Goal: Task Accomplishment & Management: Use online tool/utility

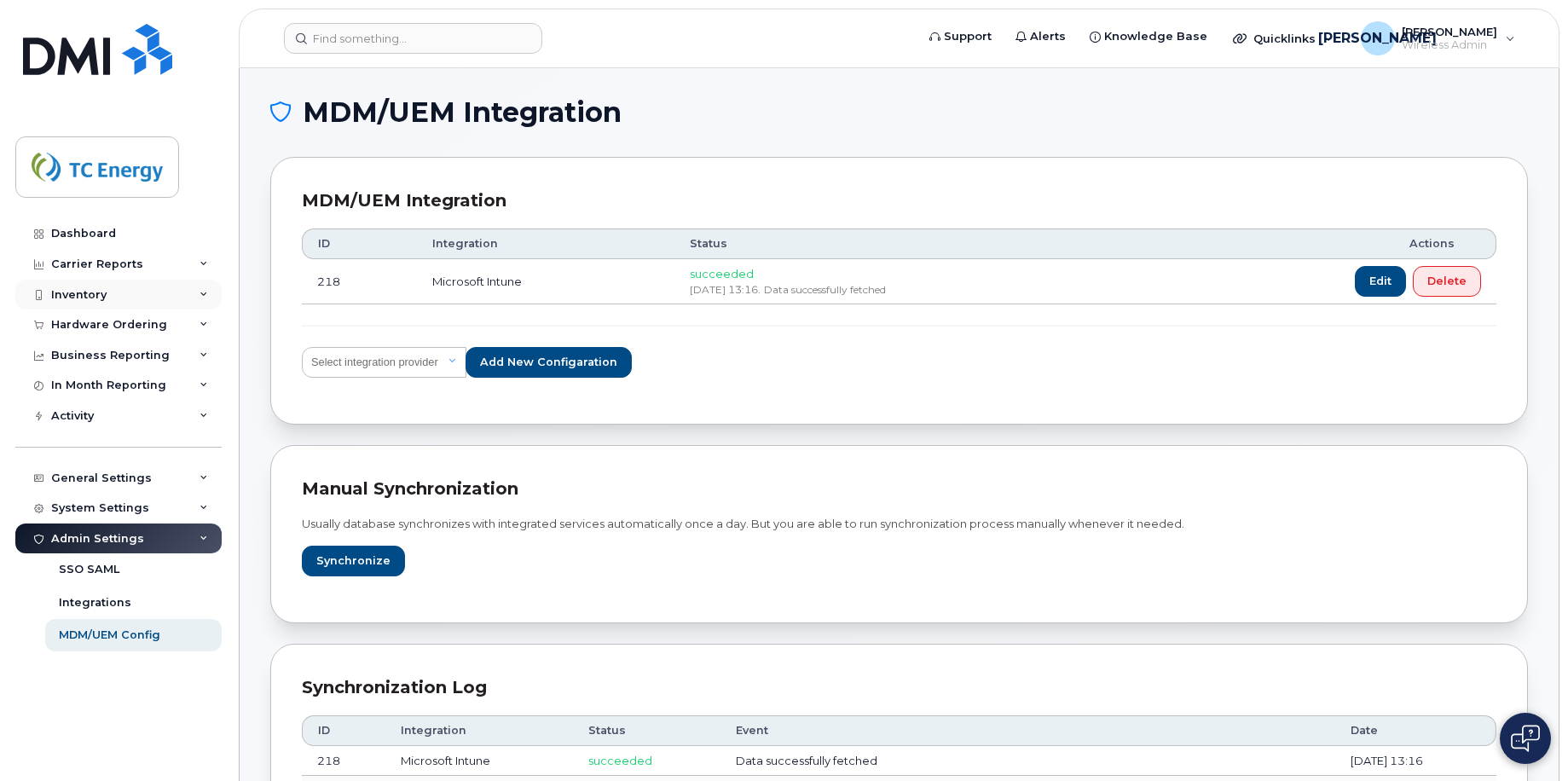
click at [205, 295] on icon at bounding box center [204, 294] width 9 height 9
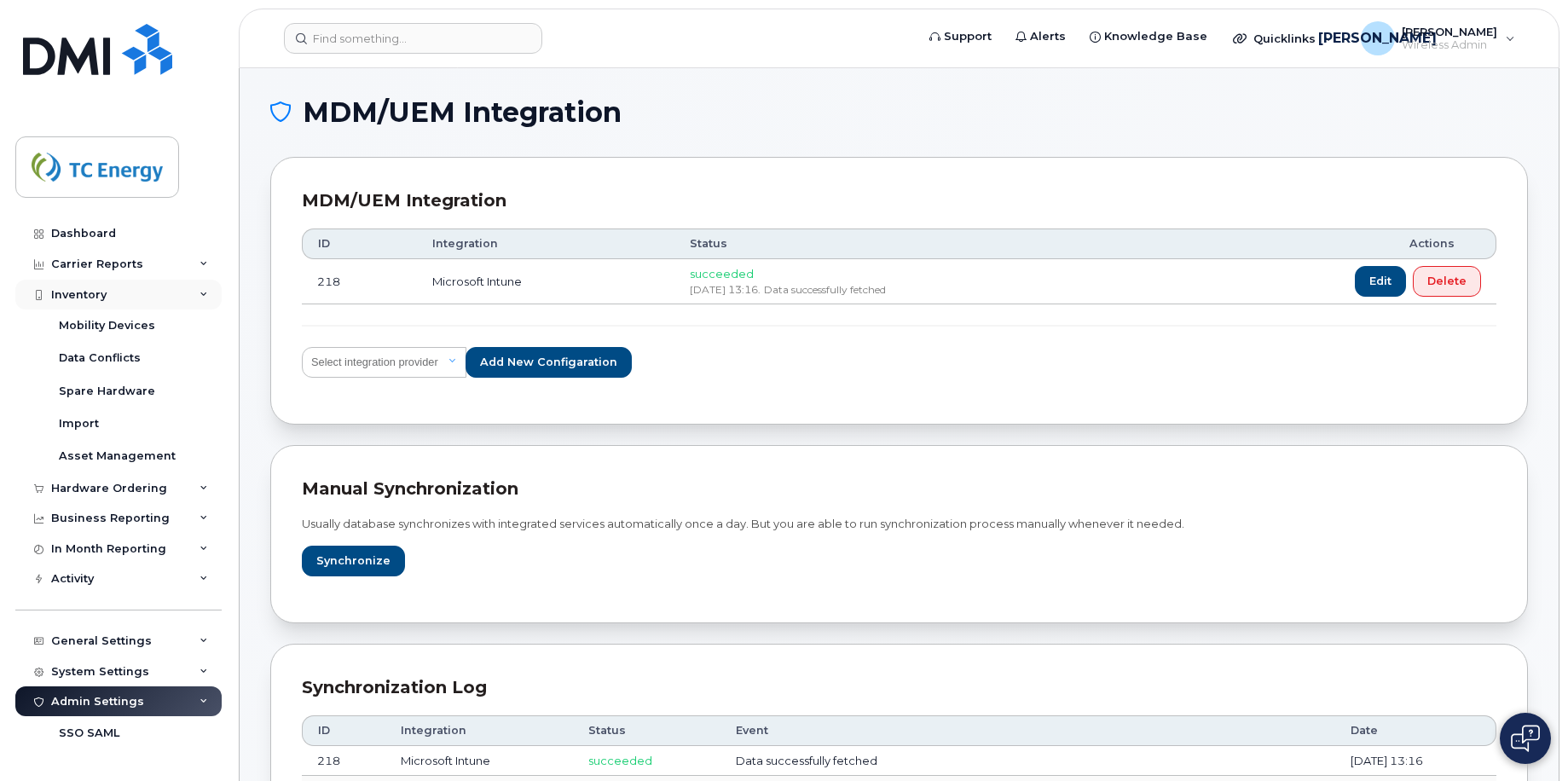
click at [208, 294] on div "Inventory" at bounding box center [118, 294] width 207 height 31
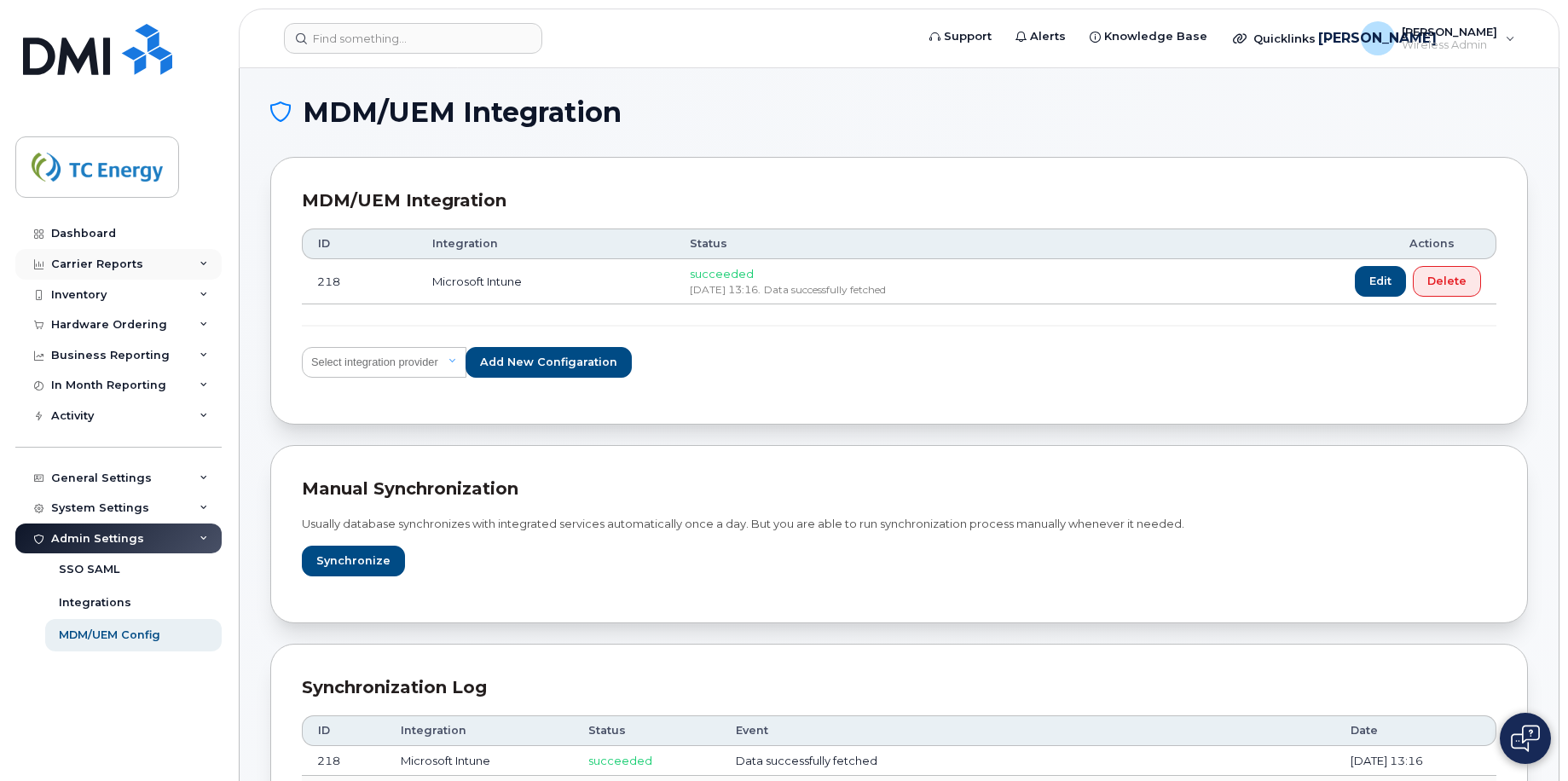
click at [197, 266] on div "Carrier Reports" at bounding box center [118, 264] width 207 height 31
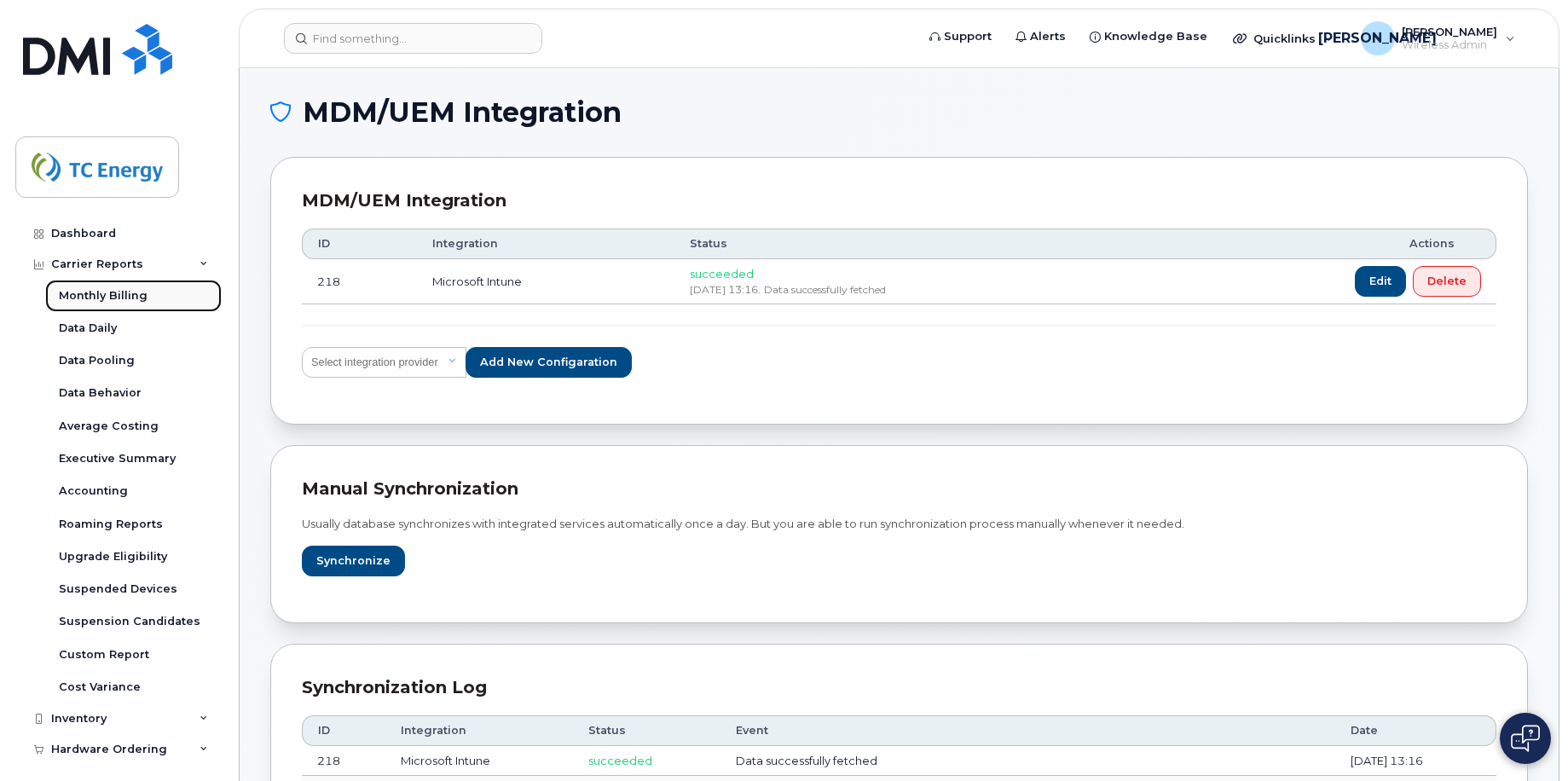
click at [94, 298] on div "Monthly Billing" at bounding box center [102, 295] width 88 height 15
click at [92, 294] on div "Monthly Billing" at bounding box center [102, 295] width 88 height 15
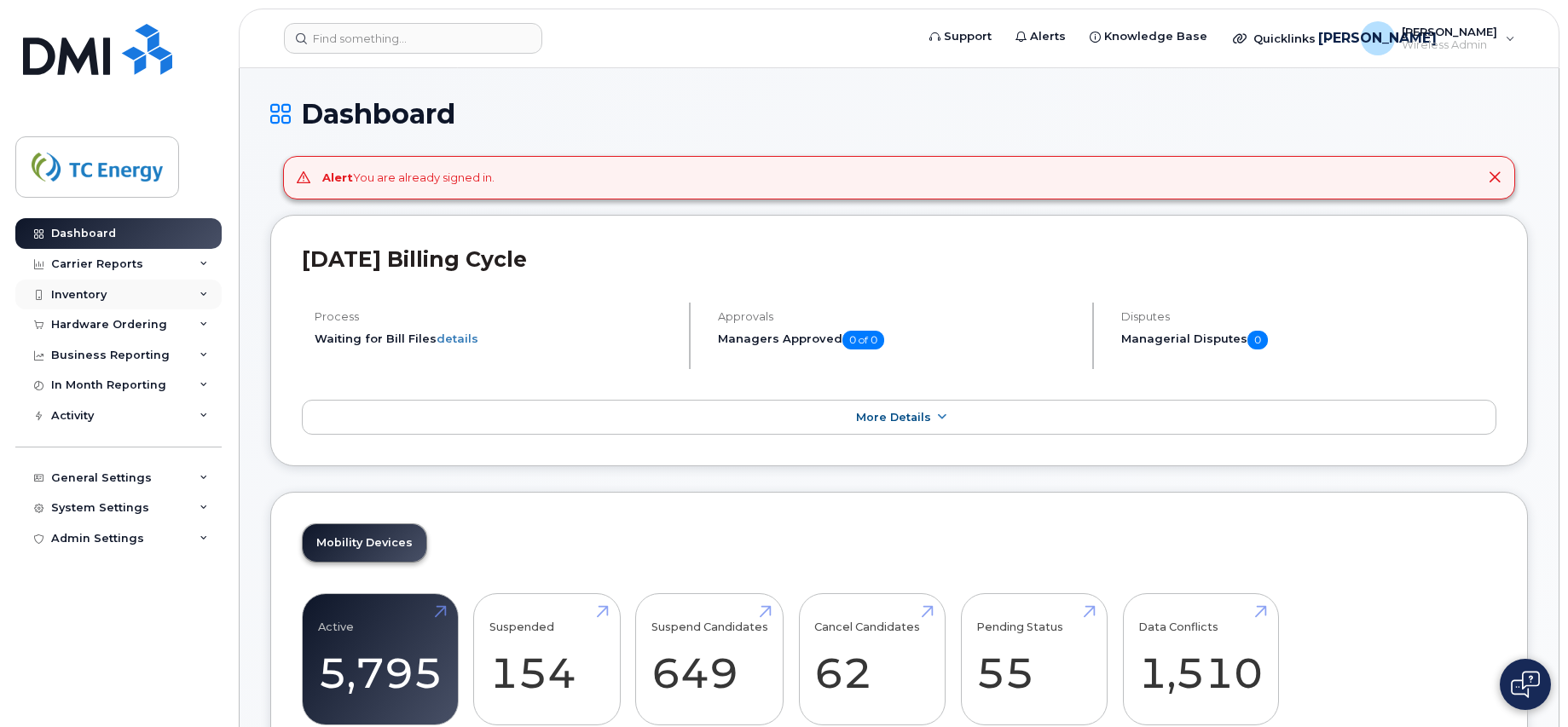
click at [184, 292] on div "Inventory" at bounding box center [118, 294] width 207 height 31
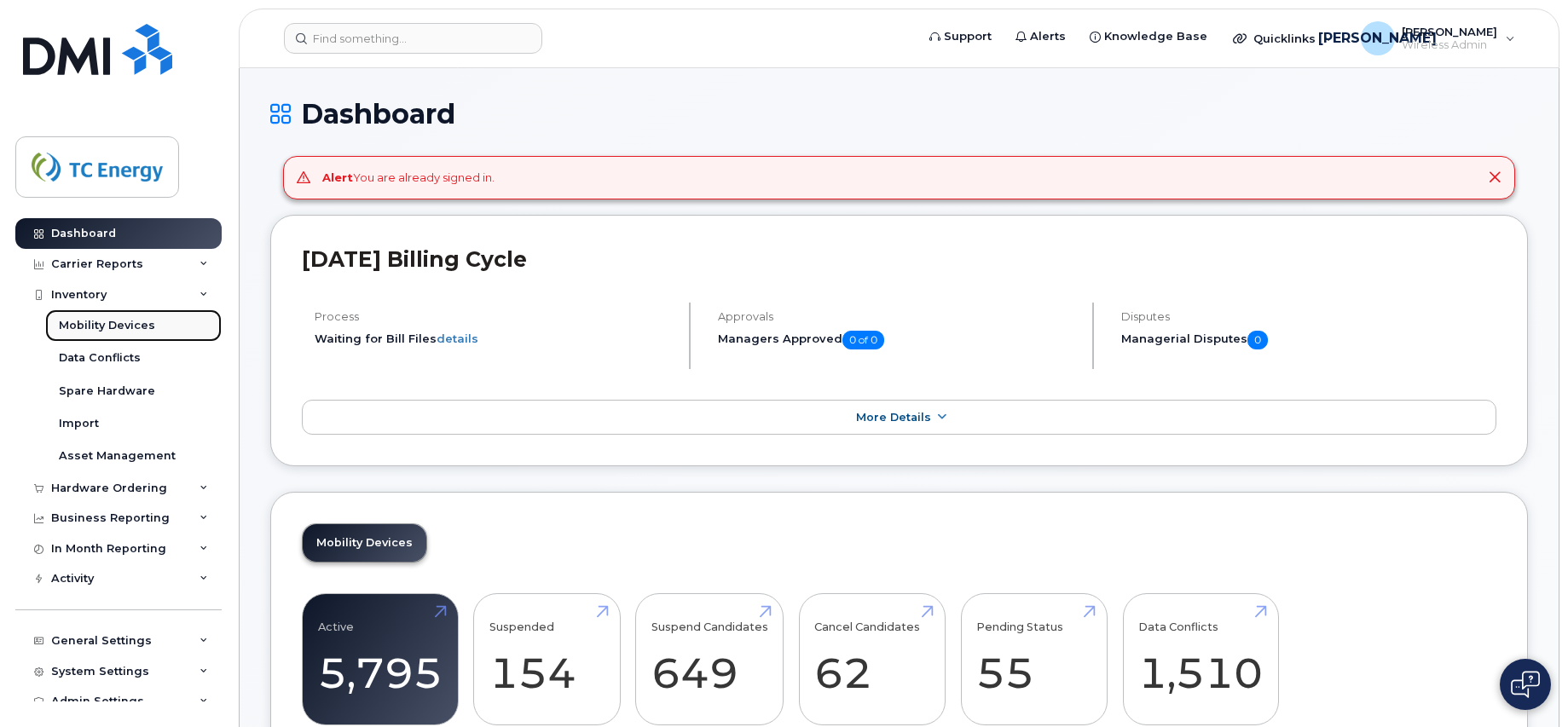
click at [74, 325] on div "Mobility Devices" at bounding box center [106, 325] width 96 height 15
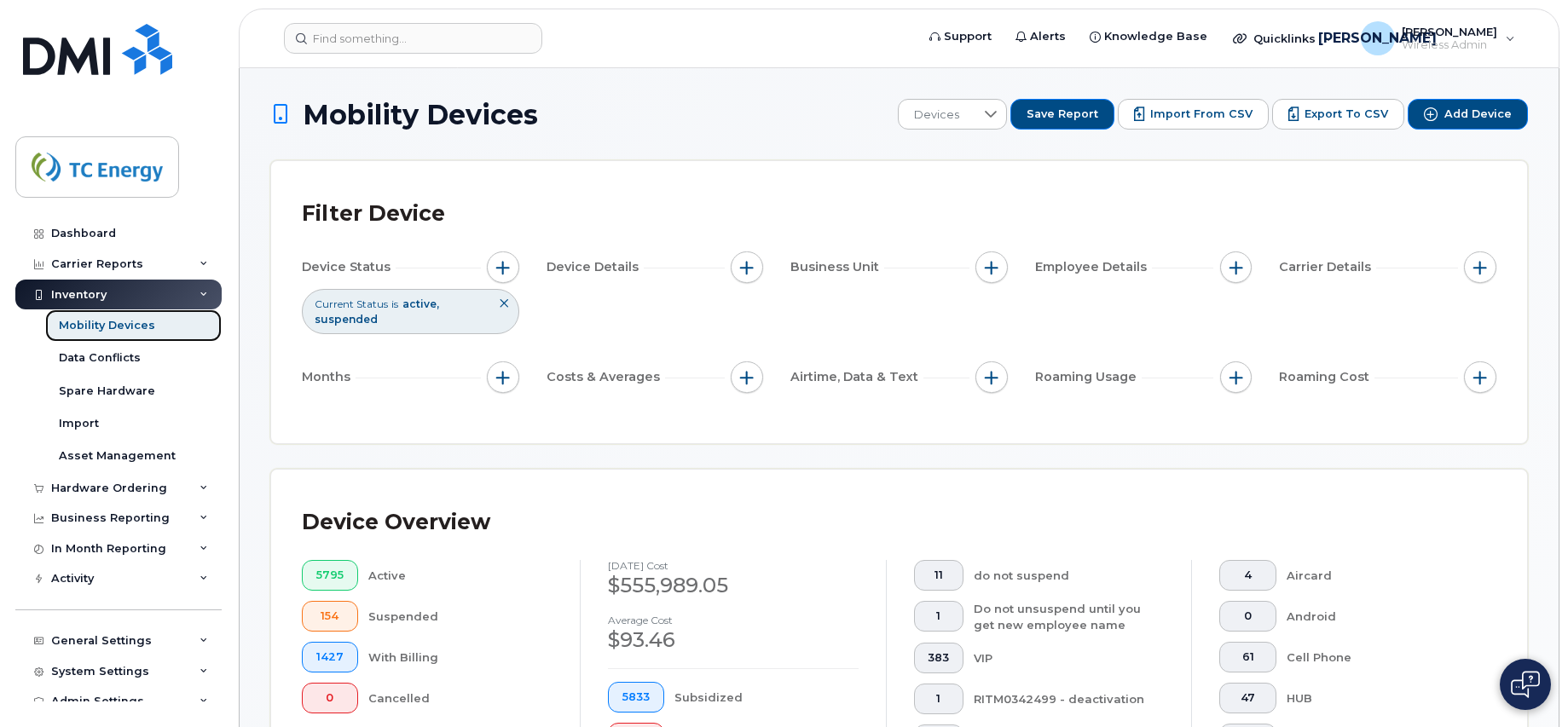
scroll to position [86, 0]
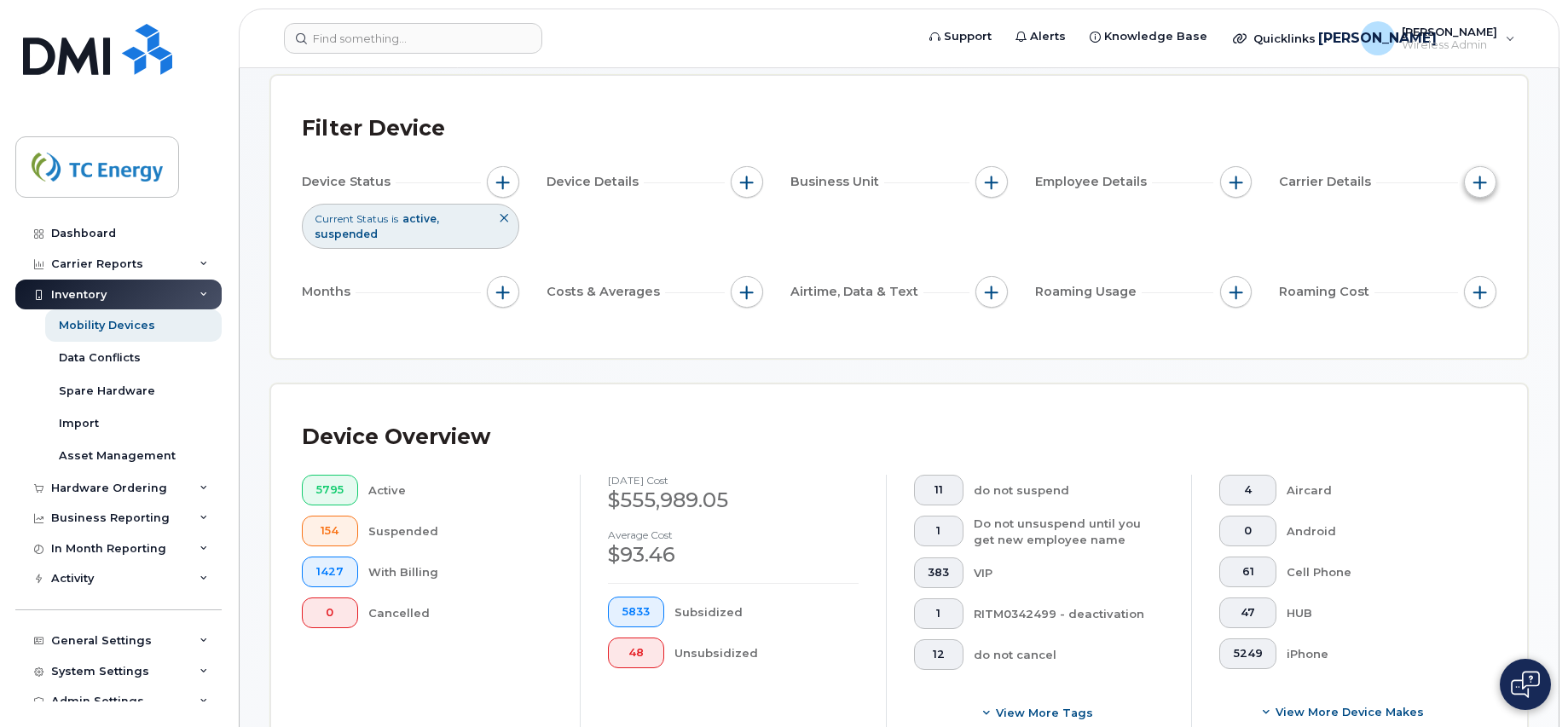
click at [1484, 181] on span "button" at bounding box center [1481, 183] width 14 height 14
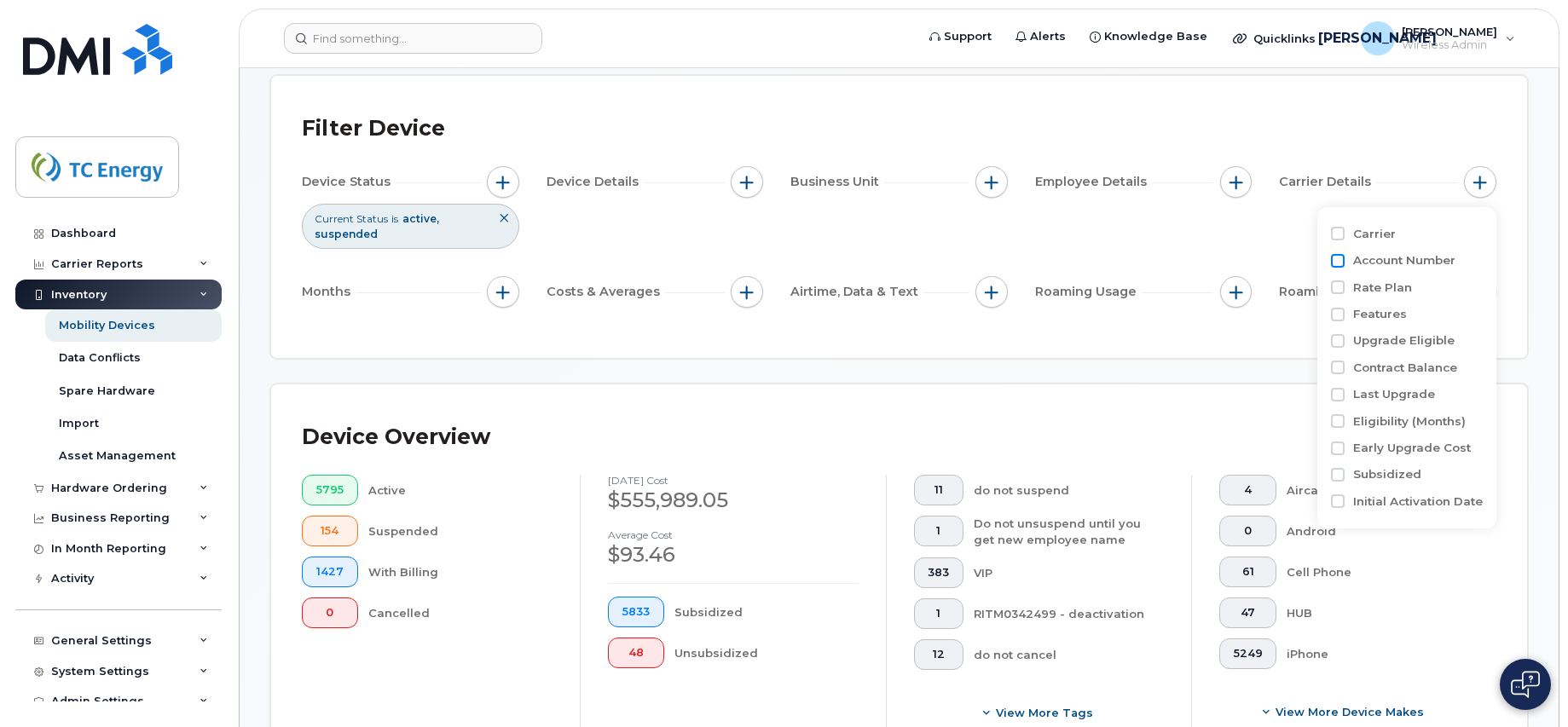
click at [1341, 257] on input "Account Number" at bounding box center [1338, 262] width 14 height 14
checkbox input "true"
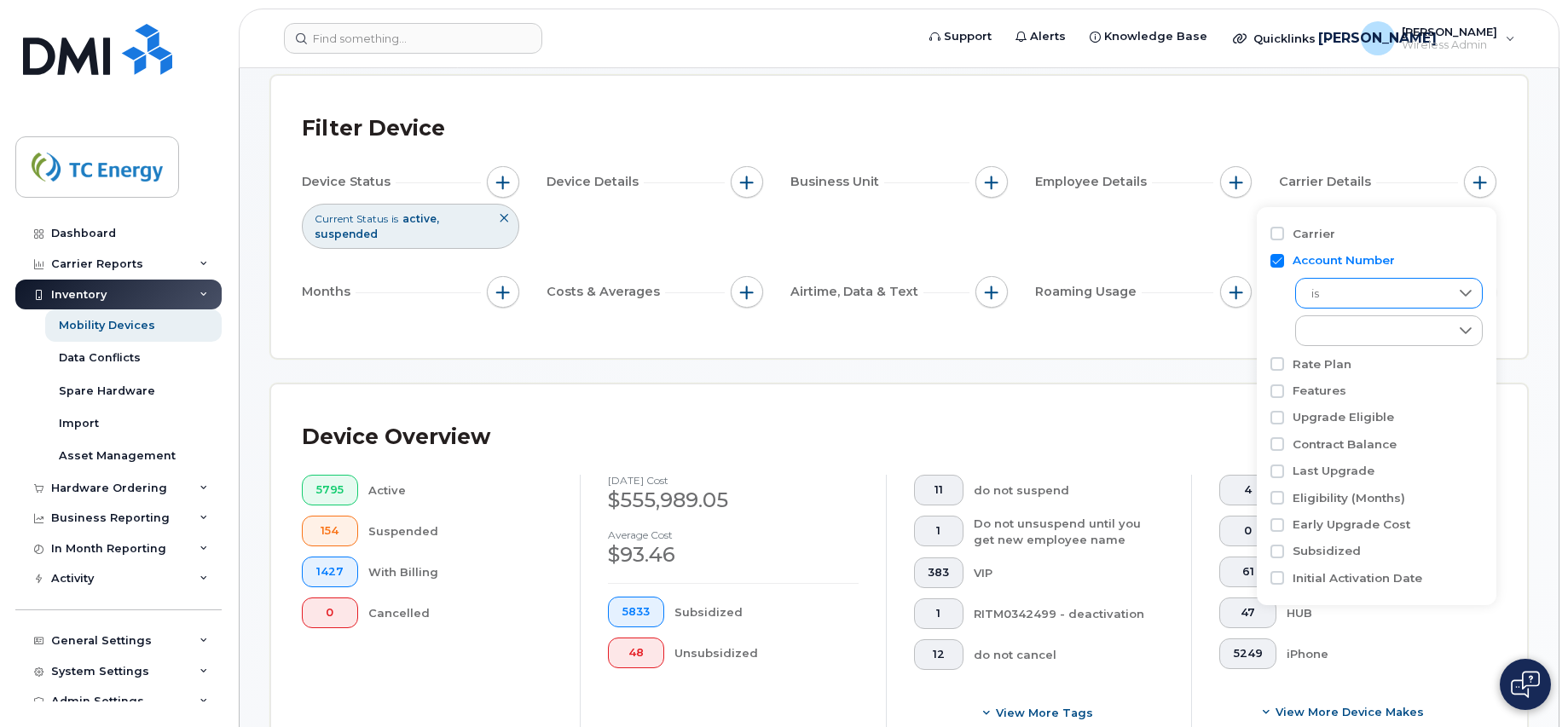
click at [1463, 293] on icon at bounding box center [1467, 293] width 12 height 7
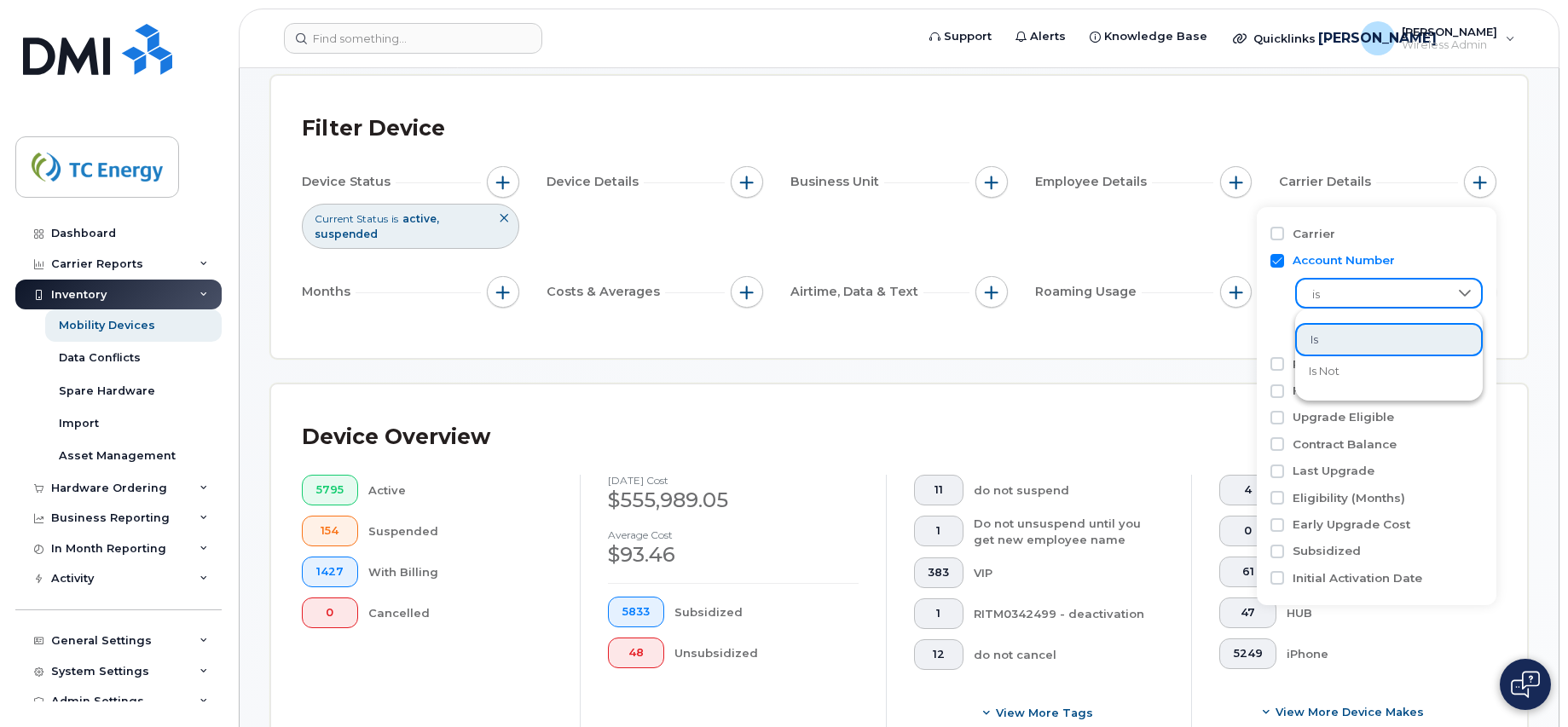
click at [1463, 293] on icon at bounding box center [1466, 293] width 12 height 7
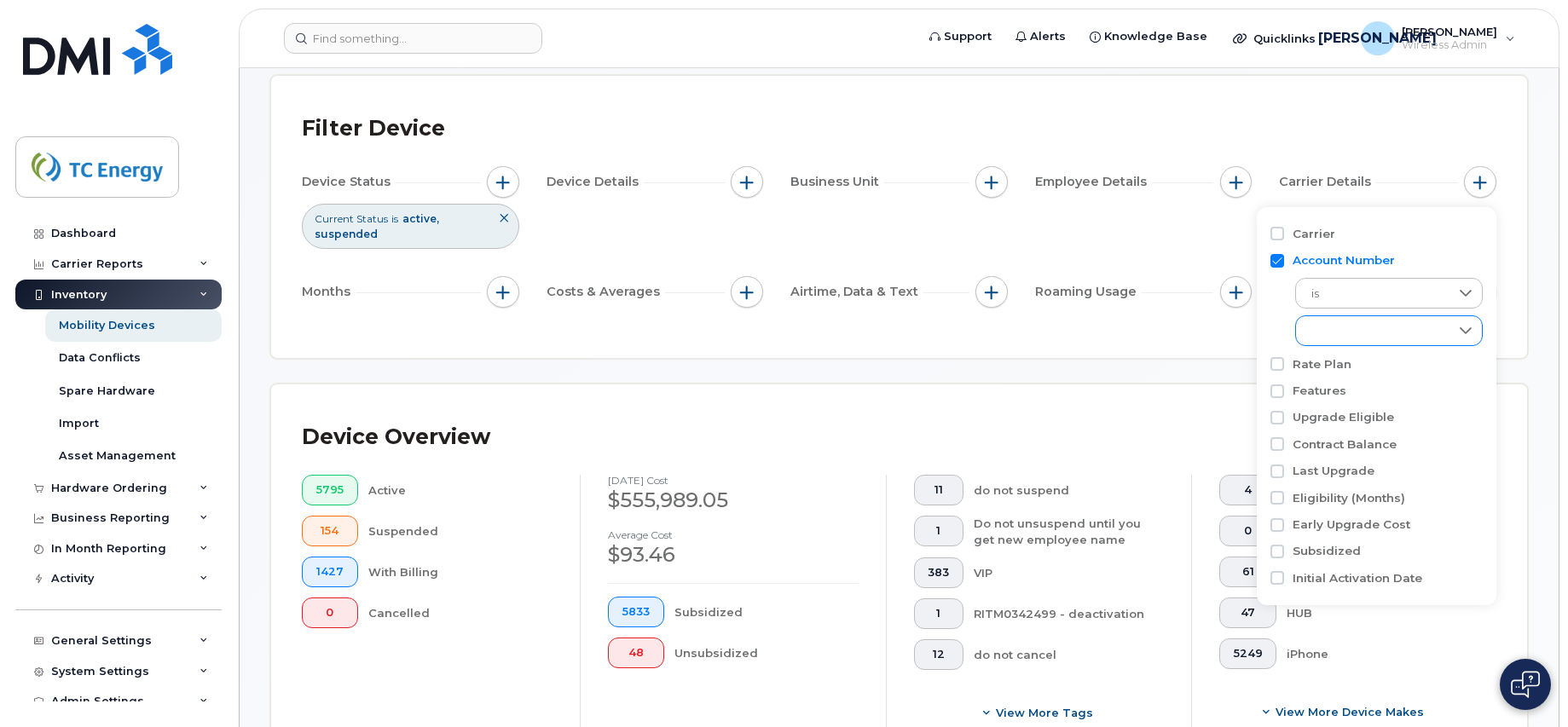
click at [1467, 330] on icon at bounding box center [1466, 331] width 14 height 14
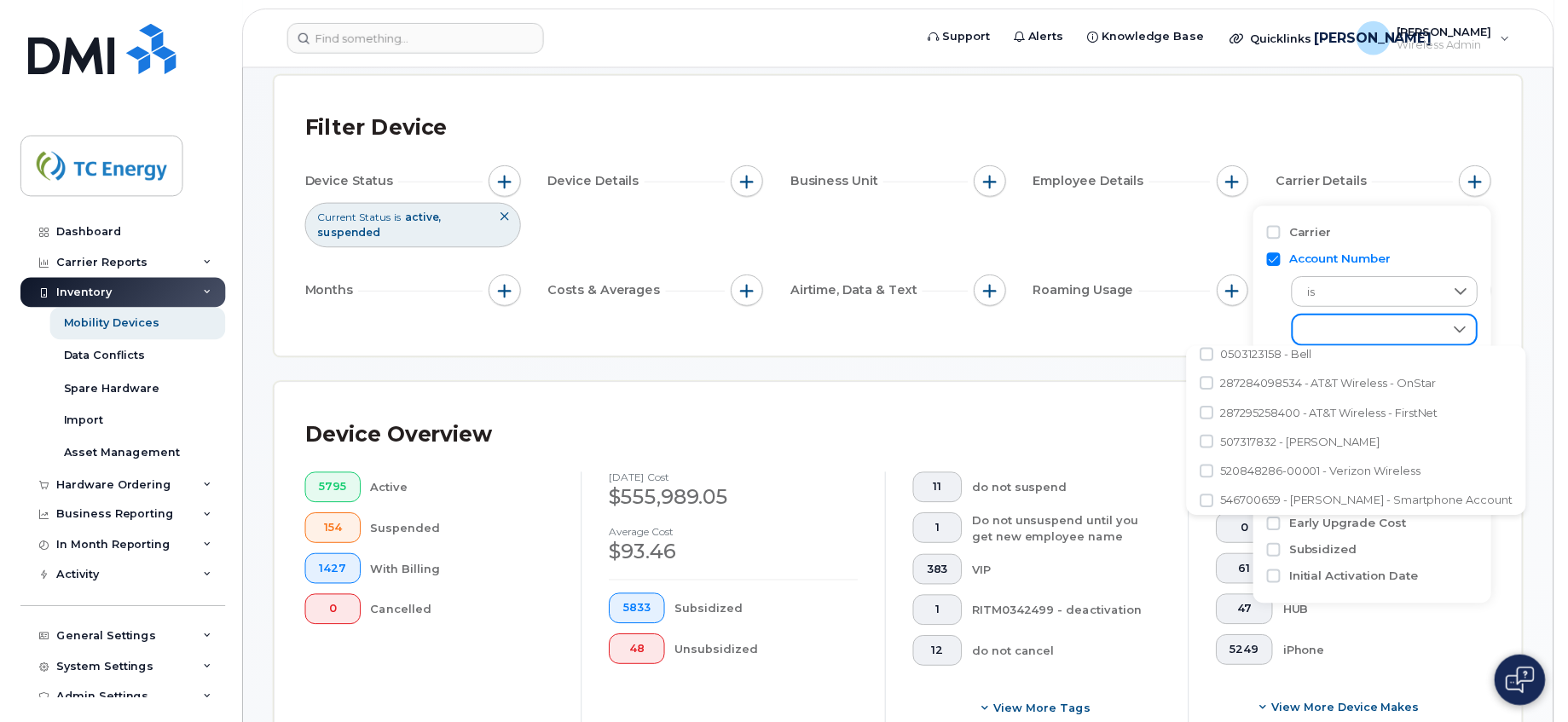
scroll to position [0, 0]
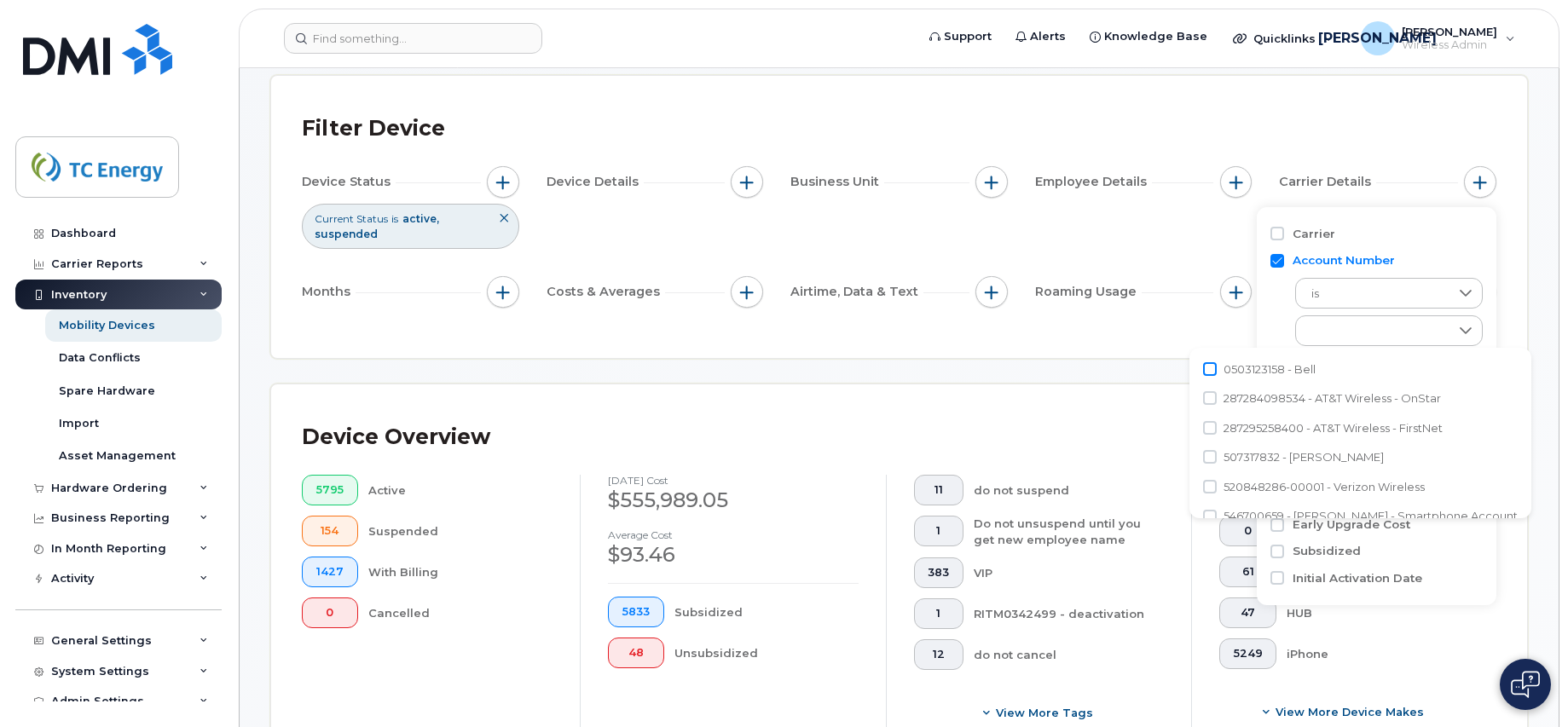
click at [1207, 367] on input "0503123158 - Bell" at bounding box center [1210, 369] width 14 height 14
checkbox input "true"
click at [1210, 387] on li "287284098534 - AT&T Wireless - OnStar" at bounding box center [1360, 399] width 342 height 30
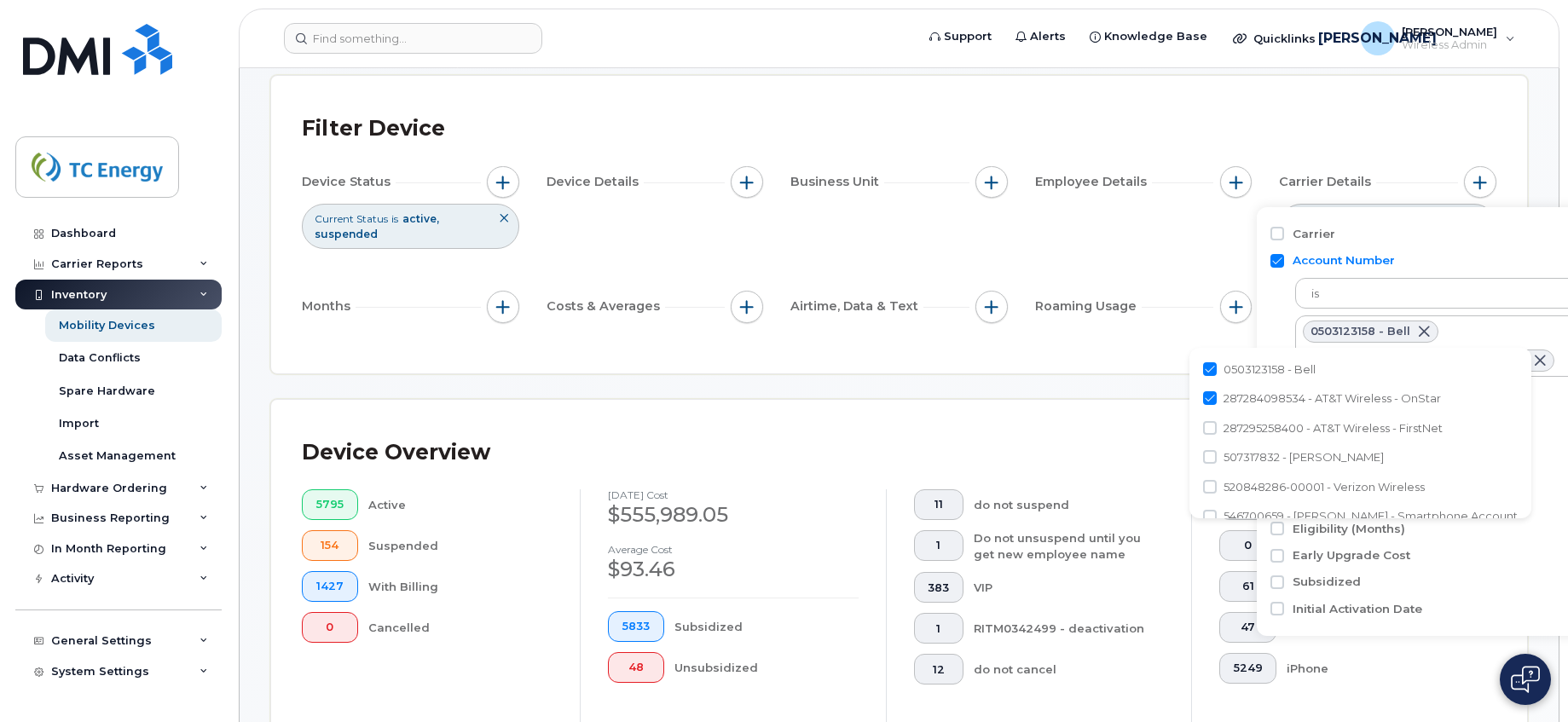
drag, startPoint x: 1211, startPoint y: 398, endPoint x: 1207, endPoint y: 409, distance: 11.7
click at [1209, 399] on input "287284098534 - AT&T Wireless - OnStar" at bounding box center [1210, 399] width 14 height 14
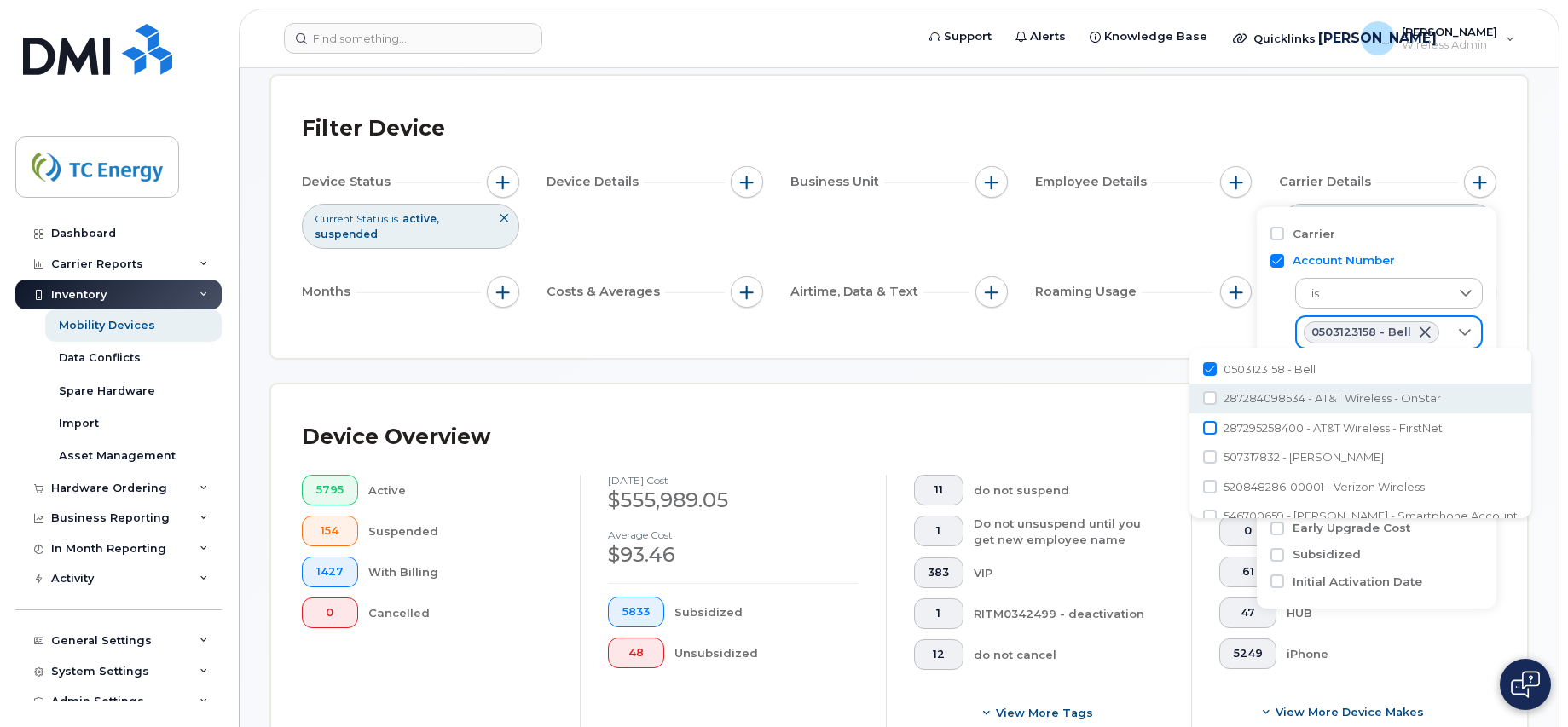
drag, startPoint x: 1203, startPoint y: 396, endPoint x: 1212, endPoint y: 426, distance: 31.3
click at [1204, 396] on input "287284098534 - AT&T Wireless - OnStar" at bounding box center [1210, 399] width 14 height 14
checkbox input "true"
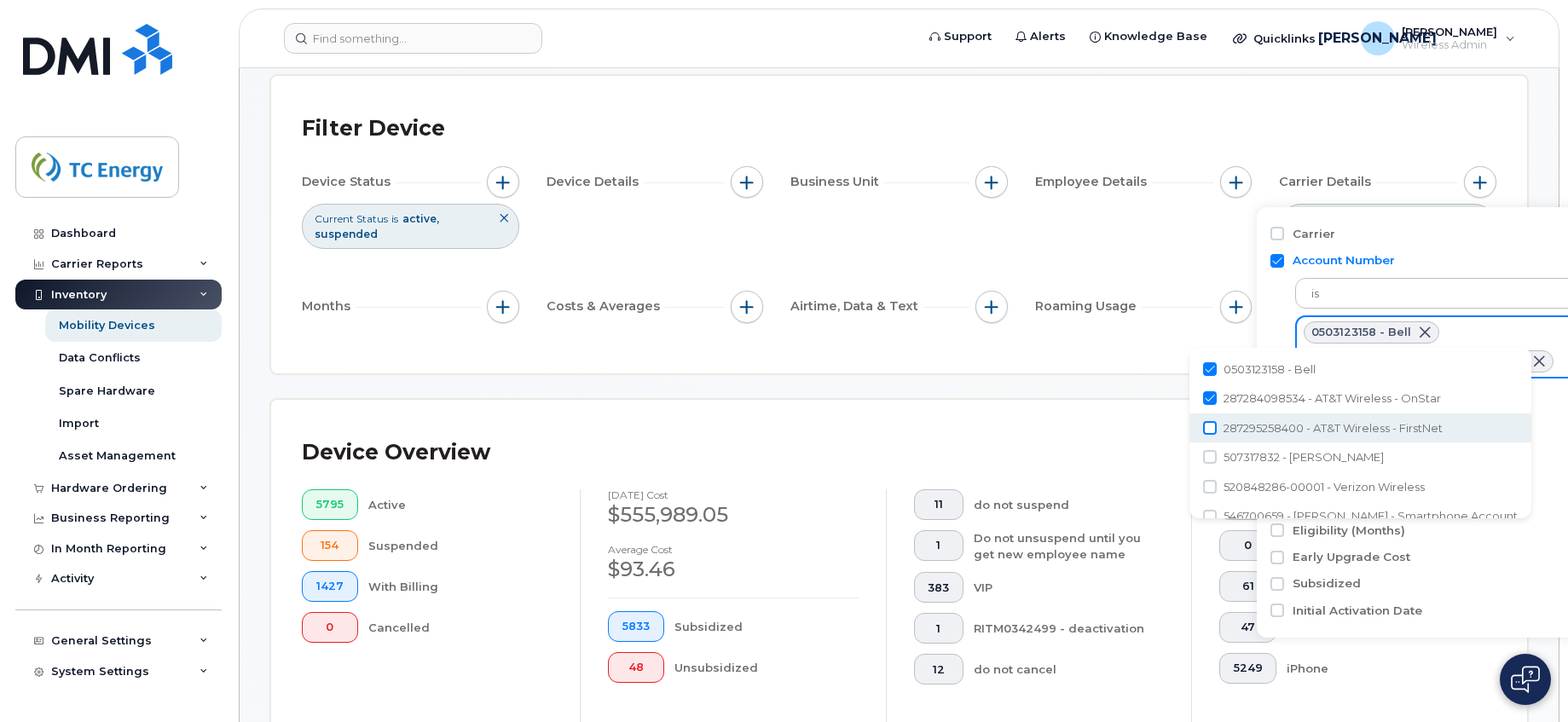
click at [1210, 430] on input "287295258400 - AT&T Wireless - FirstNet" at bounding box center [1210, 429] width 14 height 14
checkbox input "true"
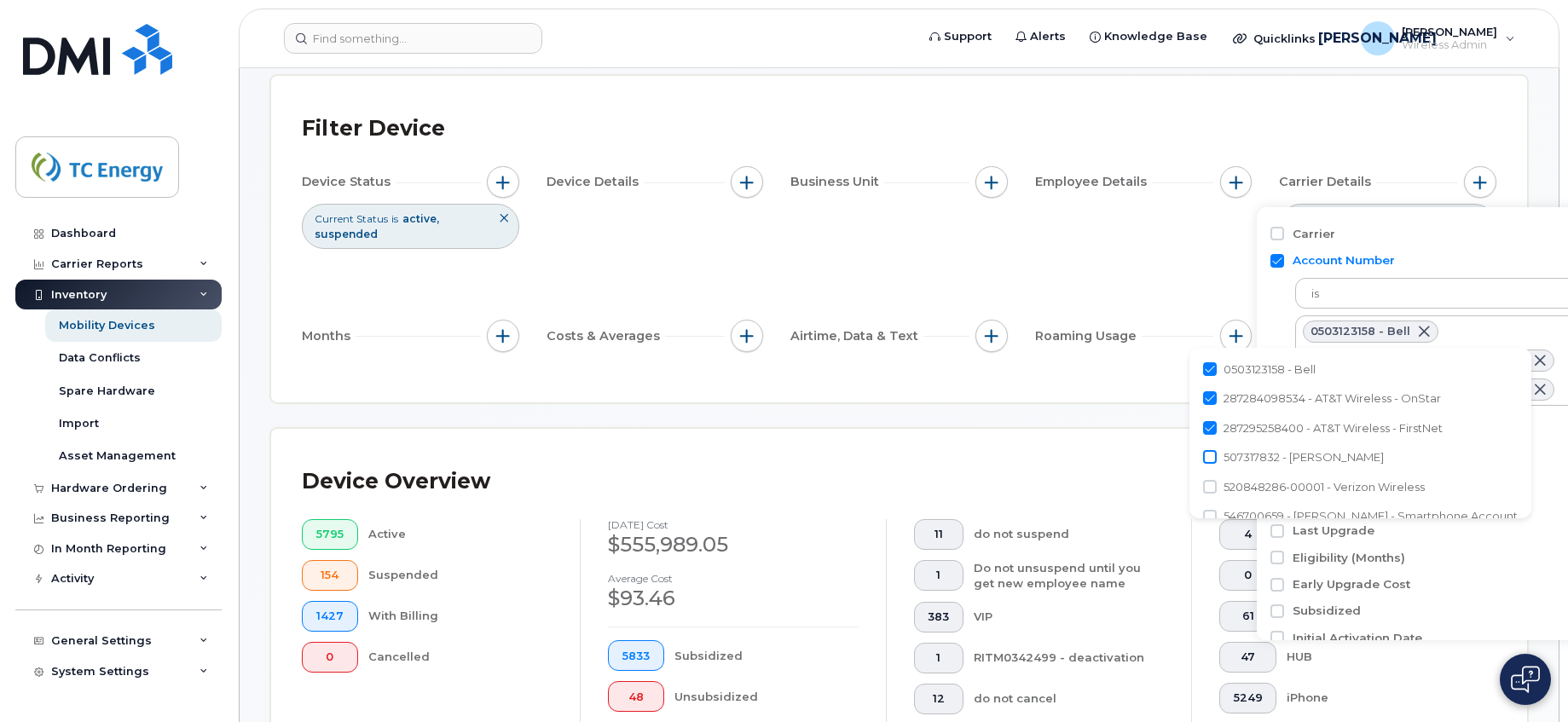
click at [1212, 458] on input "507317832 - Rogers" at bounding box center [1210, 457] width 14 height 14
checkbox input "true"
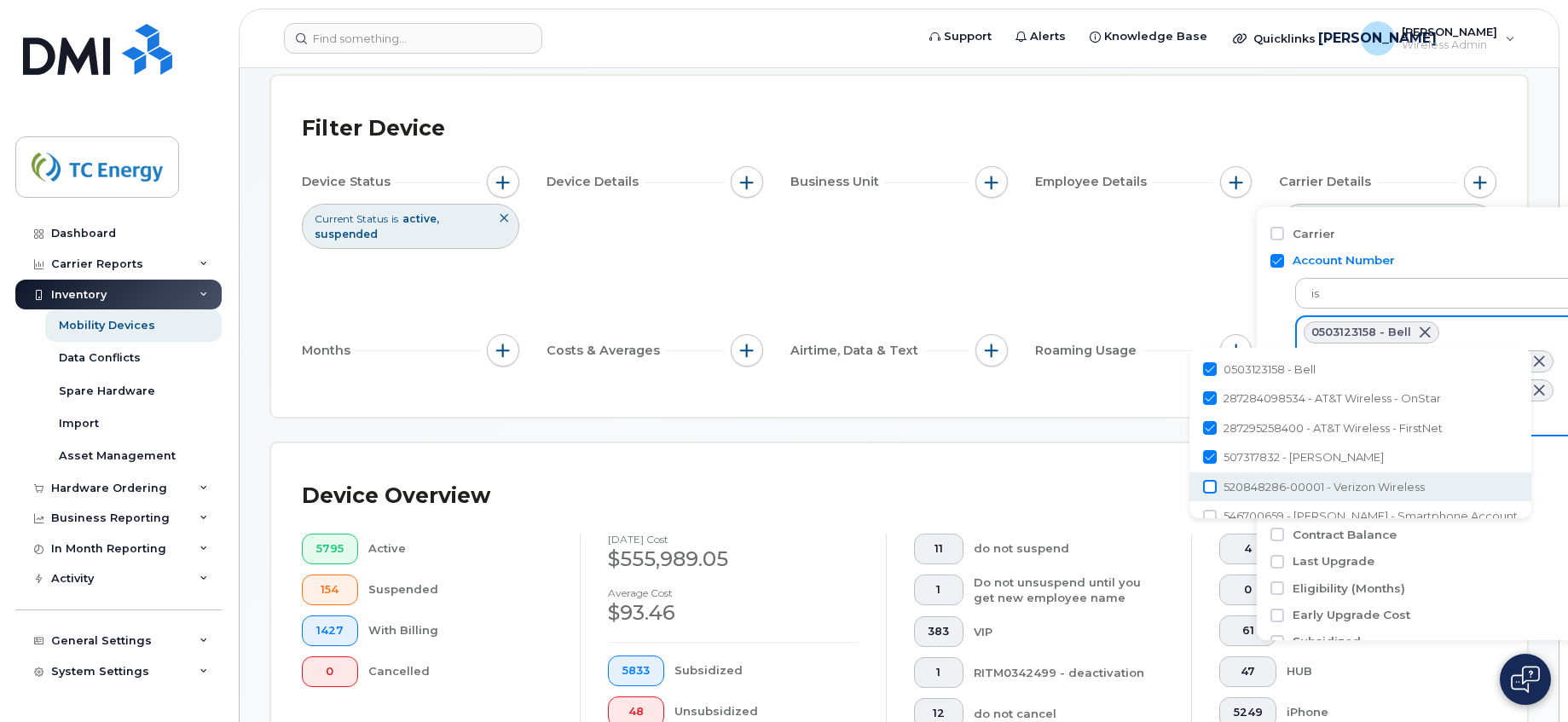
click at [1210, 489] on input "520848286-00001 - Verizon Wireless" at bounding box center [1210, 487] width 14 height 14
checkbox input "true"
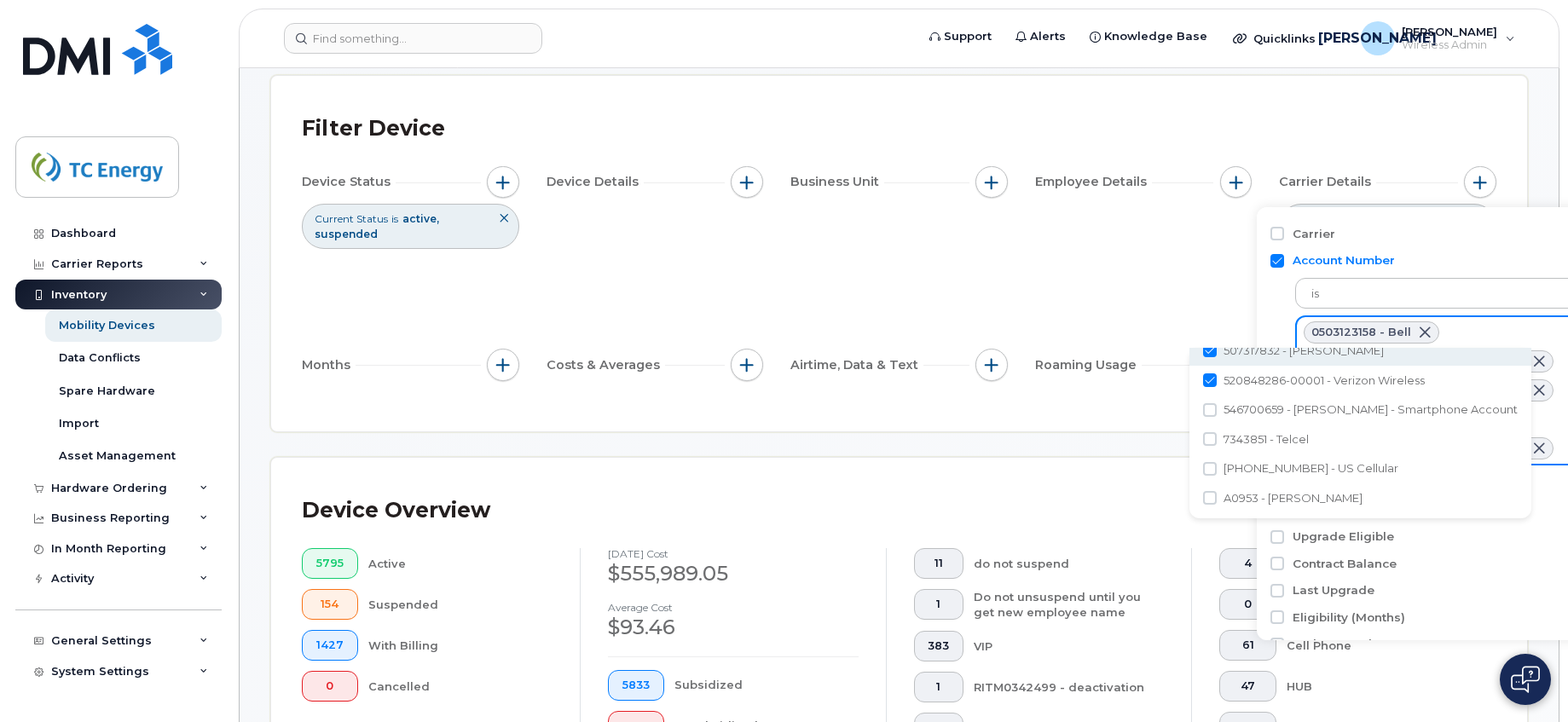
scroll to position [108, 0]
click at [1209, 410] on input "546700659 - Rogers - Smartphone Account" at bounding box center [1210, 409] width 14 height 14
checkbox input "true"
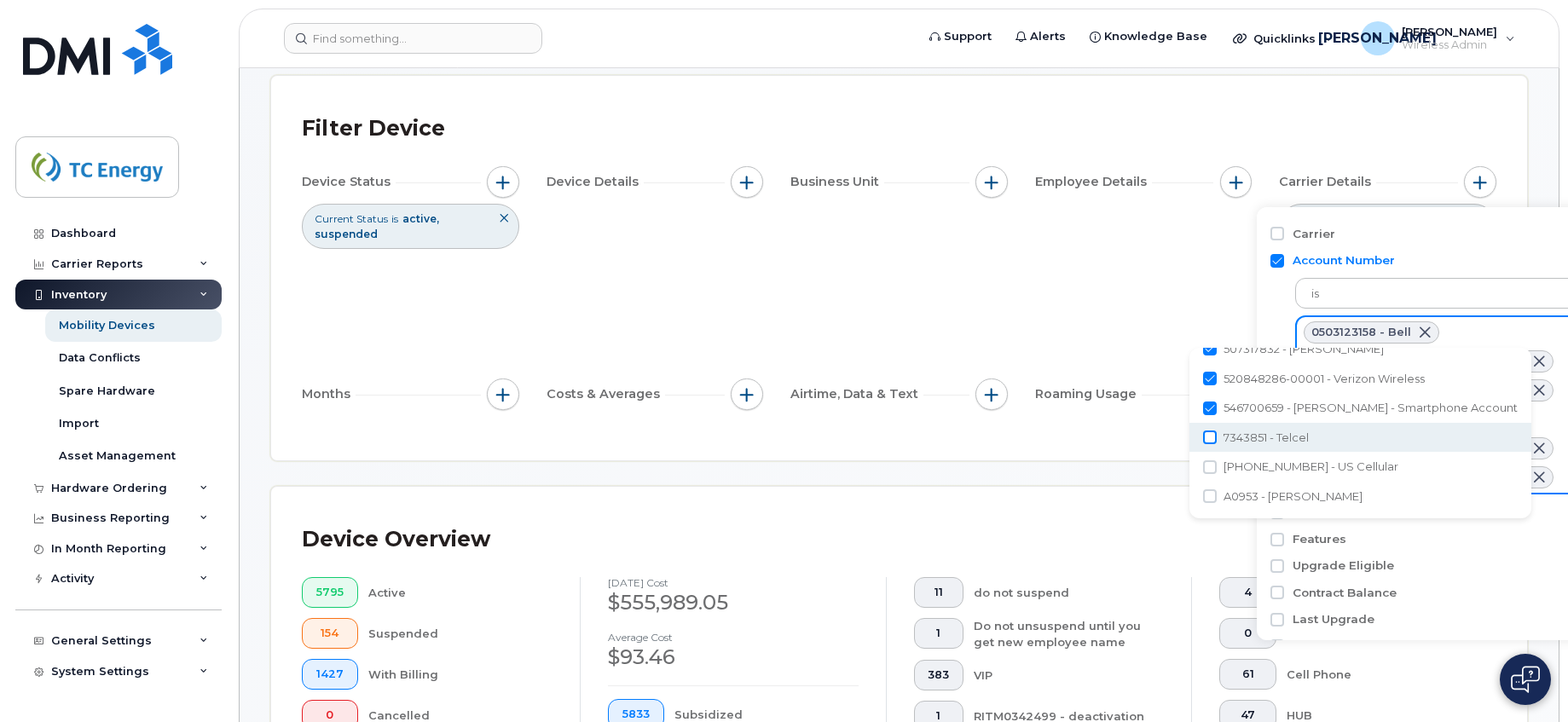
click at [1207, 439] on input "7343851 - Telcel" at bounding box center [1210, 438] width 14 height 14
checkbox input "true"
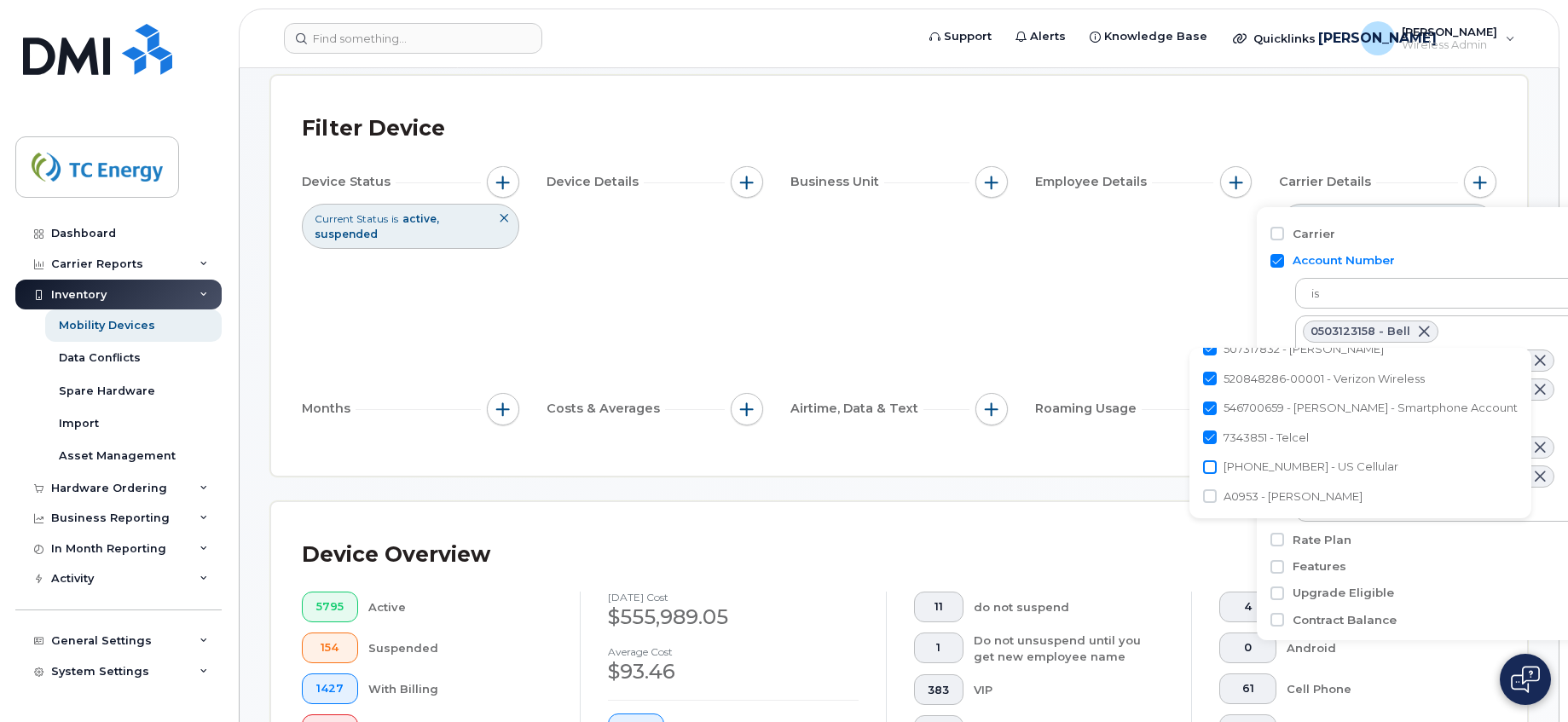
click at [1208, 467] on input "920835974 - US Cellular" at bounding box center [1210, 467] width 14 height 14
checkbox input "true"
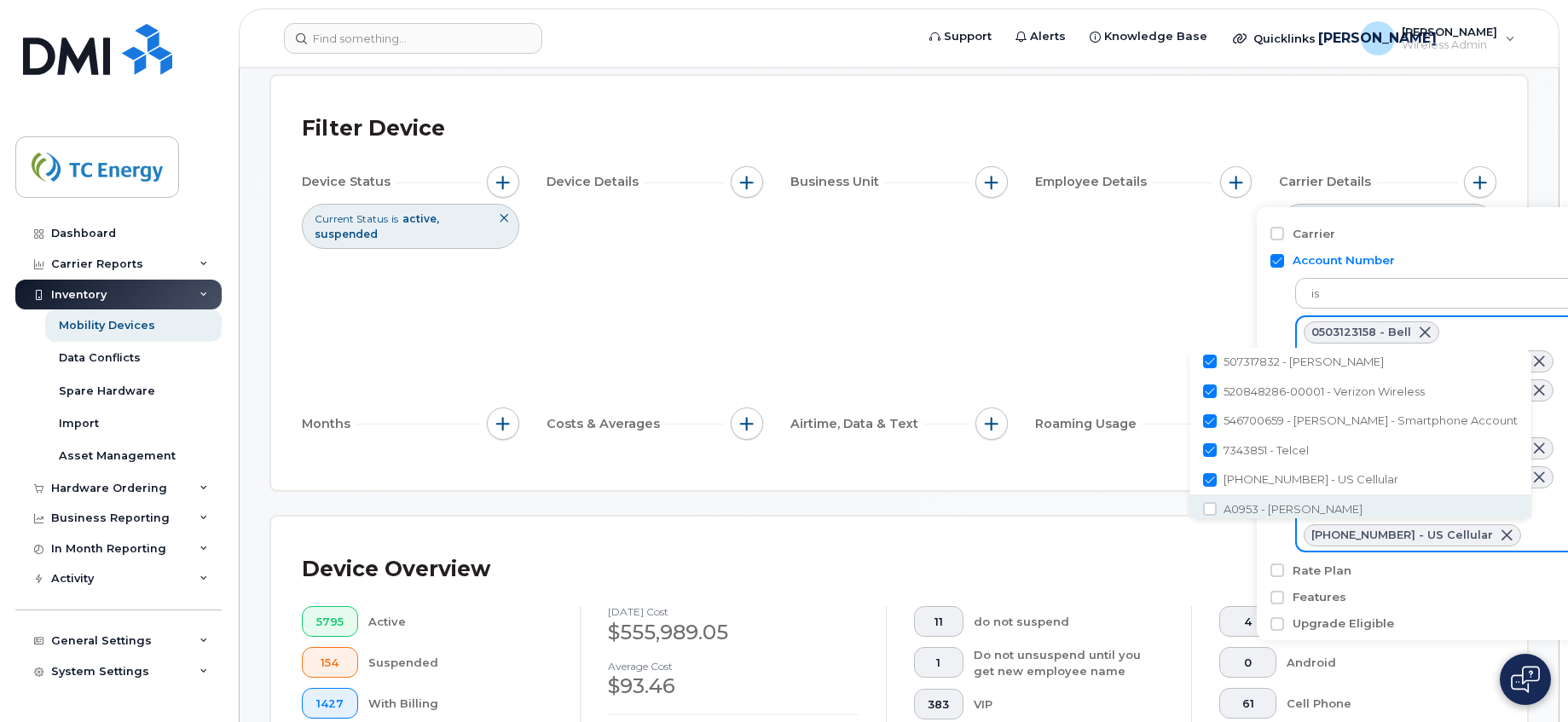
scroll to position [101, 0]
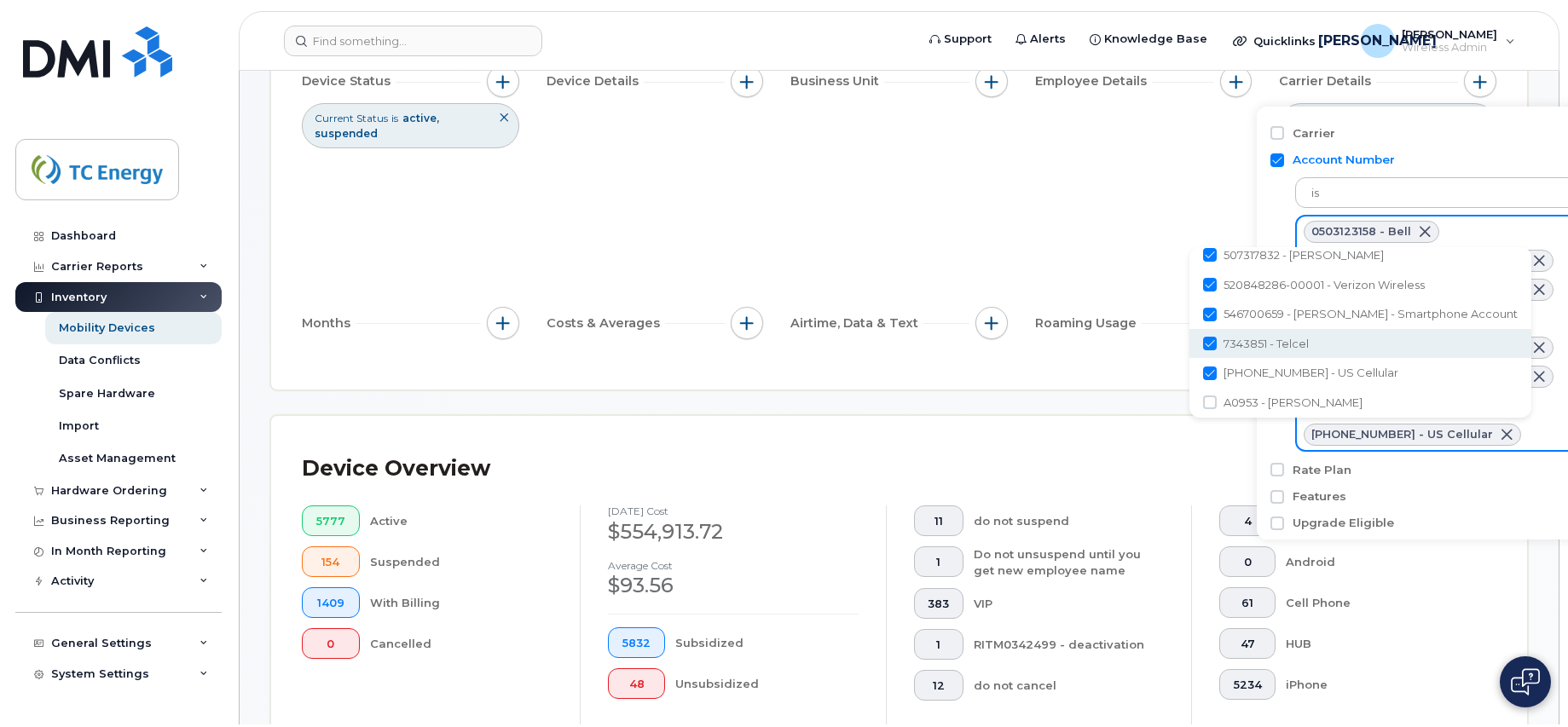
scroll to position [256, 0]
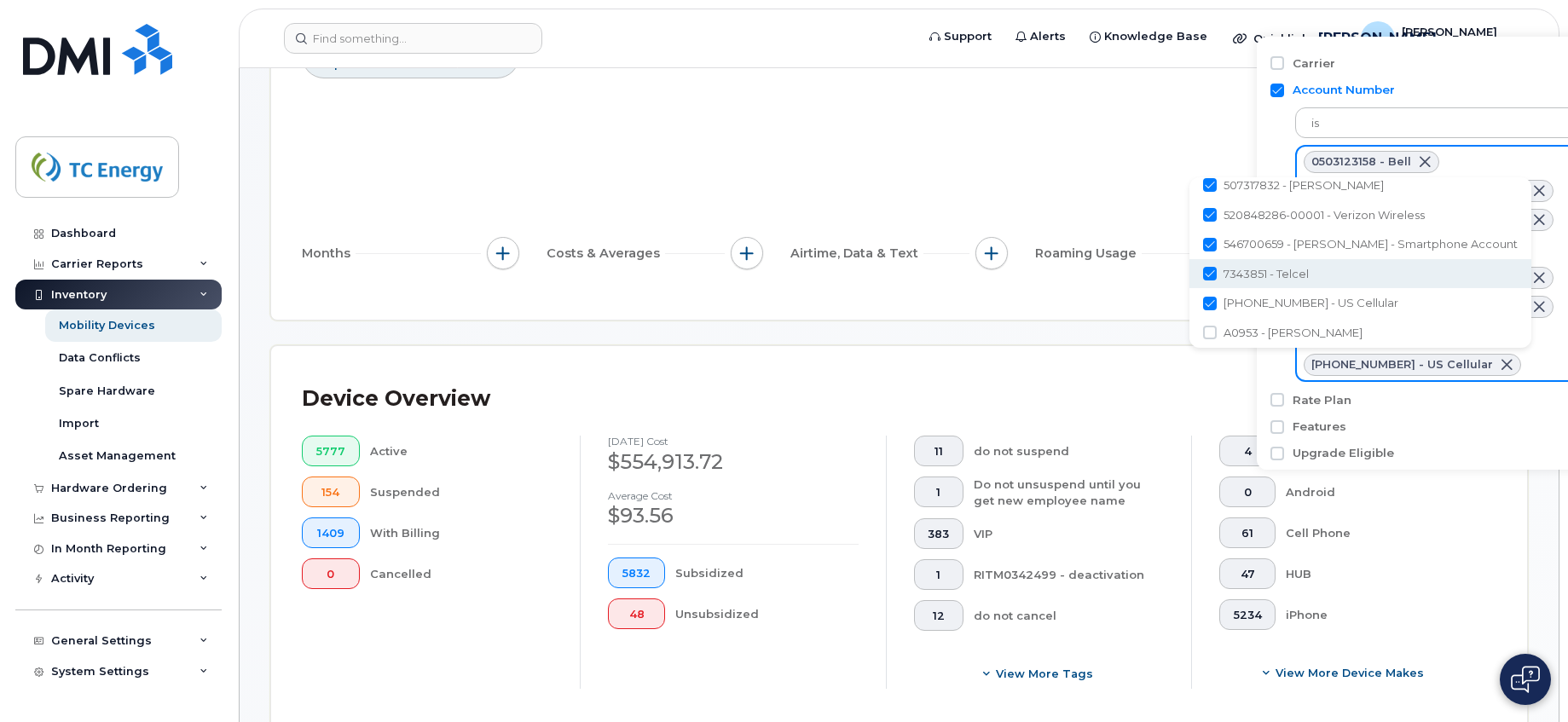
click at [1451, 414] on div "Carrier" at bounding box center [1432, 427] width 323 height 27
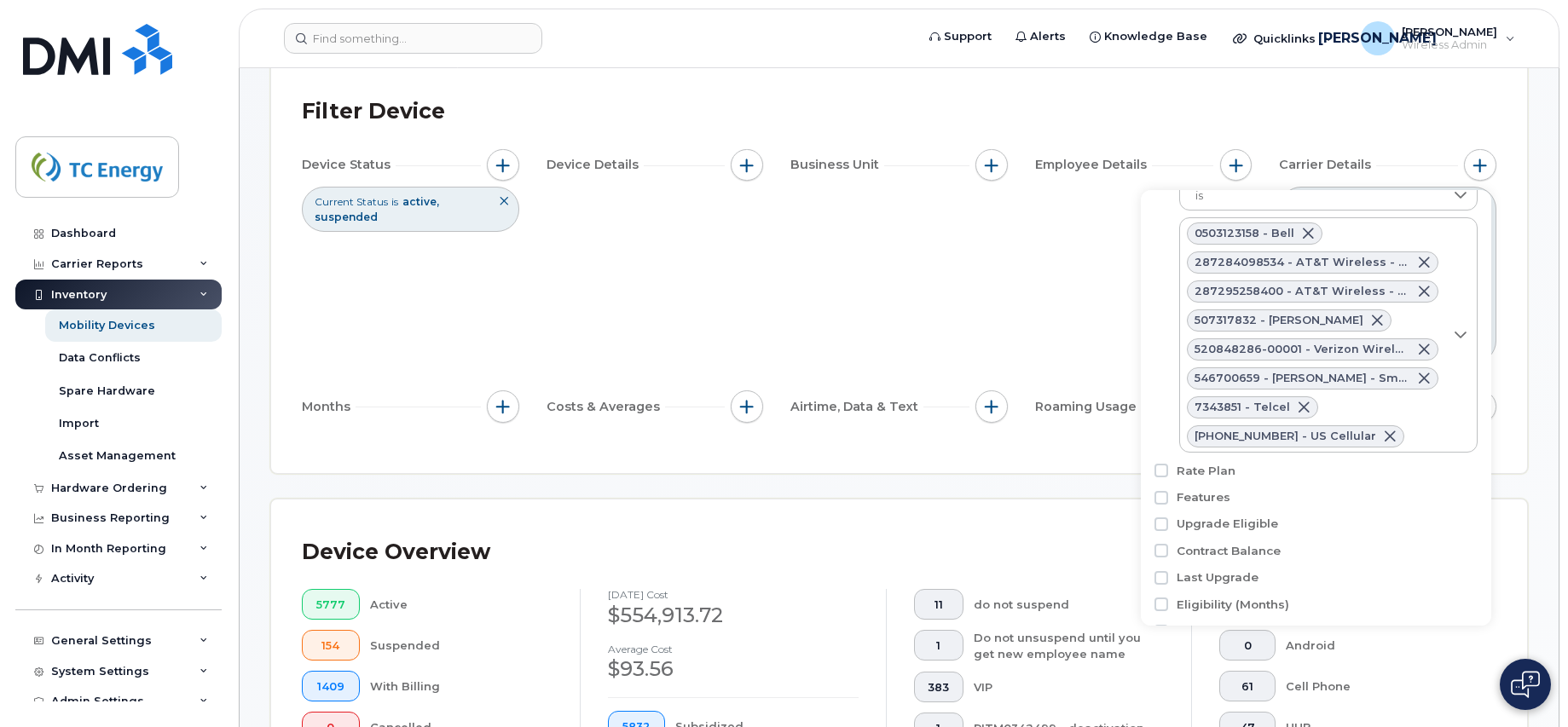
scroll to position [86, 0]
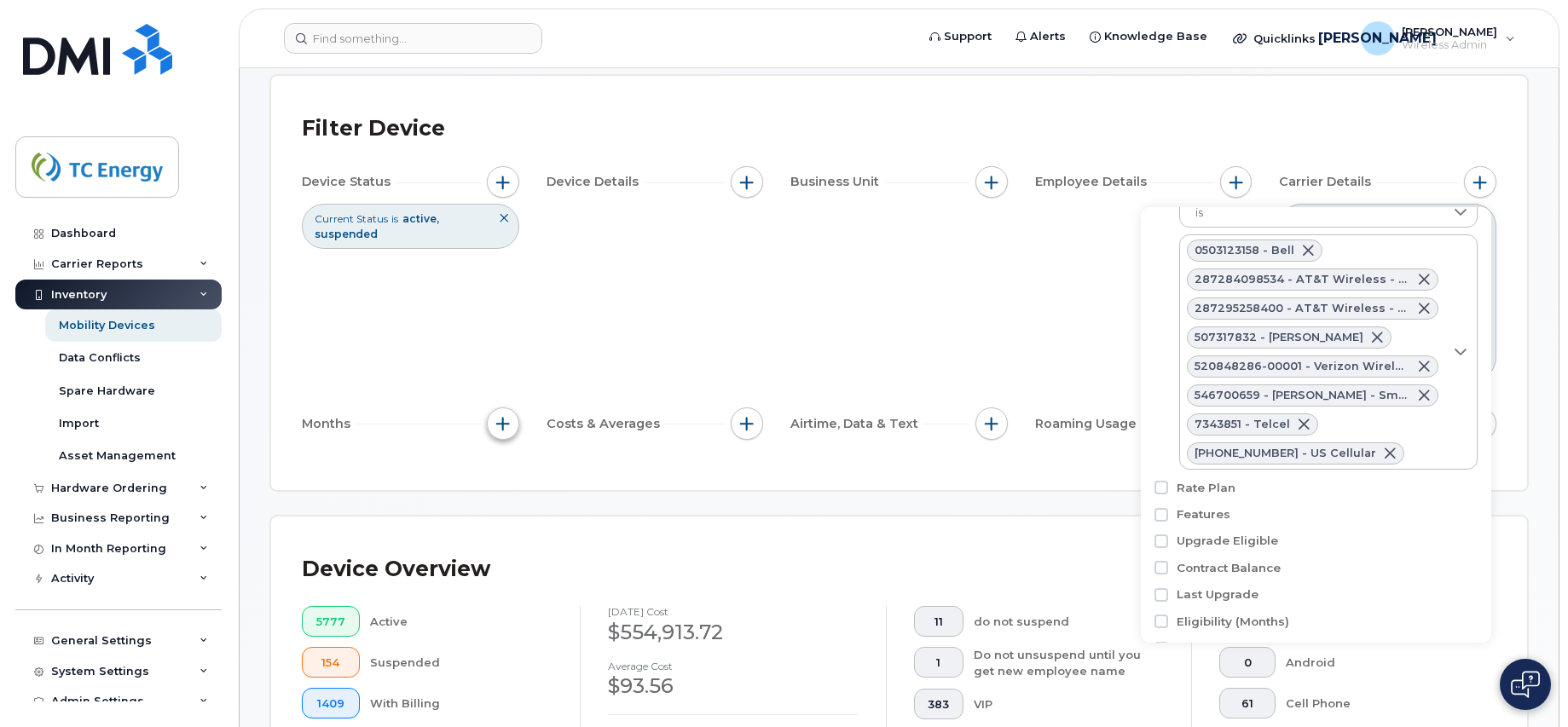
click at [502, 417] on span "button" at bounding box center [503, 424] width 14 height 14
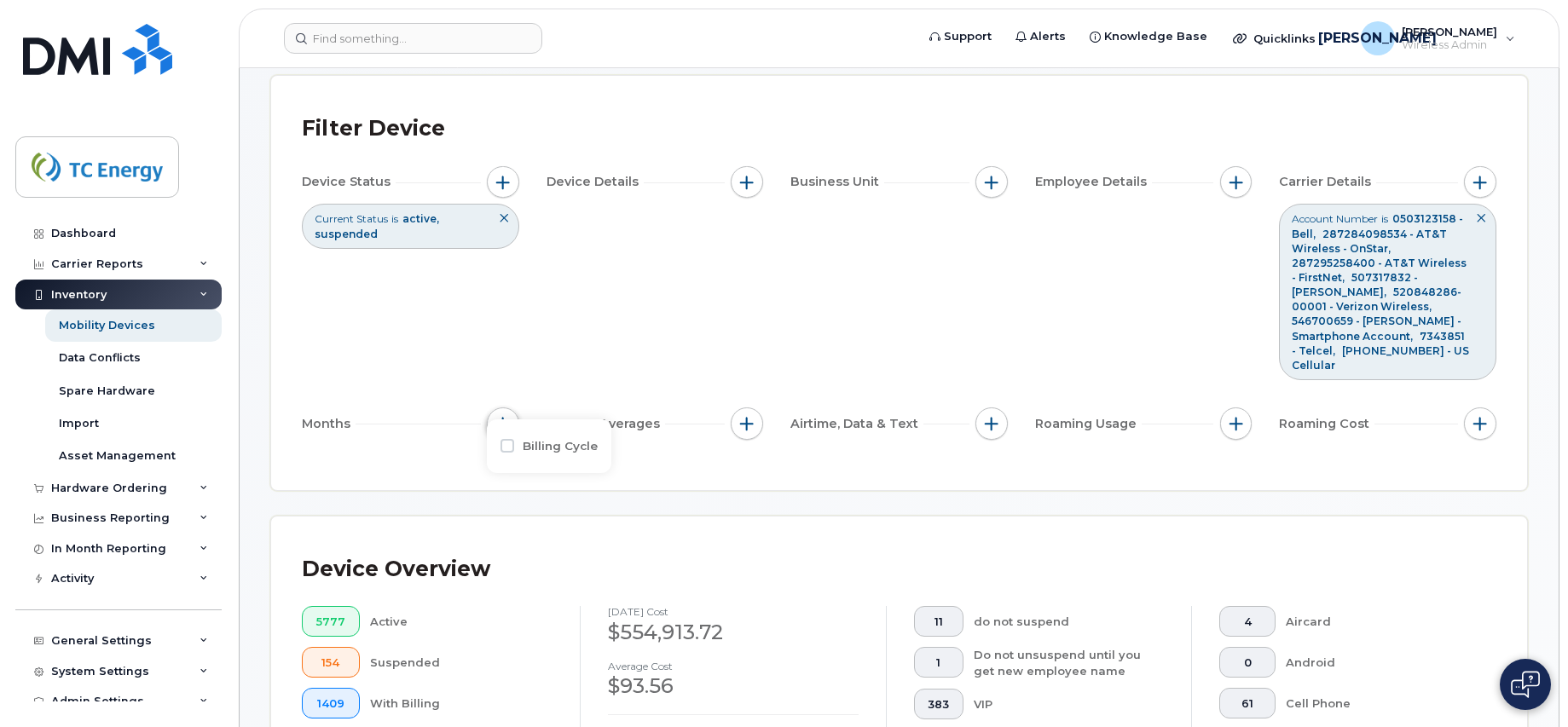
click at [506, 417] on span "button" at bounding box center [503, 424] width 14 height 14
click at [507, 446] on input "Billing Cycle" at bounding box center [507, 447] width 14 height 14
checkbox input "true"
click at [582, 518] on icon at bounding box center [581, 515] width 12 height 7
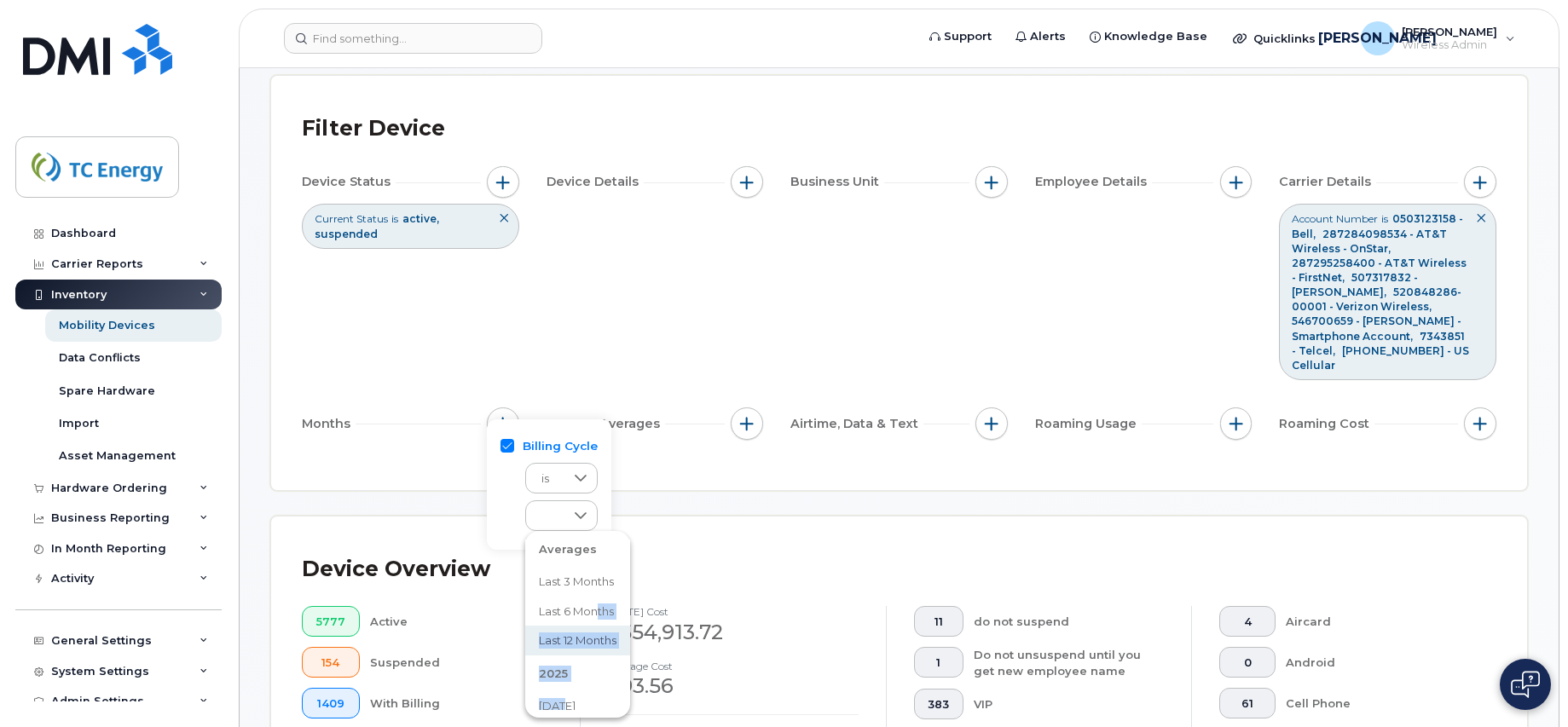
scroll to position [60, 0]
drag, startPoint x: 600, startPoint y: 626, endPoint x: 579, endPoint y: 640, distance: 25.2
drag, startPoint x: 579, startPoint y: 640, endPoint x: 588, endPoint y: 623, distance: 19.2
click at [588, 623] on li "2025" at bounding box center [577, 630] width 104 height 37
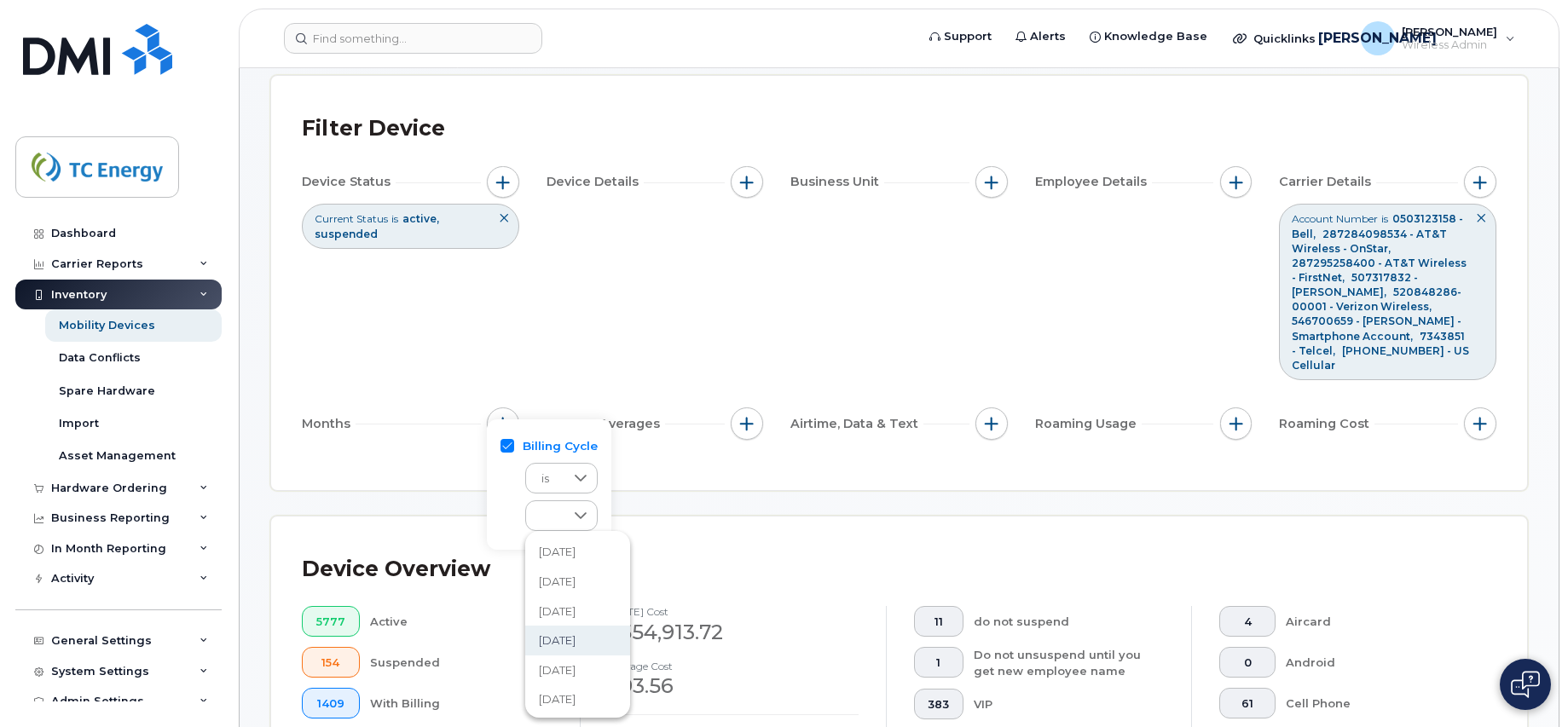
scroll to position [233, 0]
click at [576, 692] on span "January 2025" at bounding box center [557, 695] width 37 height 16
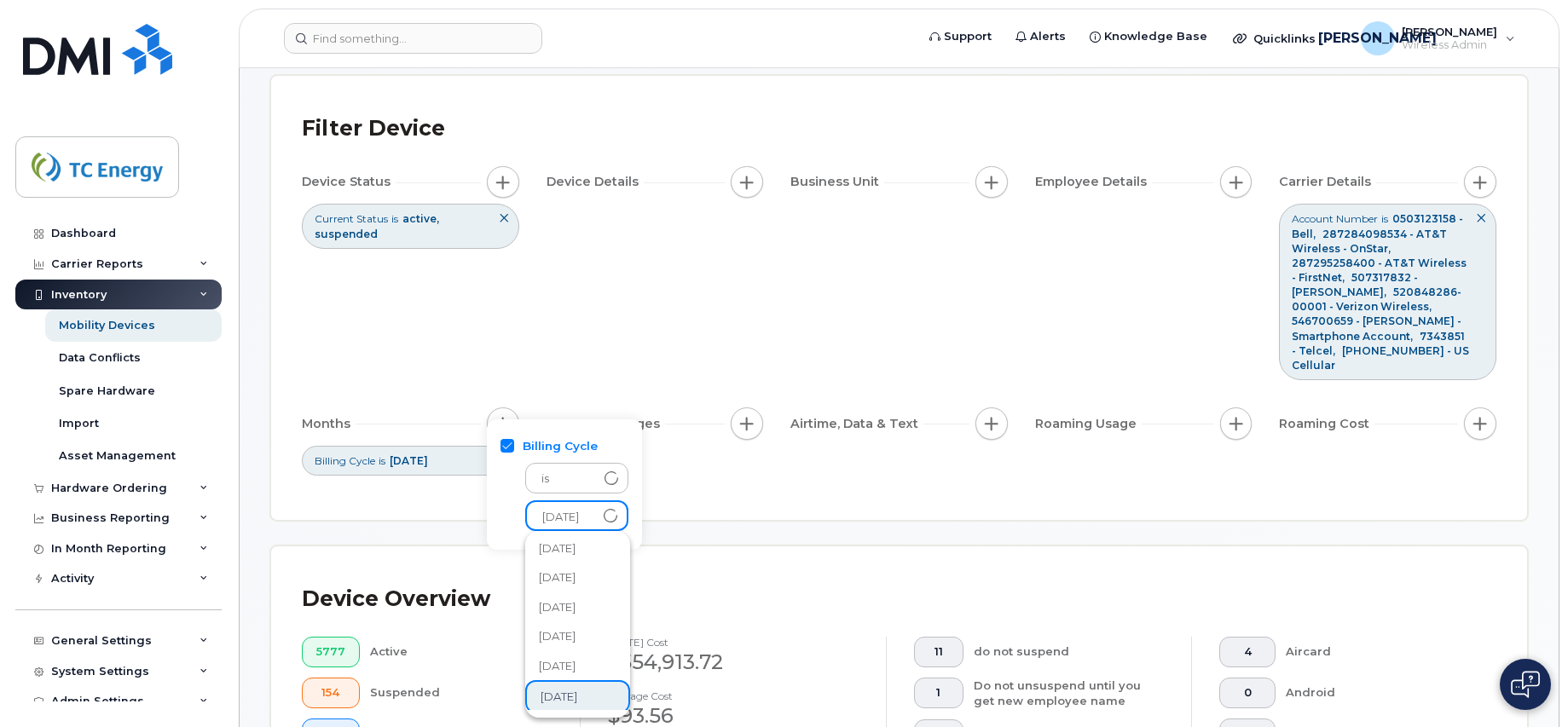
scroll to position [237, 0]
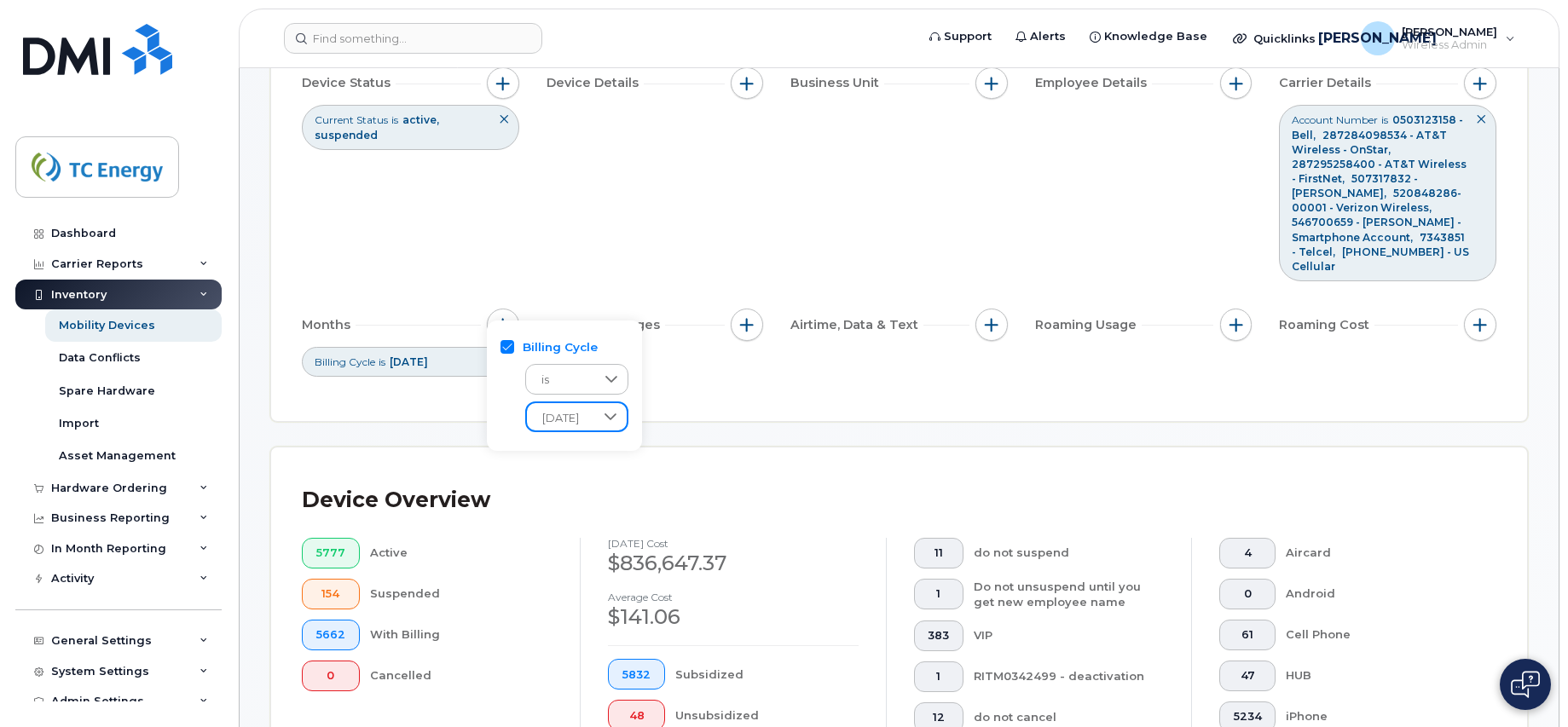
scroll to position [168, 0]
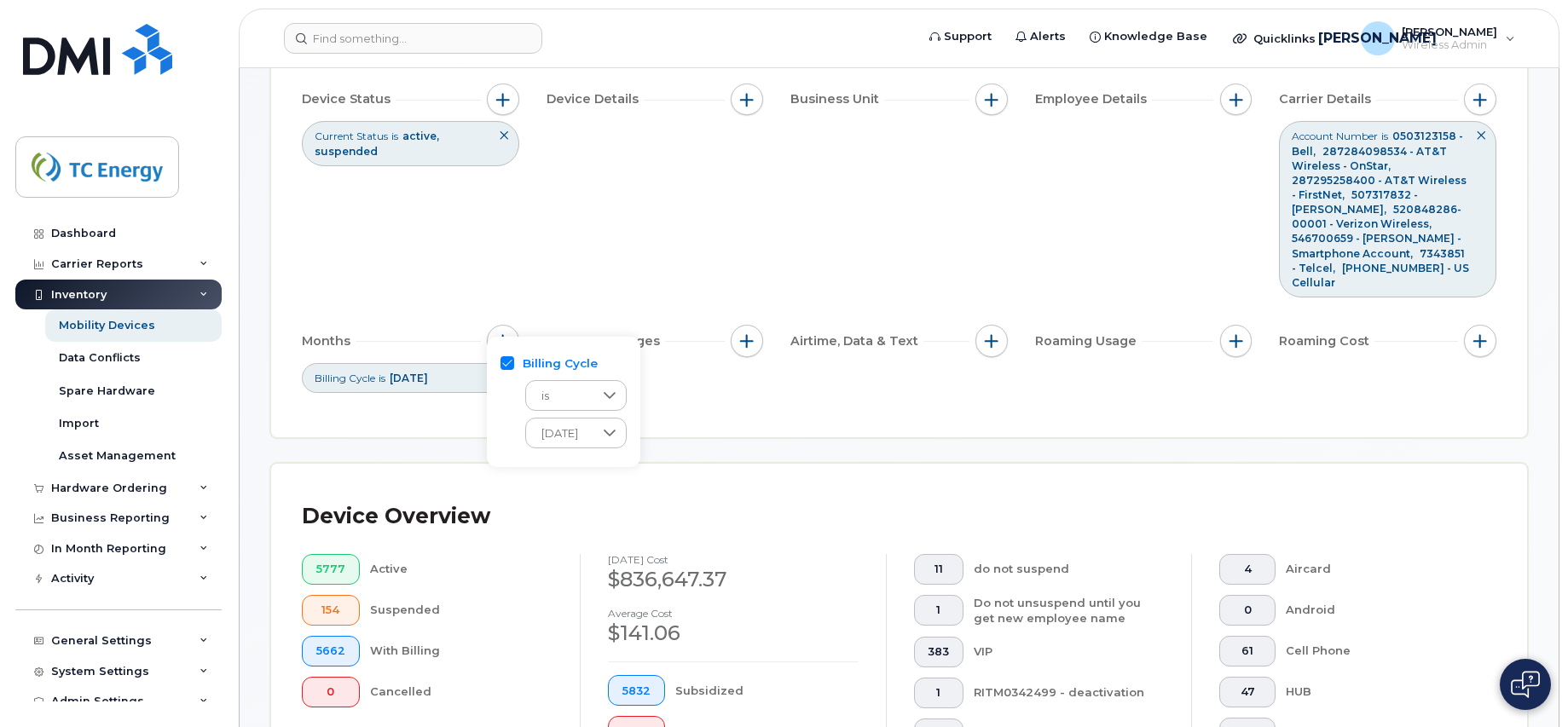
click at [761, 363] on div "Device Status Current Status is active suspended Device Details Business Unit E…" at bounding box center [899, 238] width 1194 height 309
click at [502, 373] on icon at bounding box center [504, 378] width 10 height 10
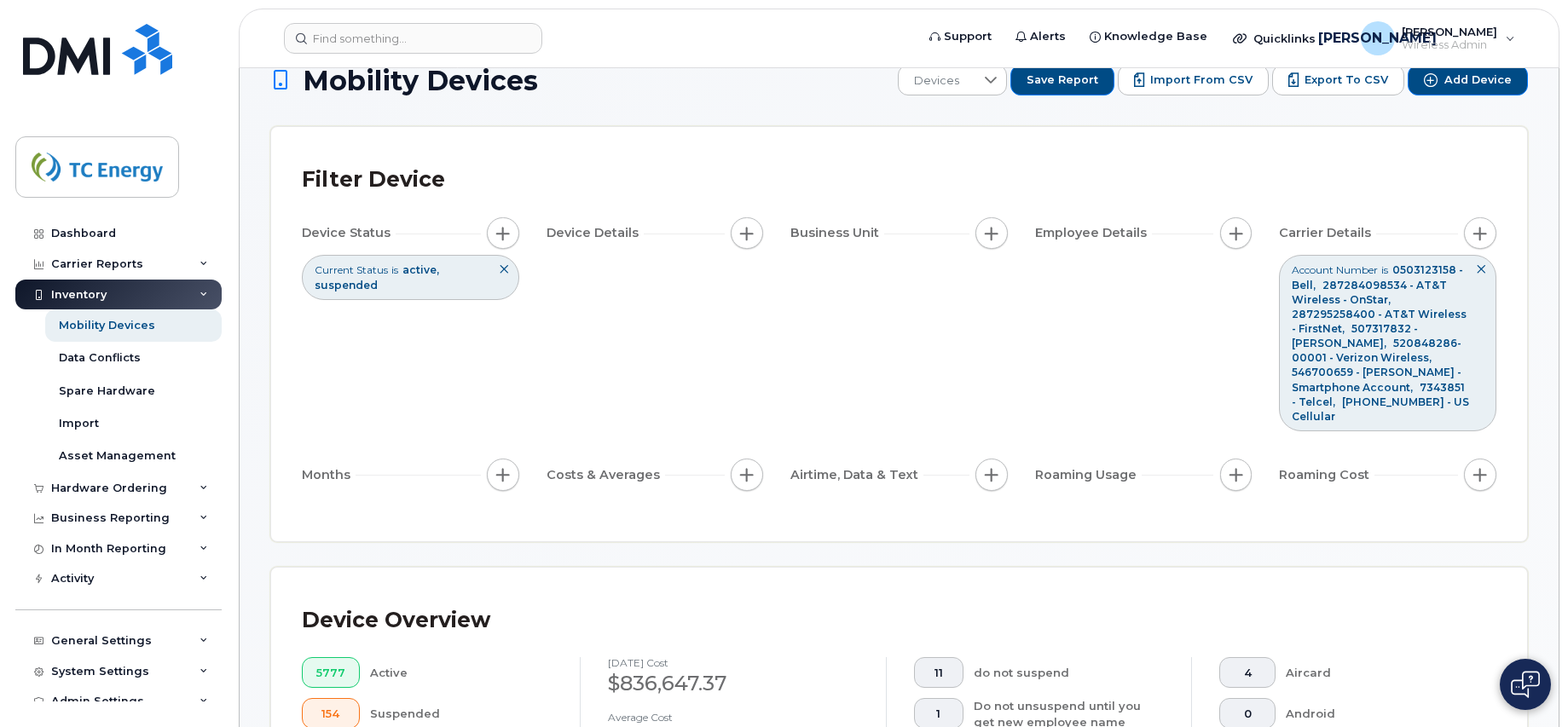
scroll to position [0, 0]
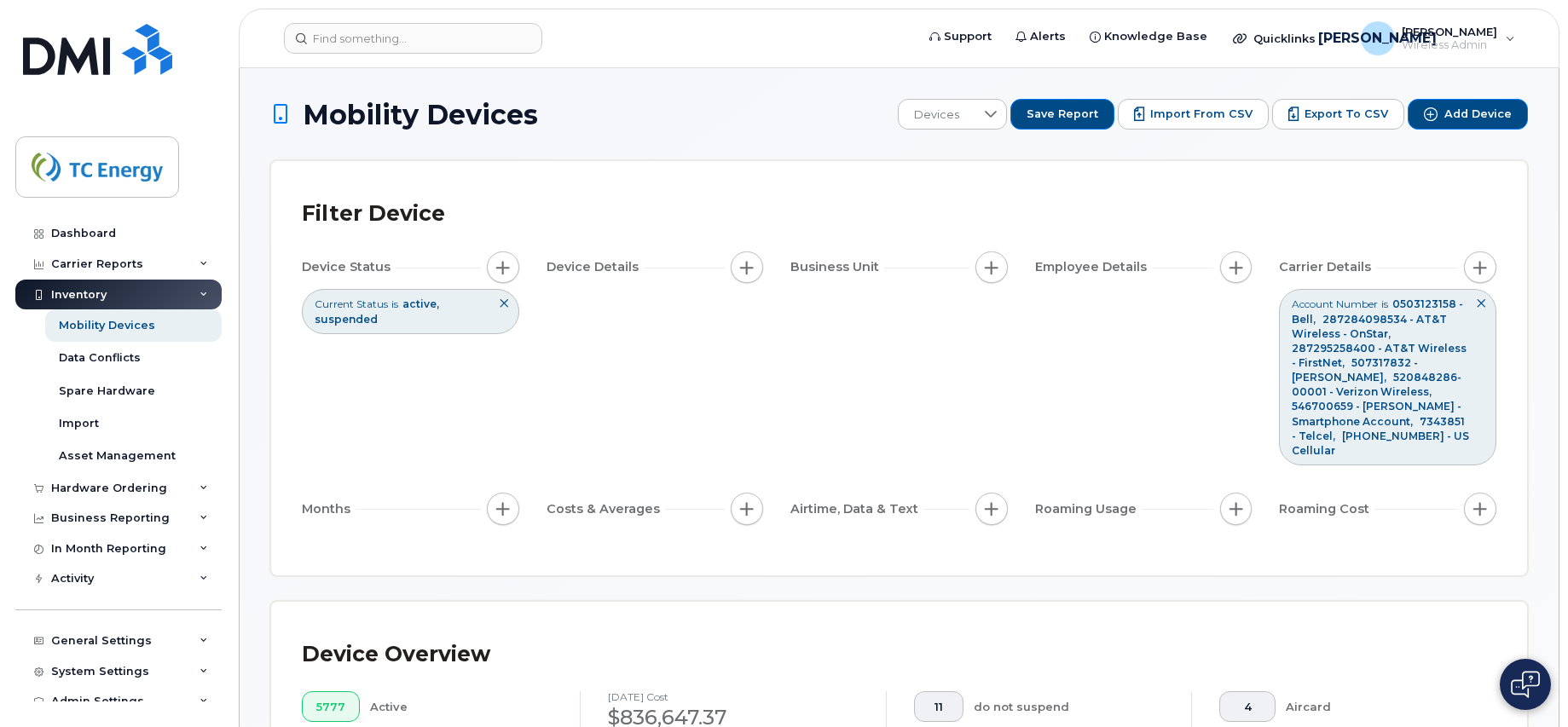
drag, startPoint x: 513, startPoint y: 415, endPoint x: 958, endPoint y: 410, distance: 445.0
click at [551, 415] on div "Device Status Current Status is active suspended Device Details Business Unit E…" at bounding box center [899, 391] width 1194 height 279
click at [958, 395] on div "Device Status Current Status is active suspended Device Details Business Unit E…" at bounding box center [899, 391] width 1194 height 279
click at [500, 502] on span "button" at bounding box center [503, 509] width 14 height 14
click at [504, 502] on span "button" at bounding box center [503, 509] width 14 height 14
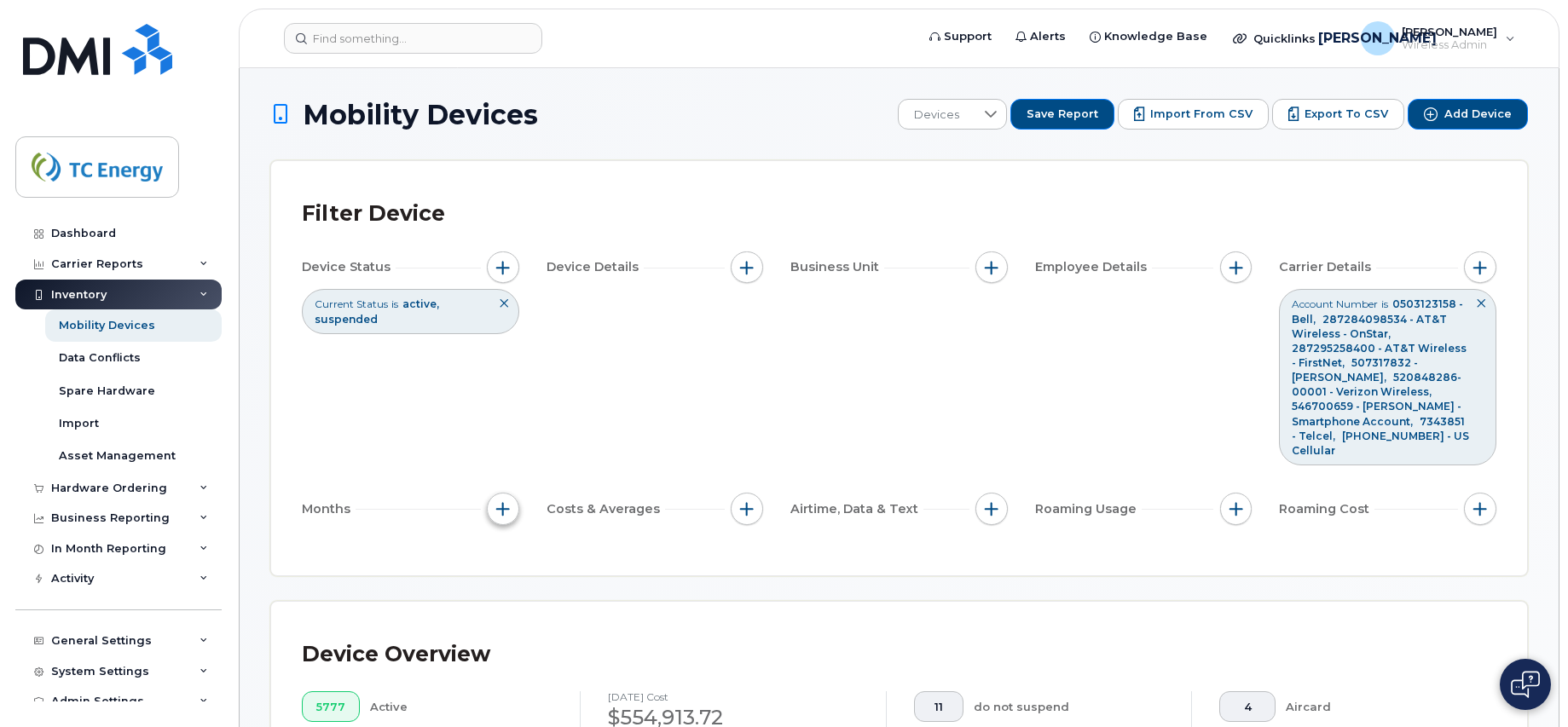
click at [503, 502] on span "button" at bounding box center [503, 509] width 14 height 14
click at [511, 530] on input "Billing Cycle" at bounding box center [507, 531] width 14 height 14
checkbox input "true"
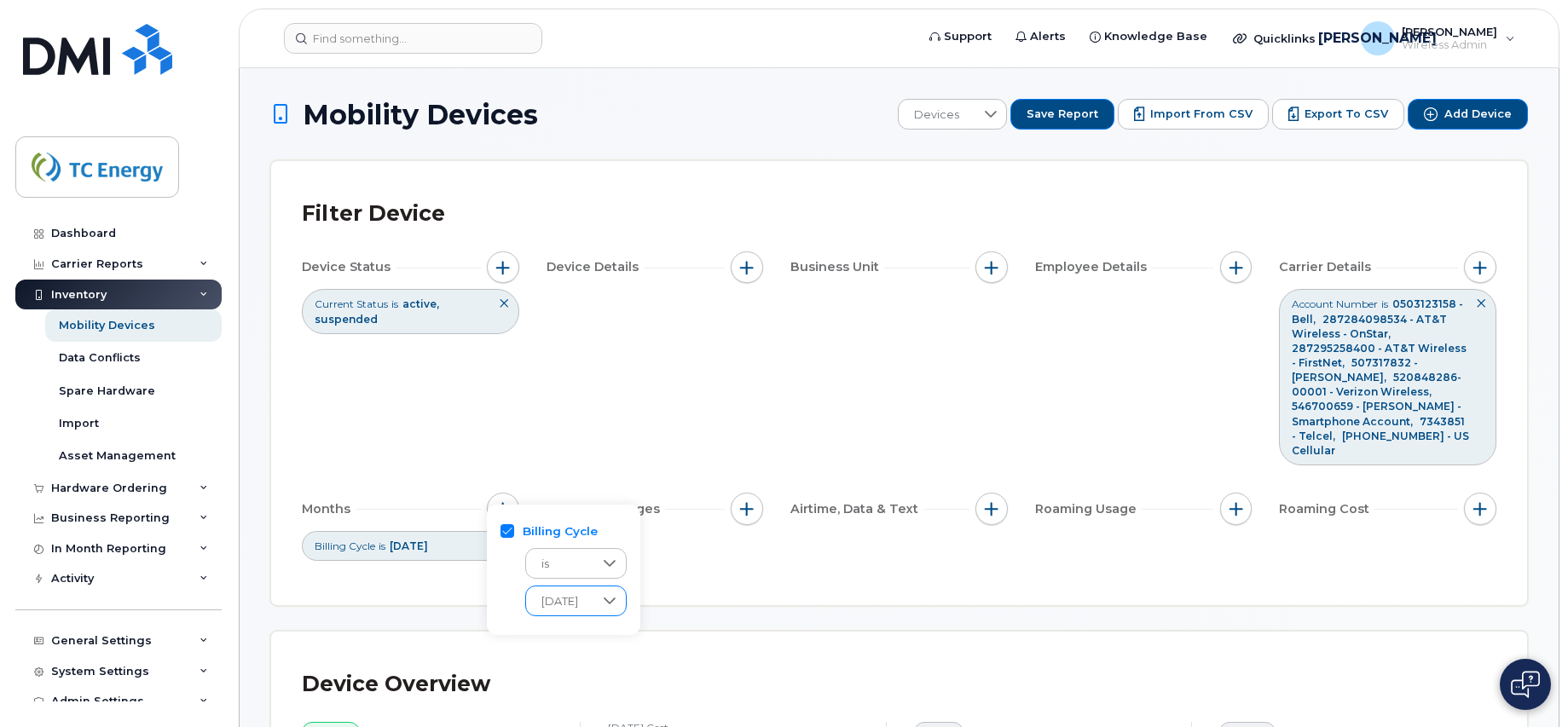
click at [616, 602] on icon at bounding box center [610, 602] width 14 height 14
click at [718, 554] on div "Filter Device Device Status Current Status is active suspended Device Details B…" at bounding box center [899, 383] width 1256 height 445
click at [501, 502] on span "button" at bounding box center [503, 509] width 14 height 14
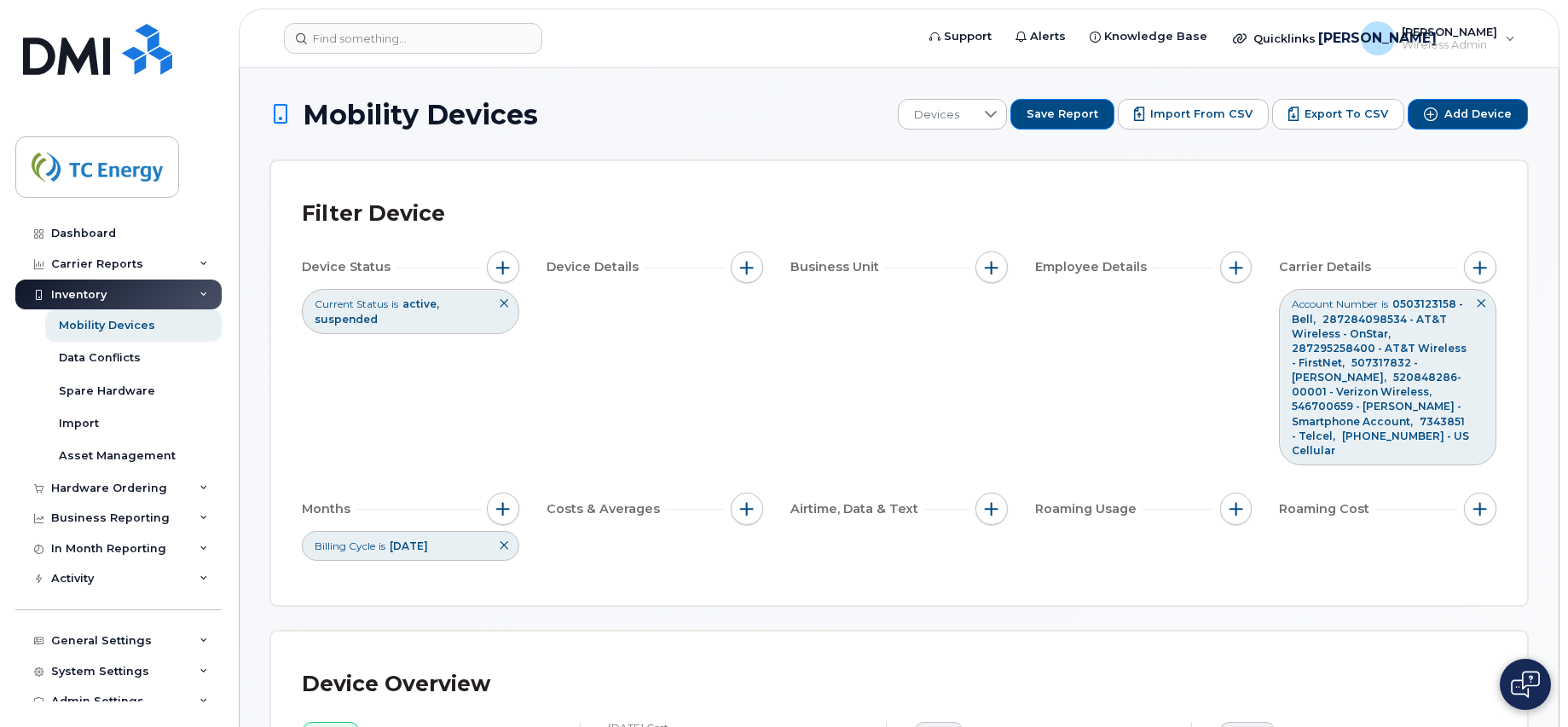
click at [501, 541] on icon at bounding box center [504, 546] width 10 height 10
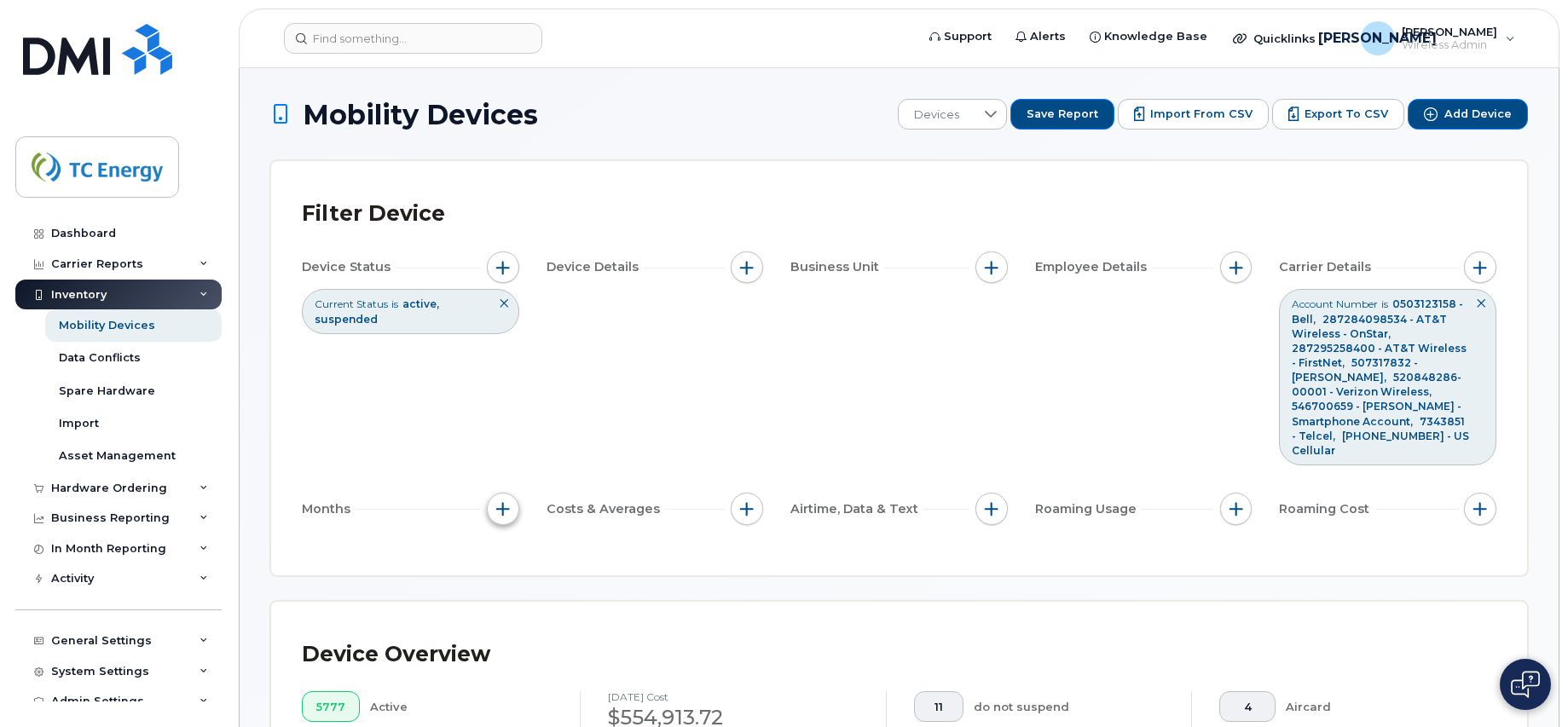
click at [501, 502] on span "button" at bounding box center [503, 509] width 14 height 14
click at [507, 530] on input "Billing Cycle" at bounding box center [507, 531] width 14 height 14
checkbox input "true"
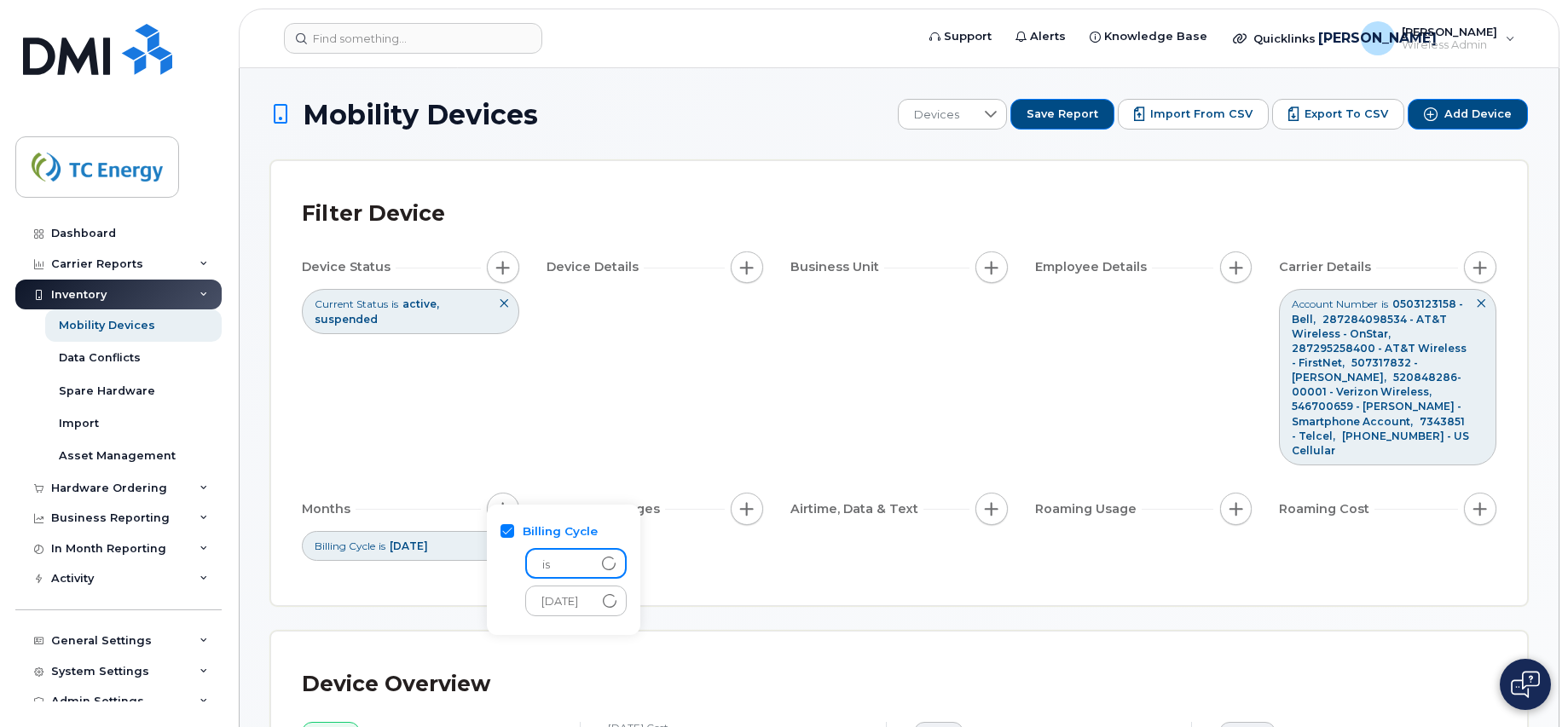
click at [593, 565] on span "is" at bounding box center [560, 565] width 66 height 31
click at [582, 561] on span "is" at bounding box center [560, 565] width 66 height 31
click at [593, 564] on span "is" at bounding box center [560, 565] width 66 height 31
click at [1292, 369] on span "January 2025" at bounding box center [1379, 355] width 175 height 27
click at [477, 531] on div "Billing Cycle is January 2025" at bounding box center [411, 546] width 218 height 30
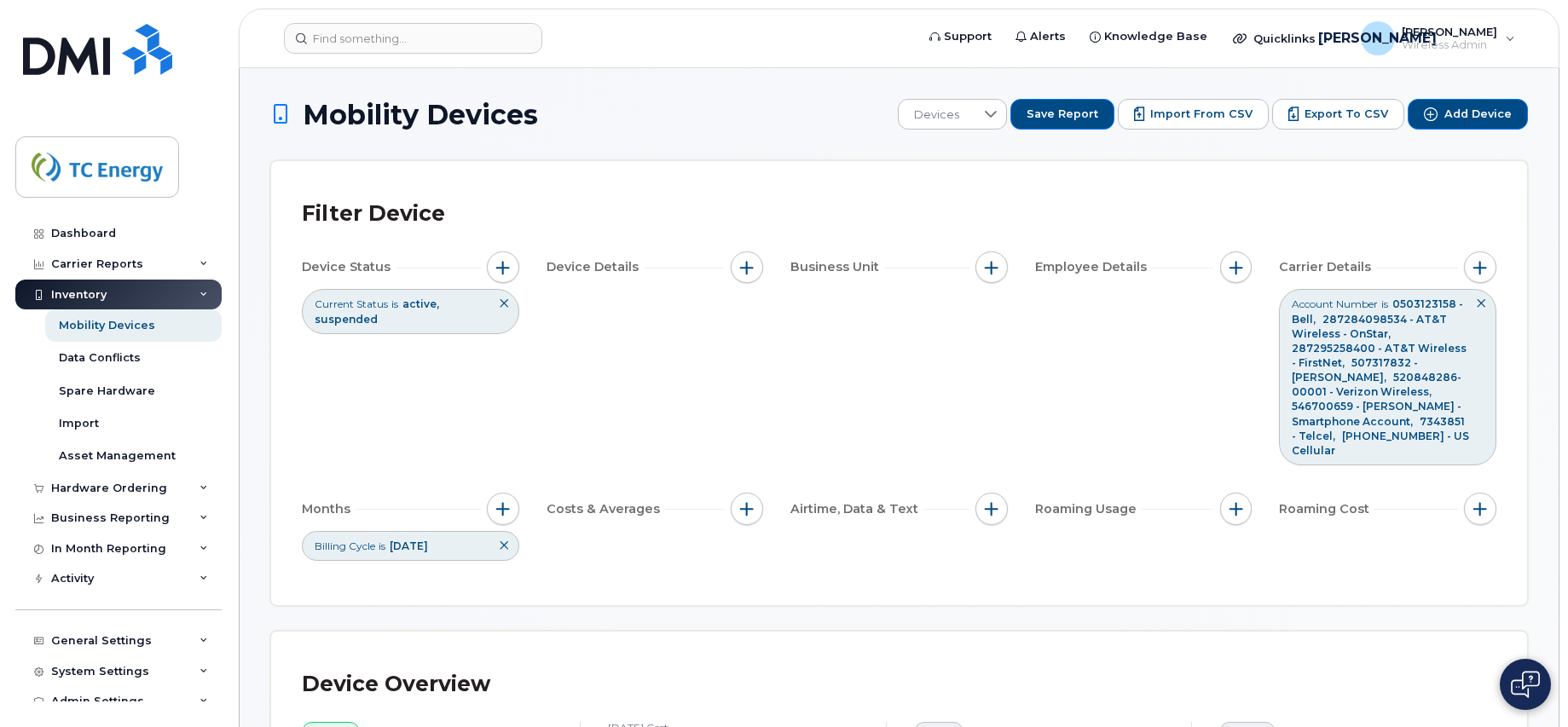
click at [469, 531] on div "Billing Cycle is January 2025" at bounding box center [411, 546] width 218 height 30
click at [468, 531] on div "Billing Cycle is January 2025" at bounding box center [411, 546] width 218 height 30
click at [1292, 369] on span "January 2025" at bounding box center [1379, 355] width 175 height 27
drag, startPoint x: 438, startPoint y: 518, endPoint x: 469, endPoint y: 515, distance: 31.1
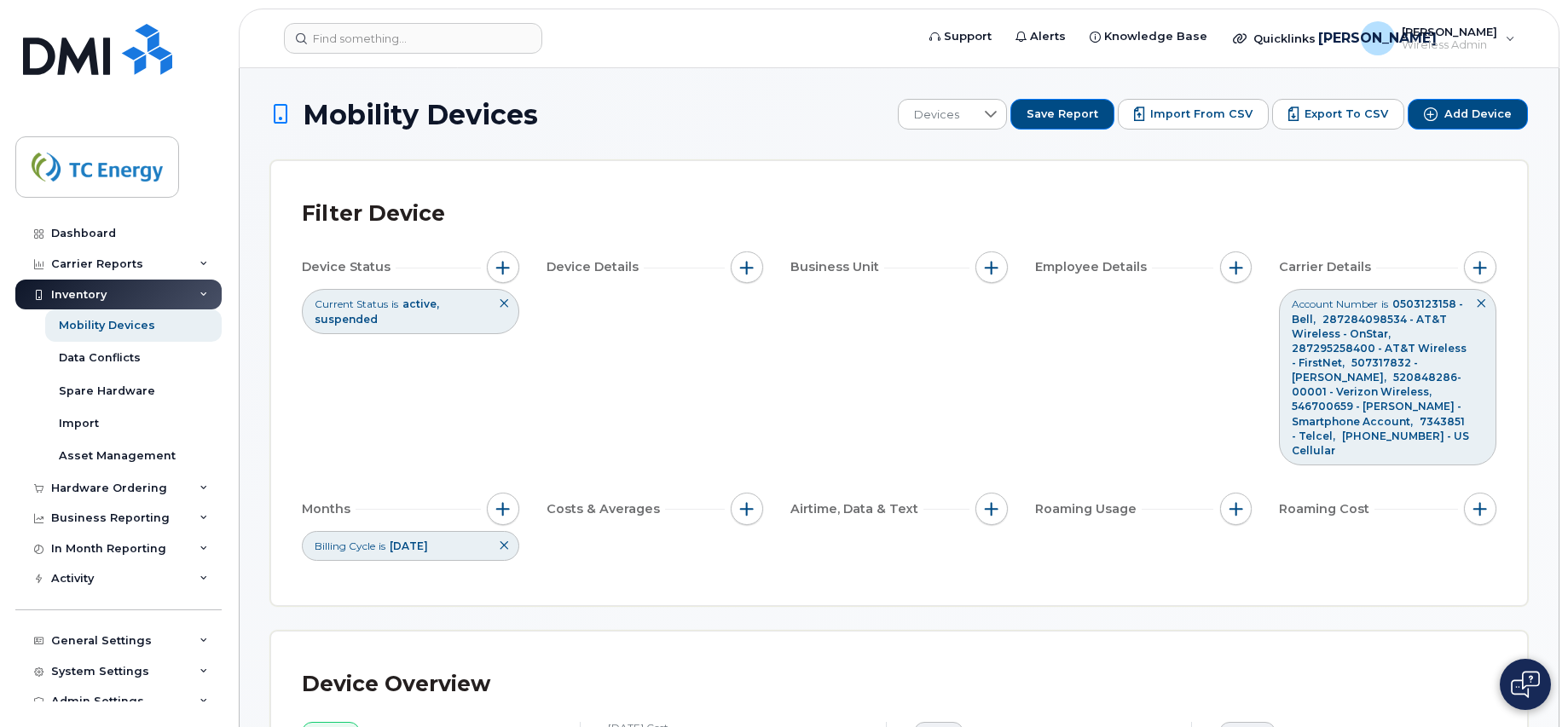
click at [469, 531] on div "Billing Cycle is January 2025" at bounding box center [411, 546] width 218 height 30
click at [499, 502] on span "button" at bounding box center [503, 509] width 14 height 14
click at [594, 563] on span "is" at bounding box center [560, 564] width 68 height 31
click at [602, 641] on span "custom range" at bounding box center [580, 641] width 83 height 16
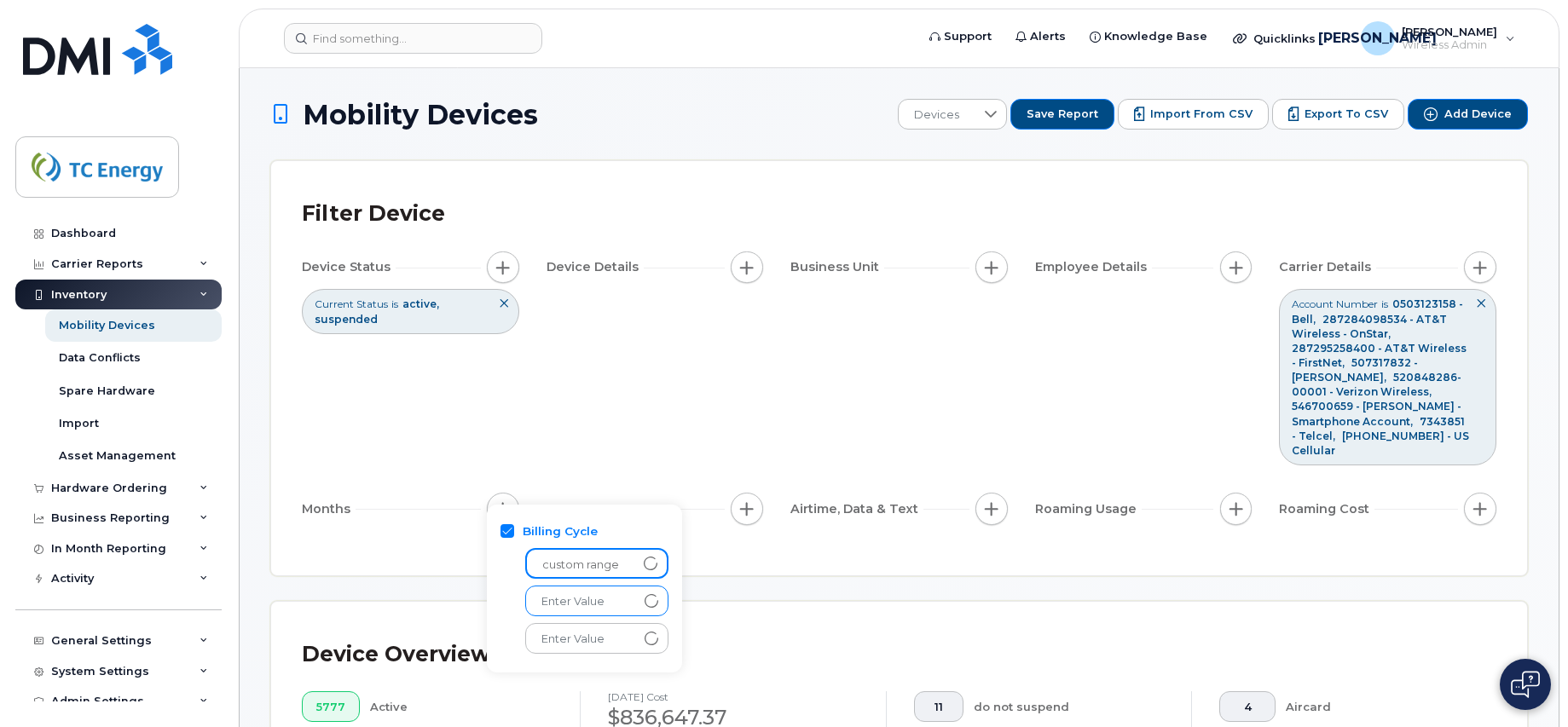
click at [624, 601] on span "Enter Value" at bounding box center [581, 602] width 109 height 31
click at [608, 596] on span "Enter Value" at bounding box center [580, 603] width 105 height 31
click at [576, 554] on span "January 2025" at bounding box center [557, 556] width 37 height 16
click at [649, 636] on icon at bounding box center [650, 638] width 14 height 14
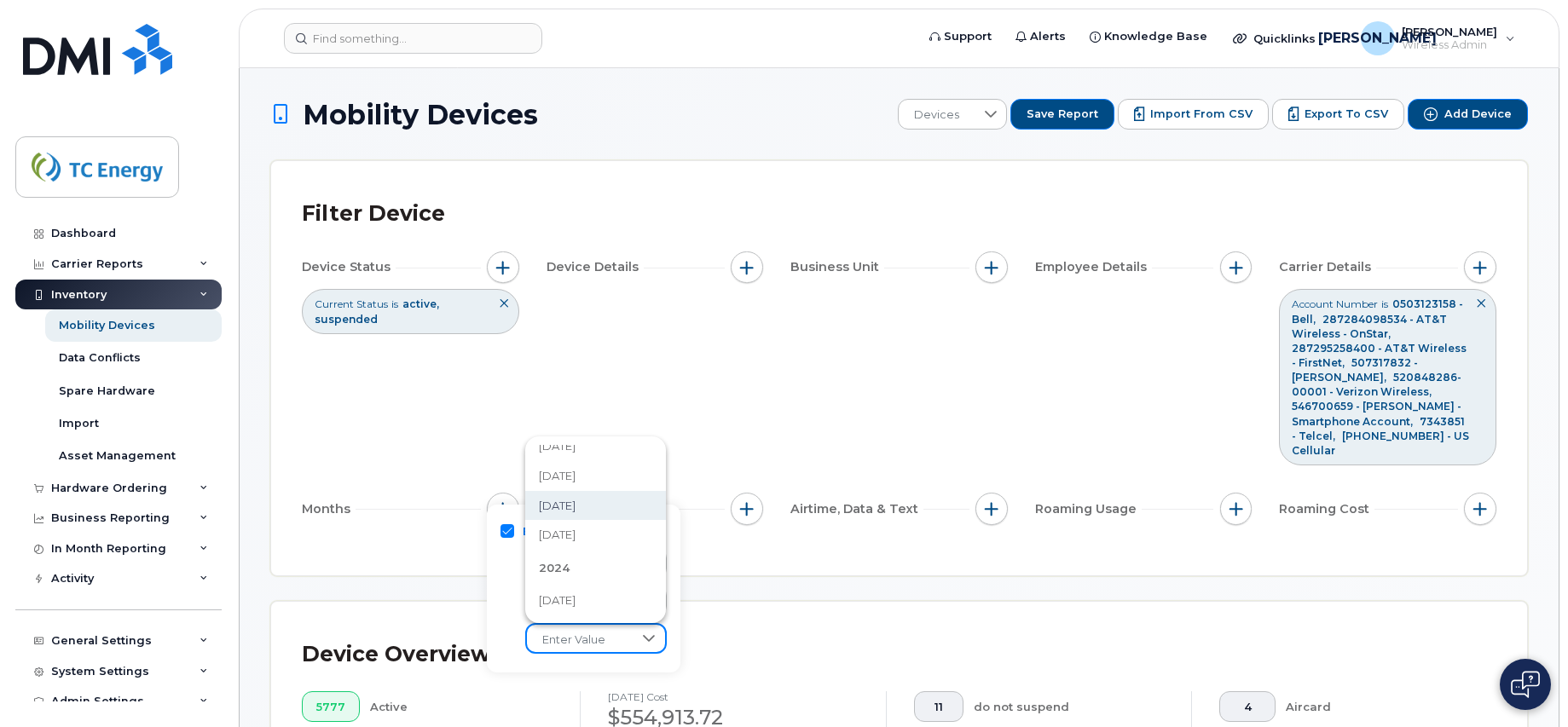
scroll to position [190, 0]
click at [576, 520] on span "January 2025" at bounding box center [557, 519] width 37 height 16
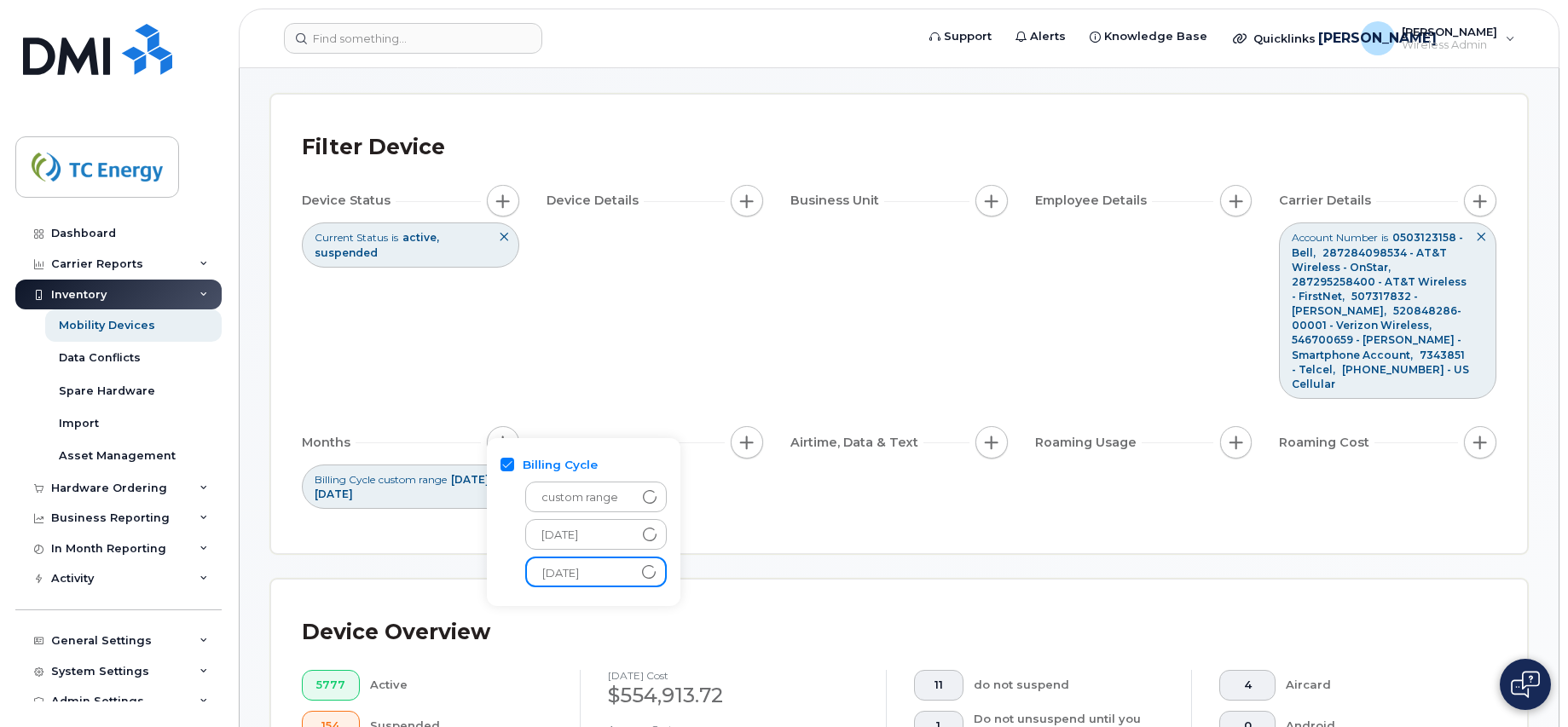
scroll to position [86, 0]
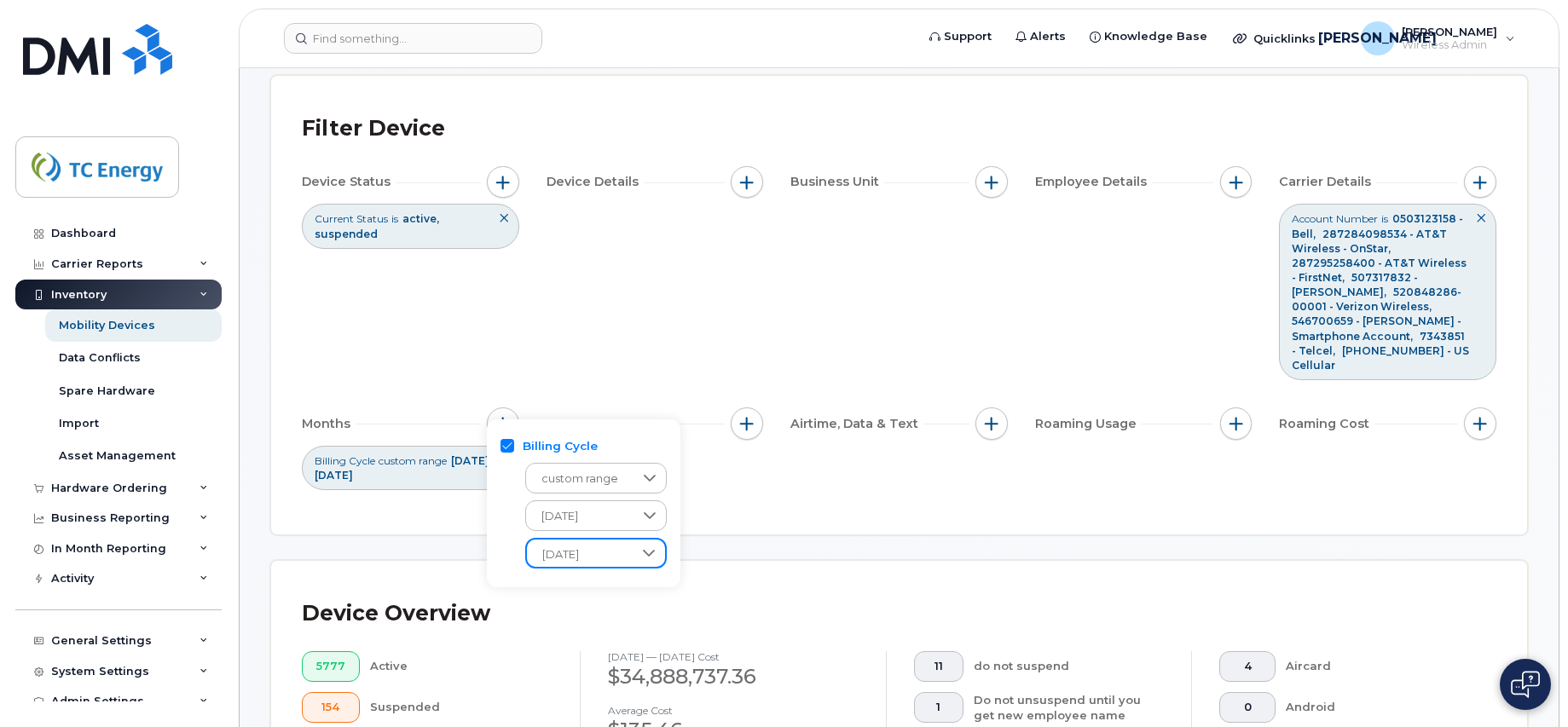
click at [1480, 219] on icon at bounding box center [1481, 218] width 10 height 10
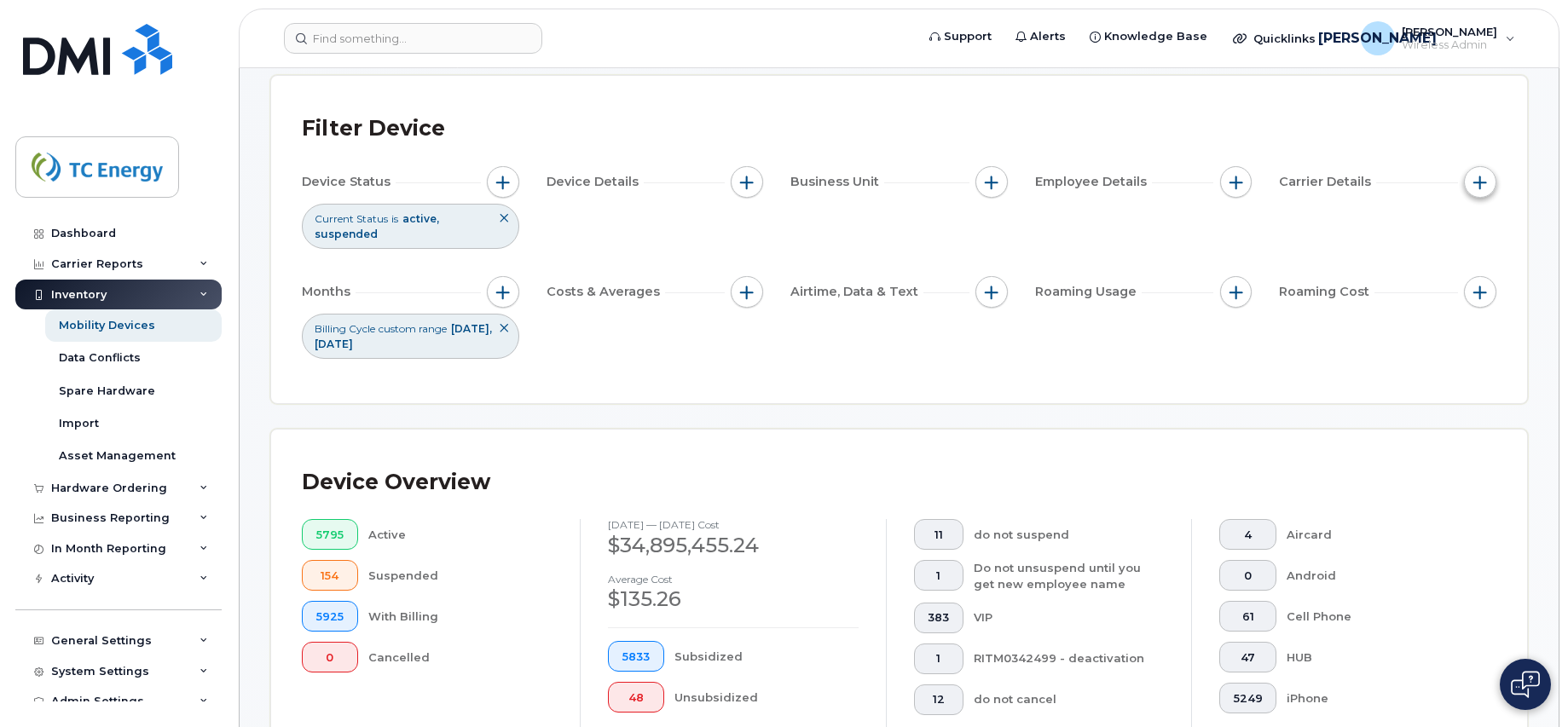
click at [1479, 180] on span "button" at bounding box center [1481, 183] width 14 height 14
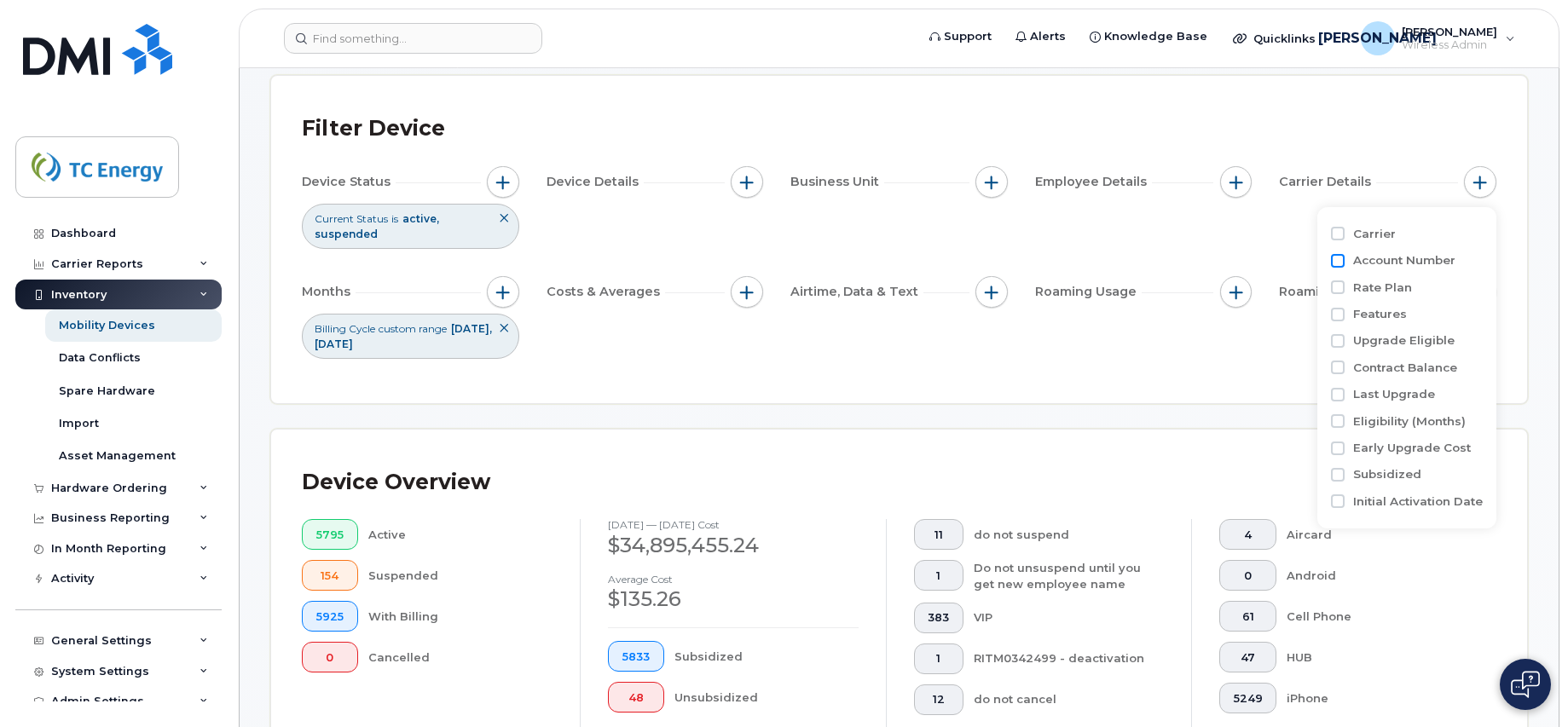
click at [1337, 260] on input "Account Number" at bounding box center [1338, 262] width 14 height 14
checkbox input "true"
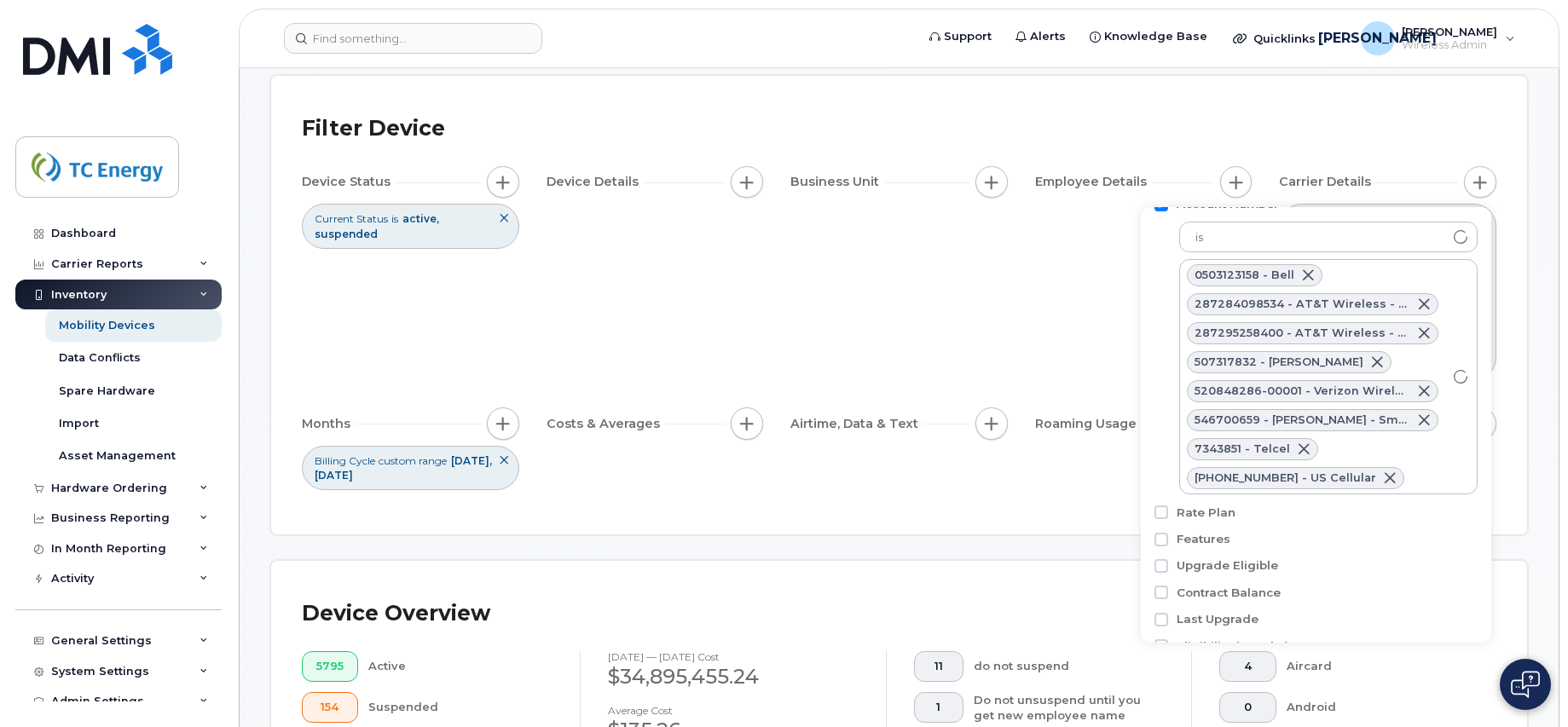
scroll to position [86, 0]
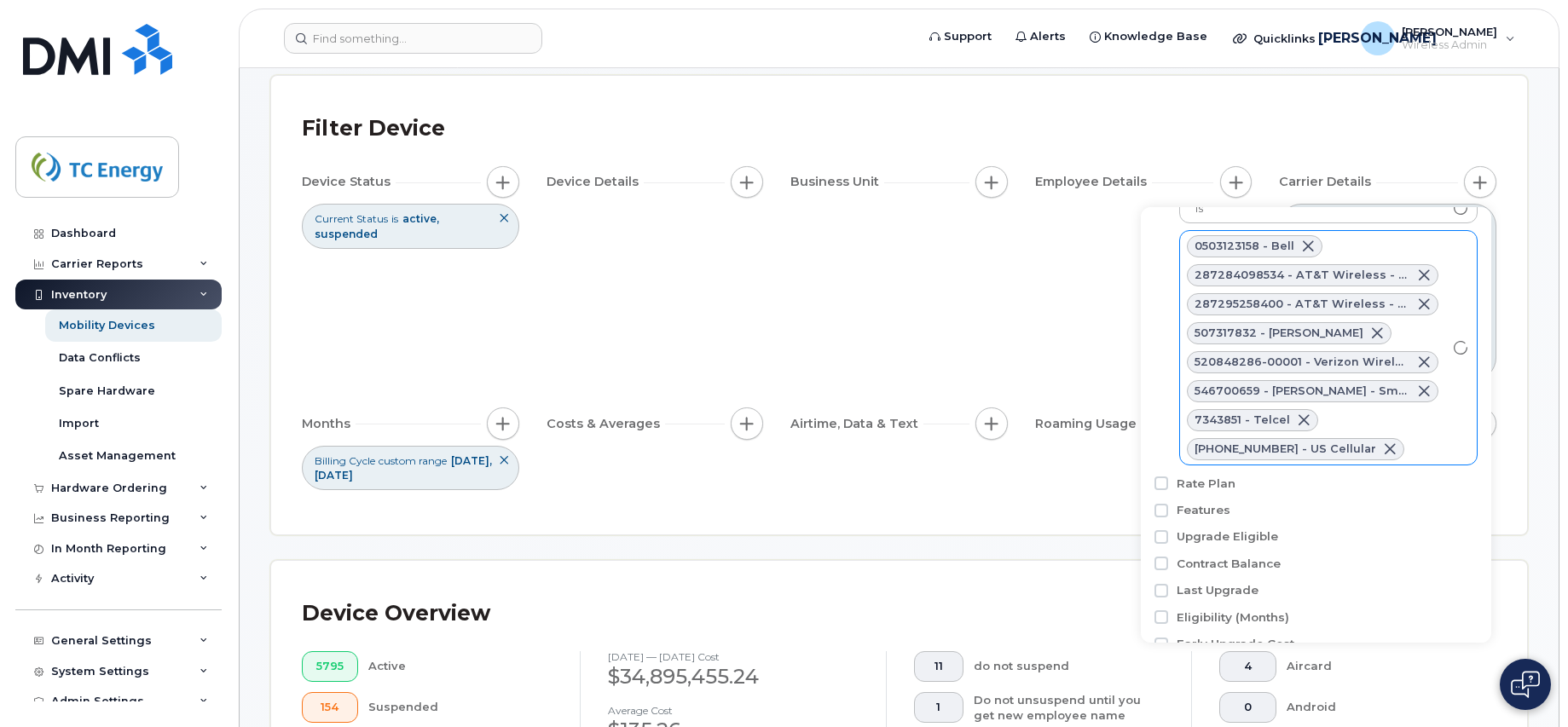
click at [1337, 441] on div "920835974 - US Cellular" at bounding box center [1296, 450] width 218 height 22
click at [1383, 449] on span at bounding box center [1390, 450] width 14 height 14
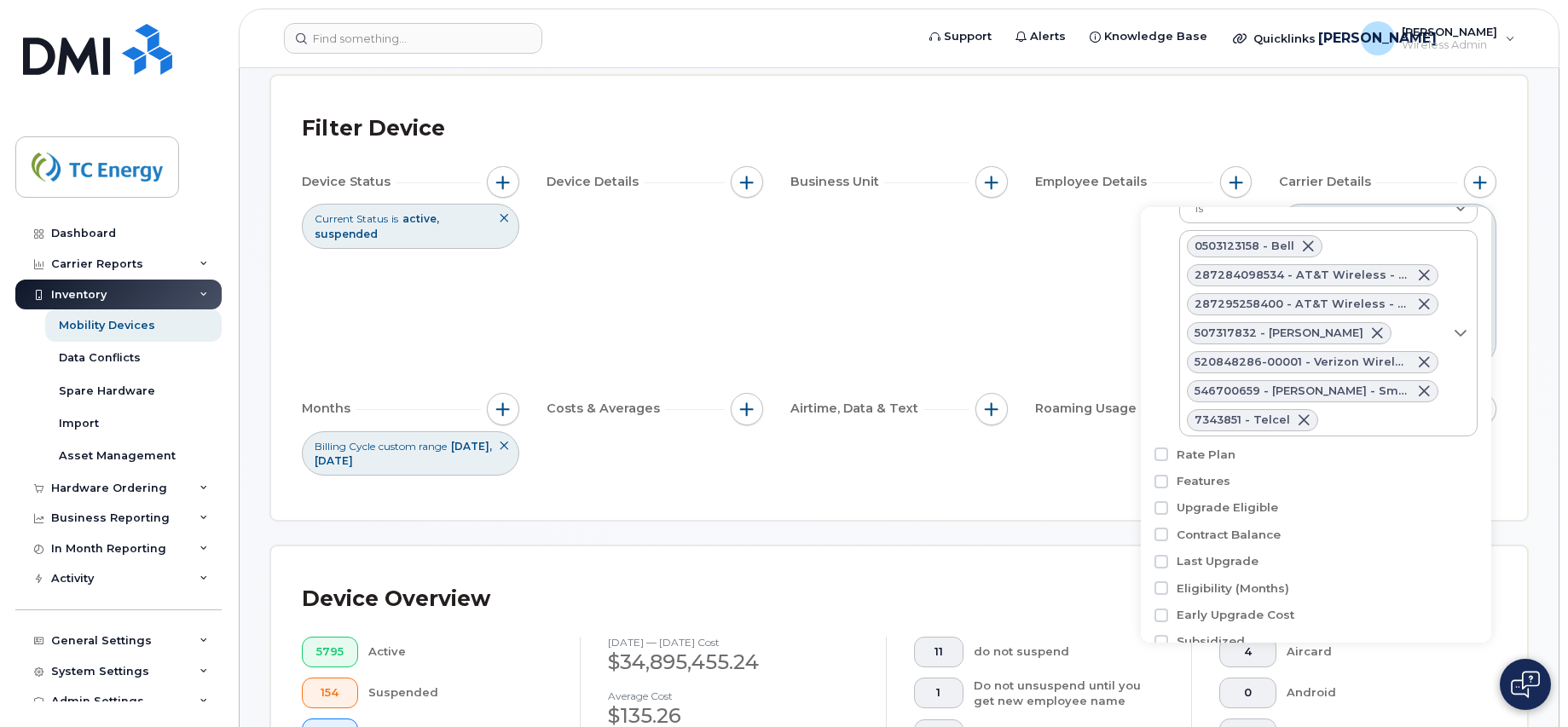
click at [1301, 421] on span at bounding box center [1304, 421] width 14 height 14
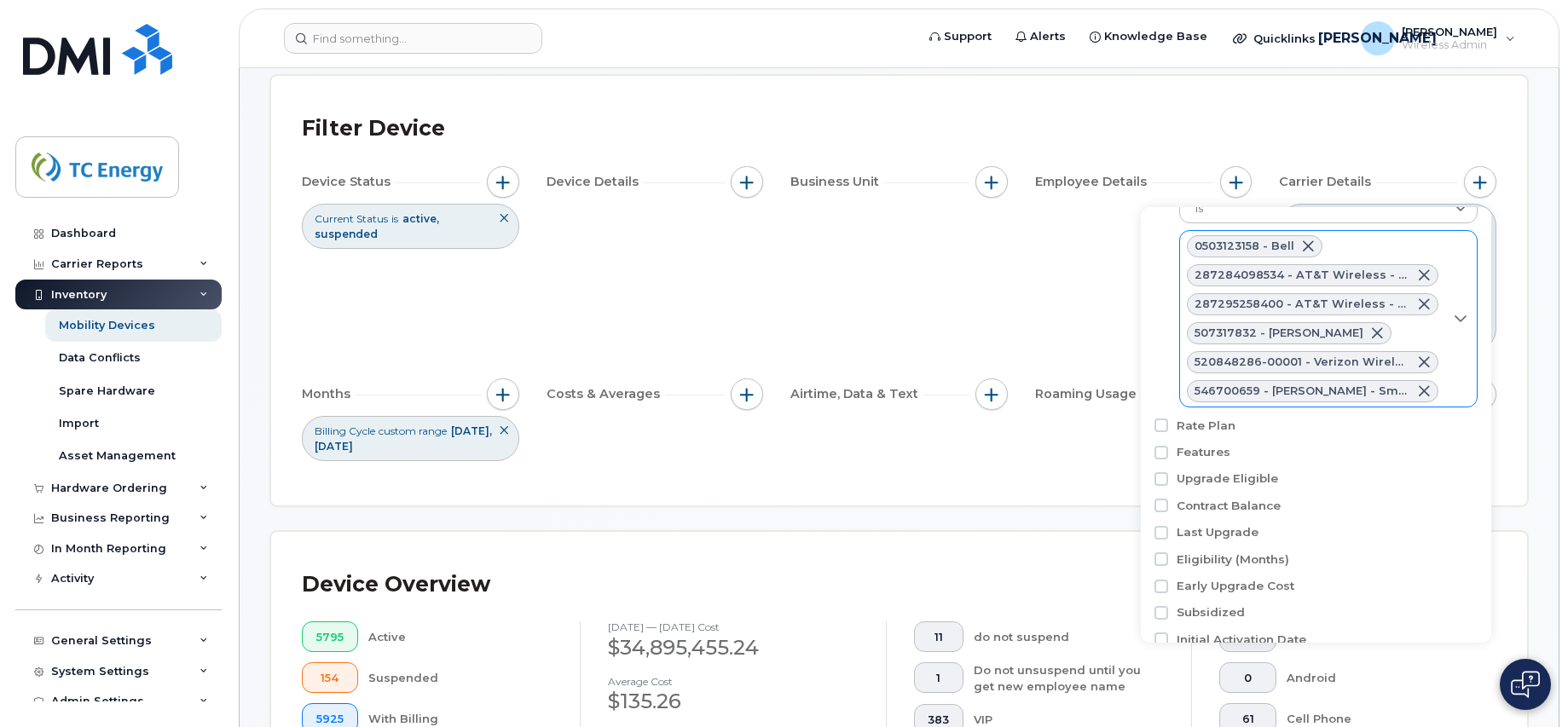
click at [1420, 390] on span at bounding box center [1424, 392] width 14 height 14
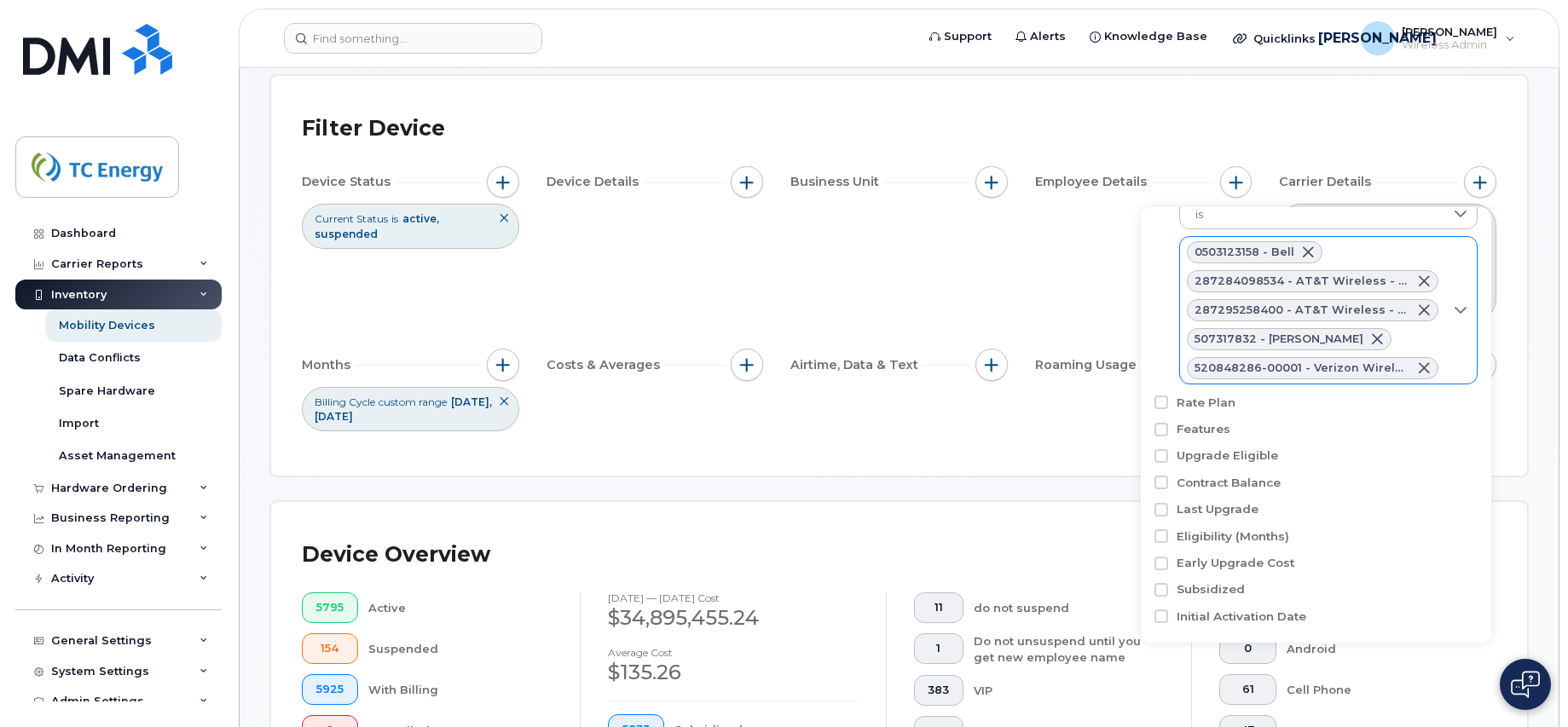
drag, startPoint x: 1411, startPoint y: 370, endPoint x: 1397, endPoint y: 366, distance: 14.6
click at [1417, 368] on span at bounding box center [1424, 369] width 14 height 14
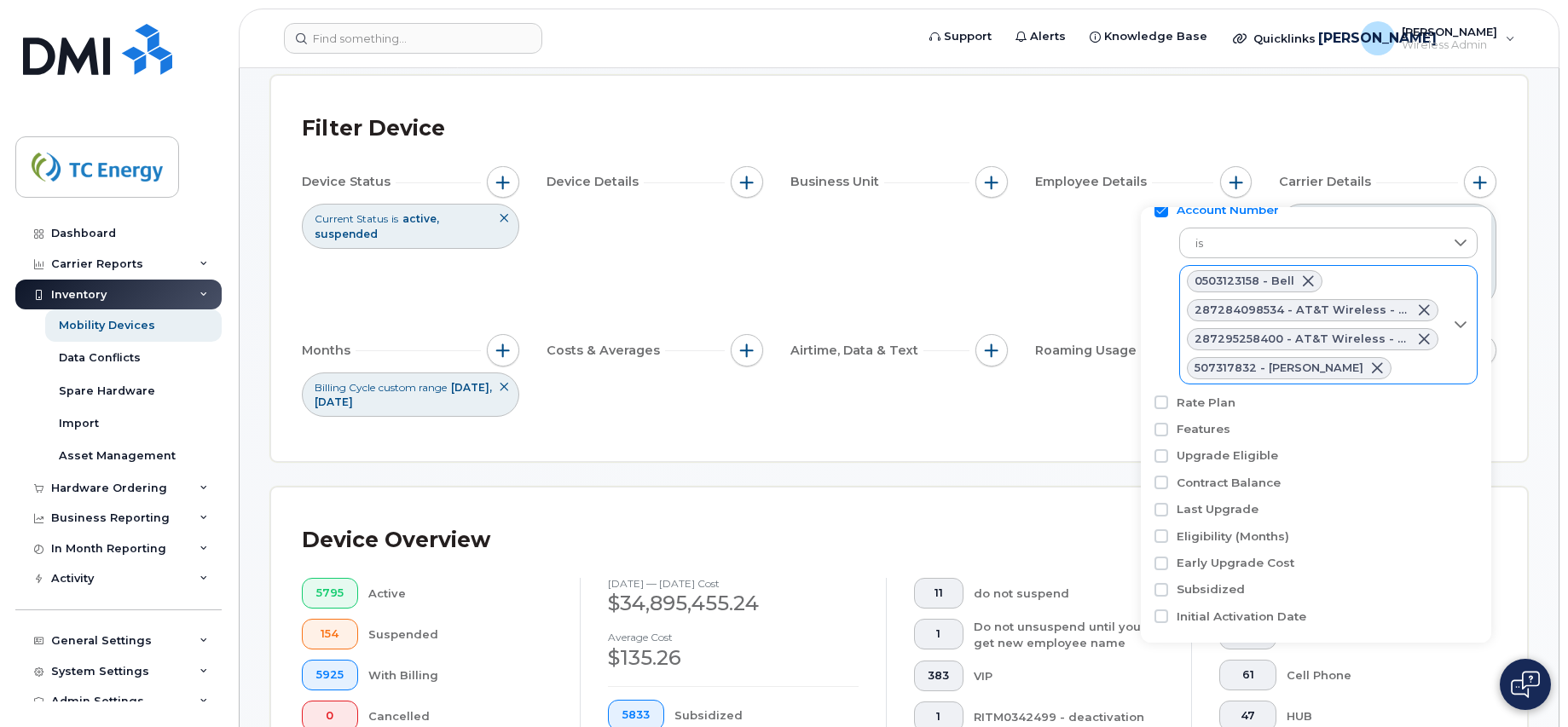
click at [1370, 365] on span at bounding box center [1377, 369] width 14 height 14
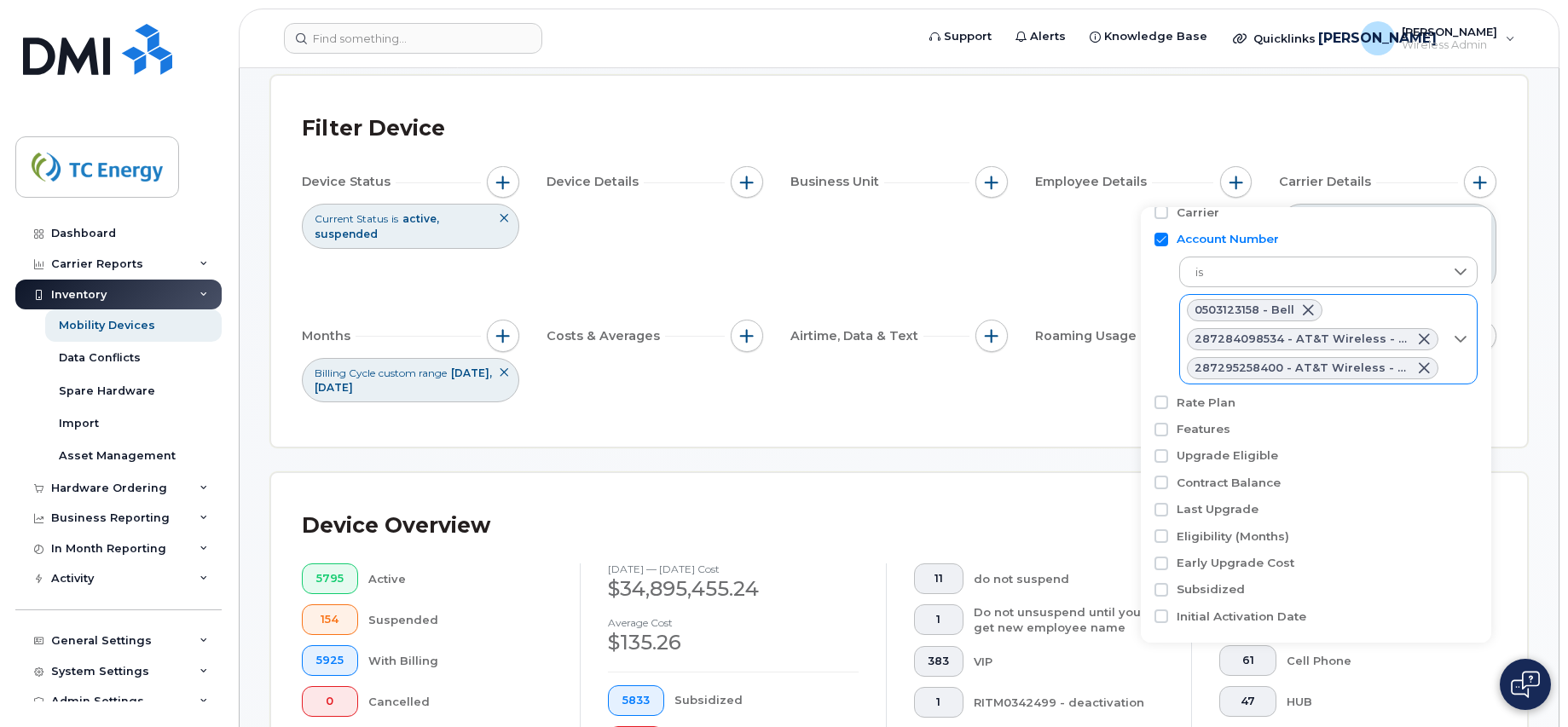
scroll to position [21, 0]
click at [1425, 364] on span at bounding box center [1424, 369] width 14 height 14
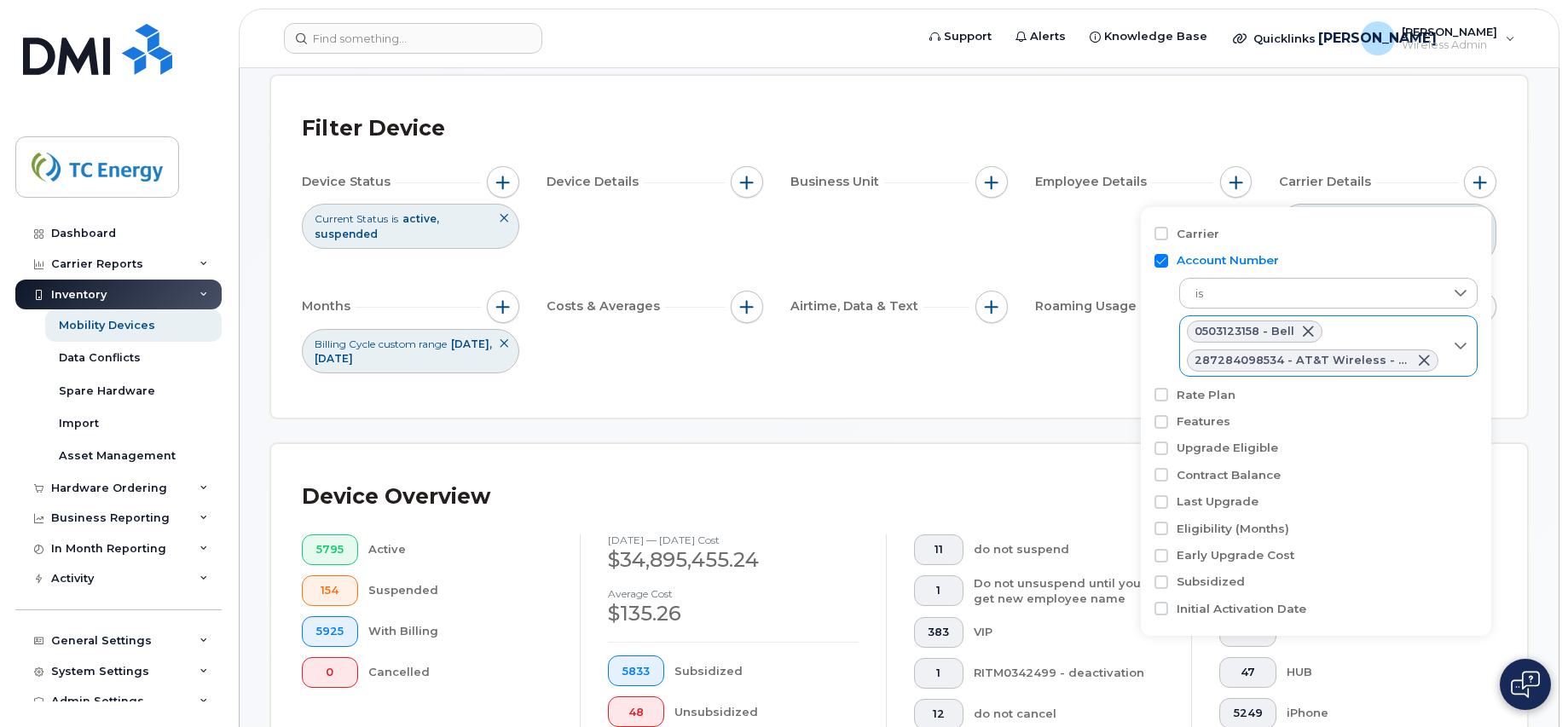
scroll to position [0, 0]
click at [1422, 358] on span at bounding box center [1424, 361] width 14 height 14
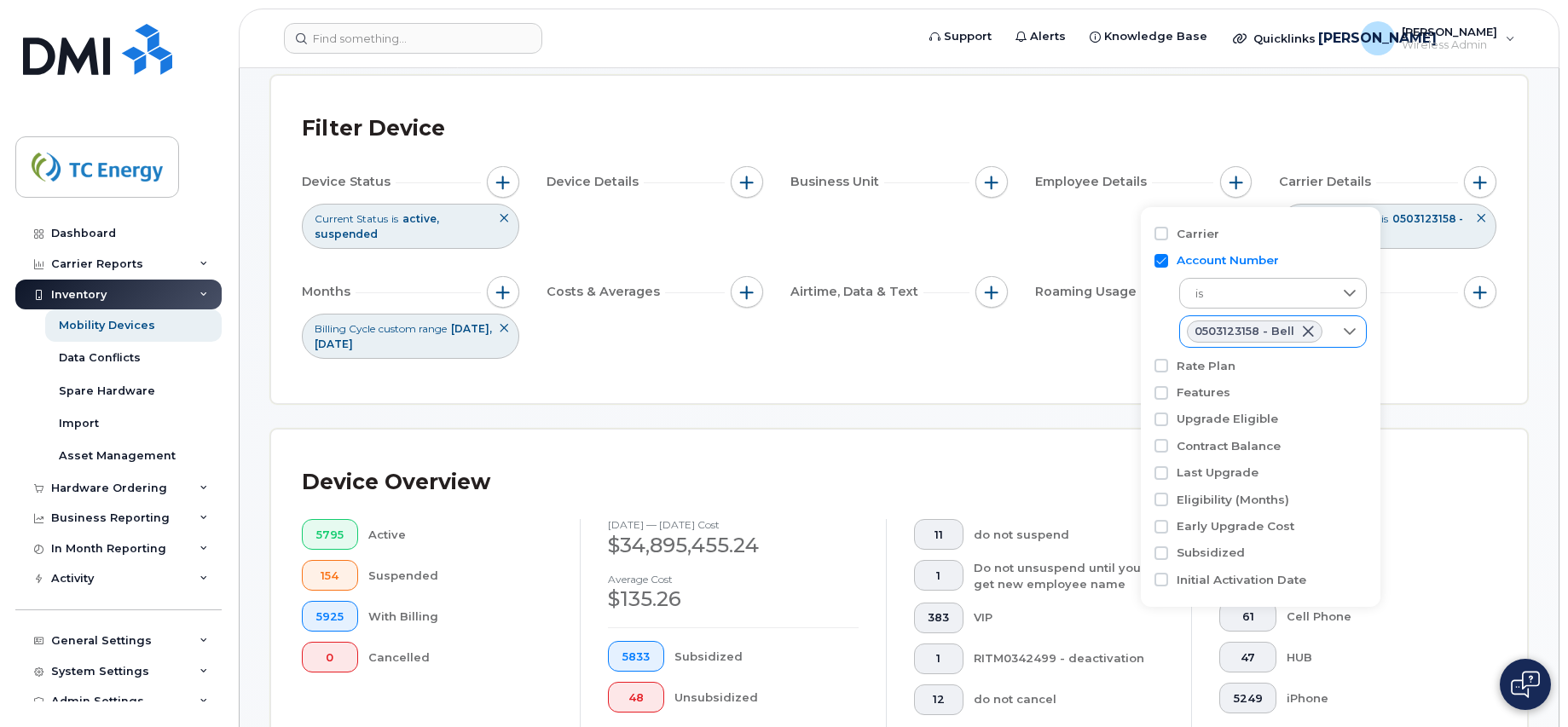
click at [1070, 333] on div "Device Status Current Status is active suspended Device Details Business Unit E…" at bounding box center [899, 263] width 1194 height 193
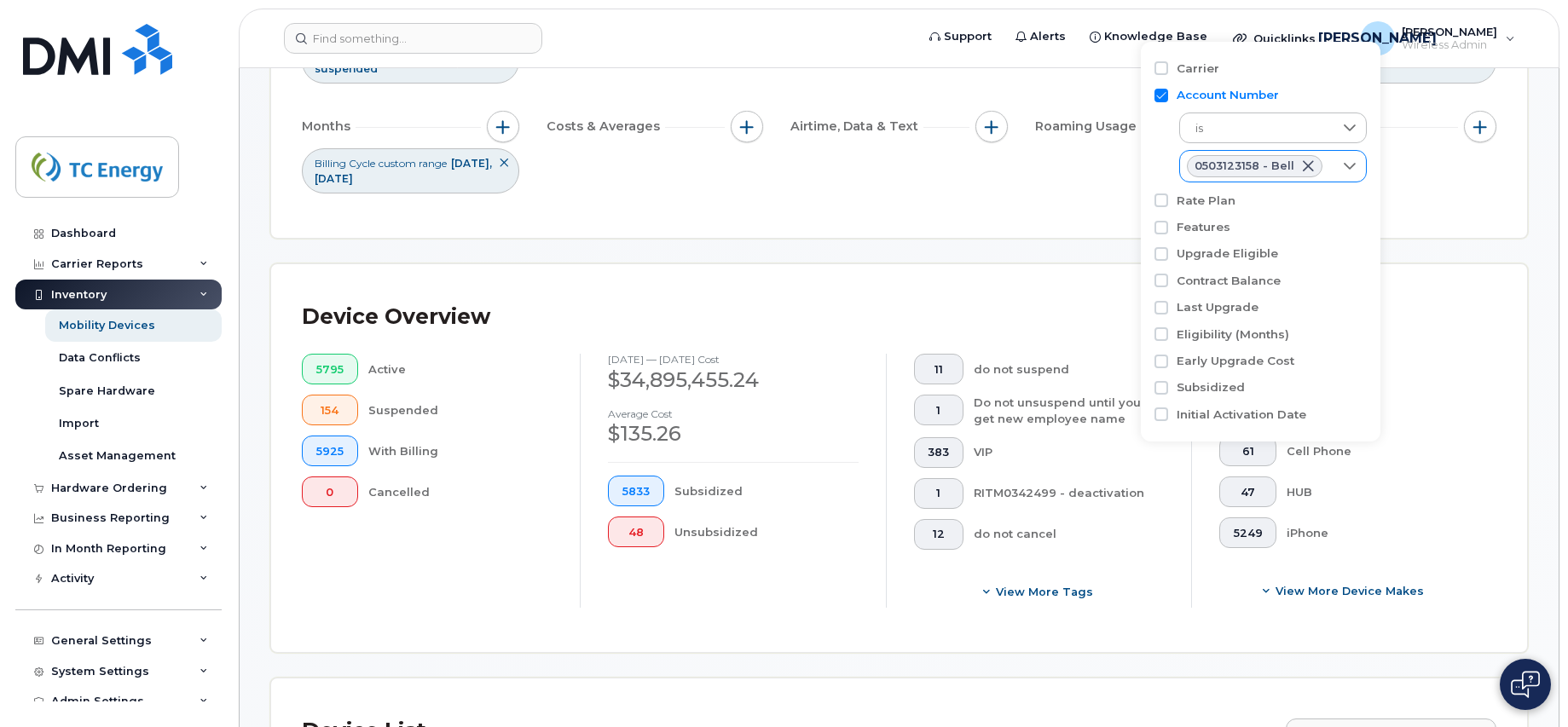
scroll to position [171, 0]
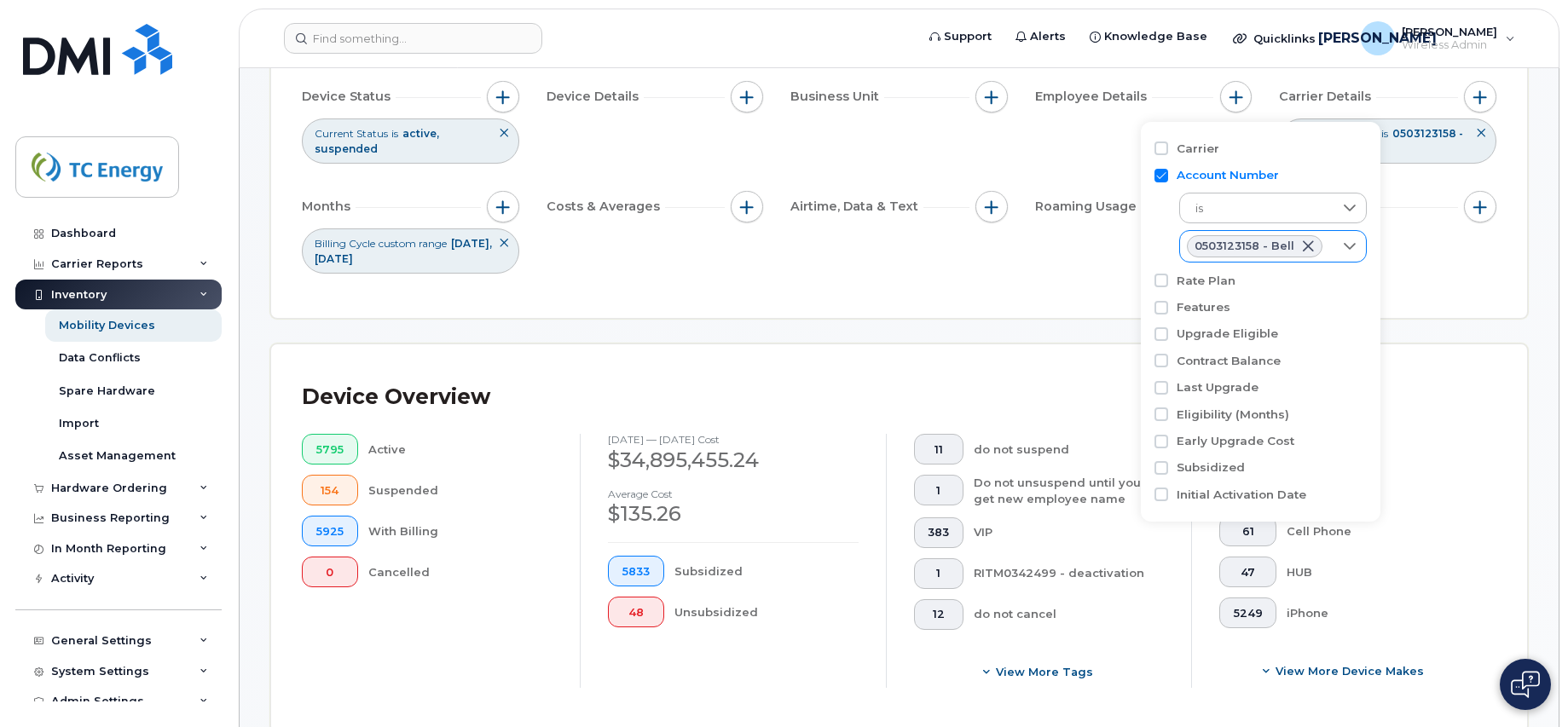
click at [1100, 258] on div "Device Status Current Status is active suspended Device Details Business Unit E…" at bounding box center [899, 177] width 1194 height 193
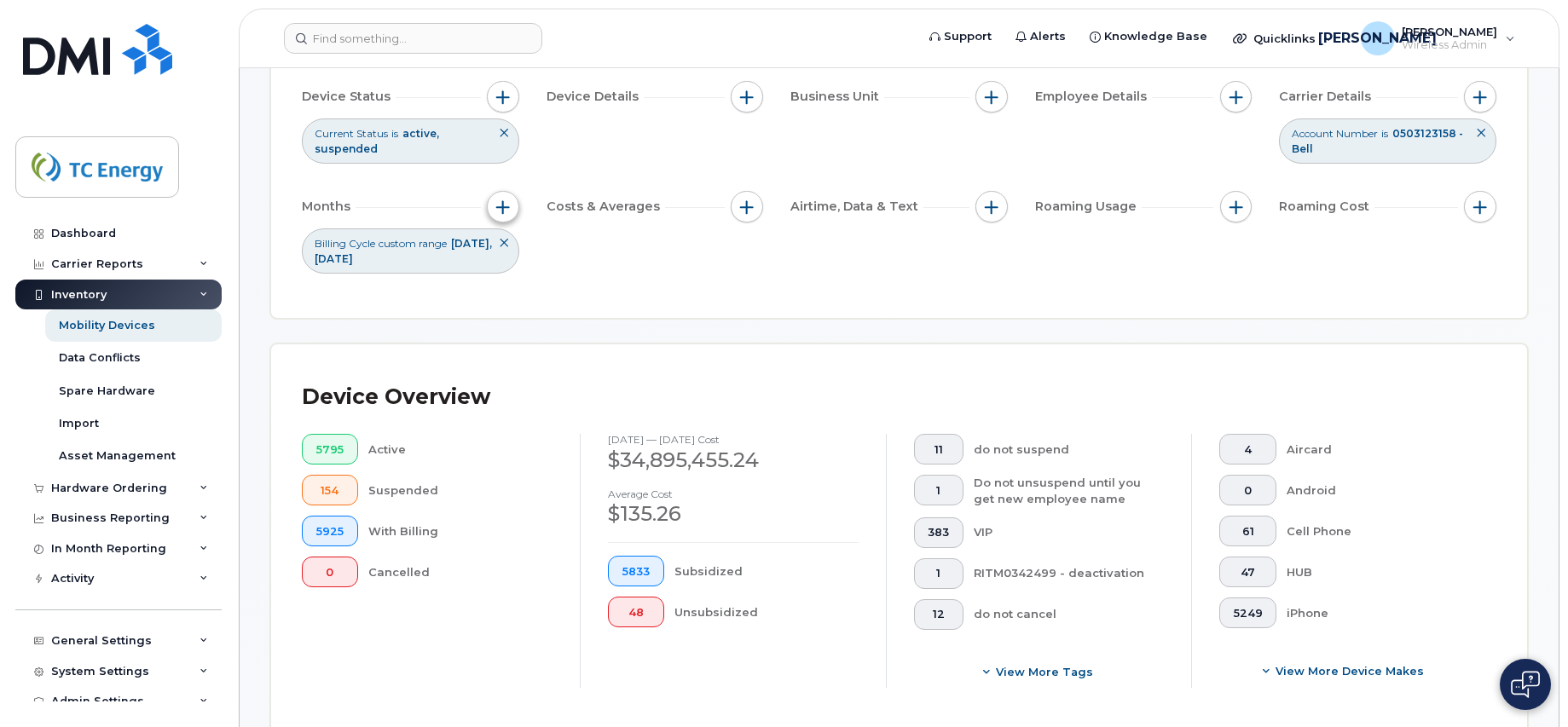
click at [502, 207] on span "button" at bounding box center [503, 208] width 14 height 14
click at [353, 257] on span "January 2025" at bounding box center [333, 259] width 39 height 13
click at [475, 246] on div "Billing Cycle custom range January 2025 January 2025" at bounding box center [411, 251] width 218 height 45
click at [500, 241] on icon at bounding box center [504, 243] width 10 height 10
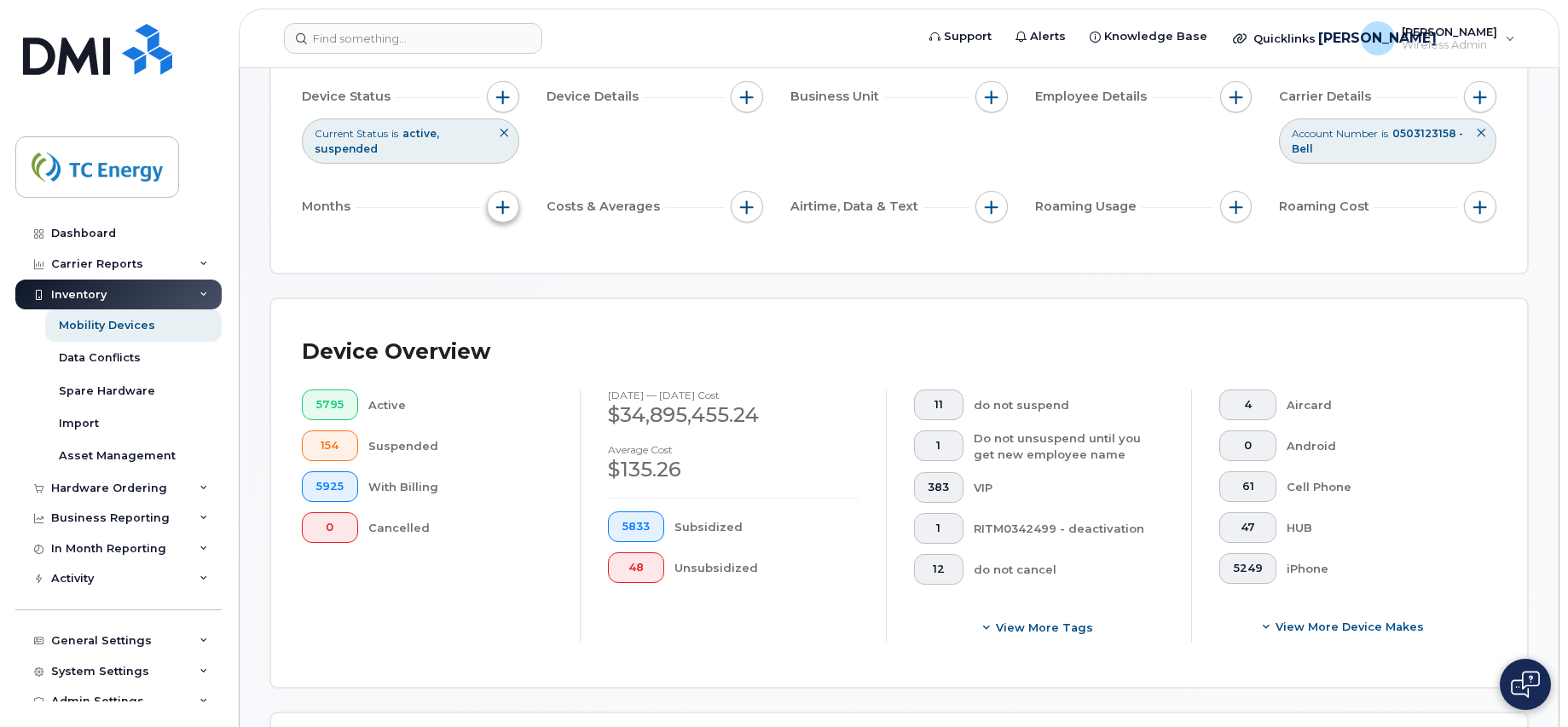
click at [503, 209] on span "button" at bounding box center [503, 208] width 14 height 14
click at [512, 261] on input "Billing Cycle" at bounding box center [507, 259] width 14 height 14
checkbox input "true"
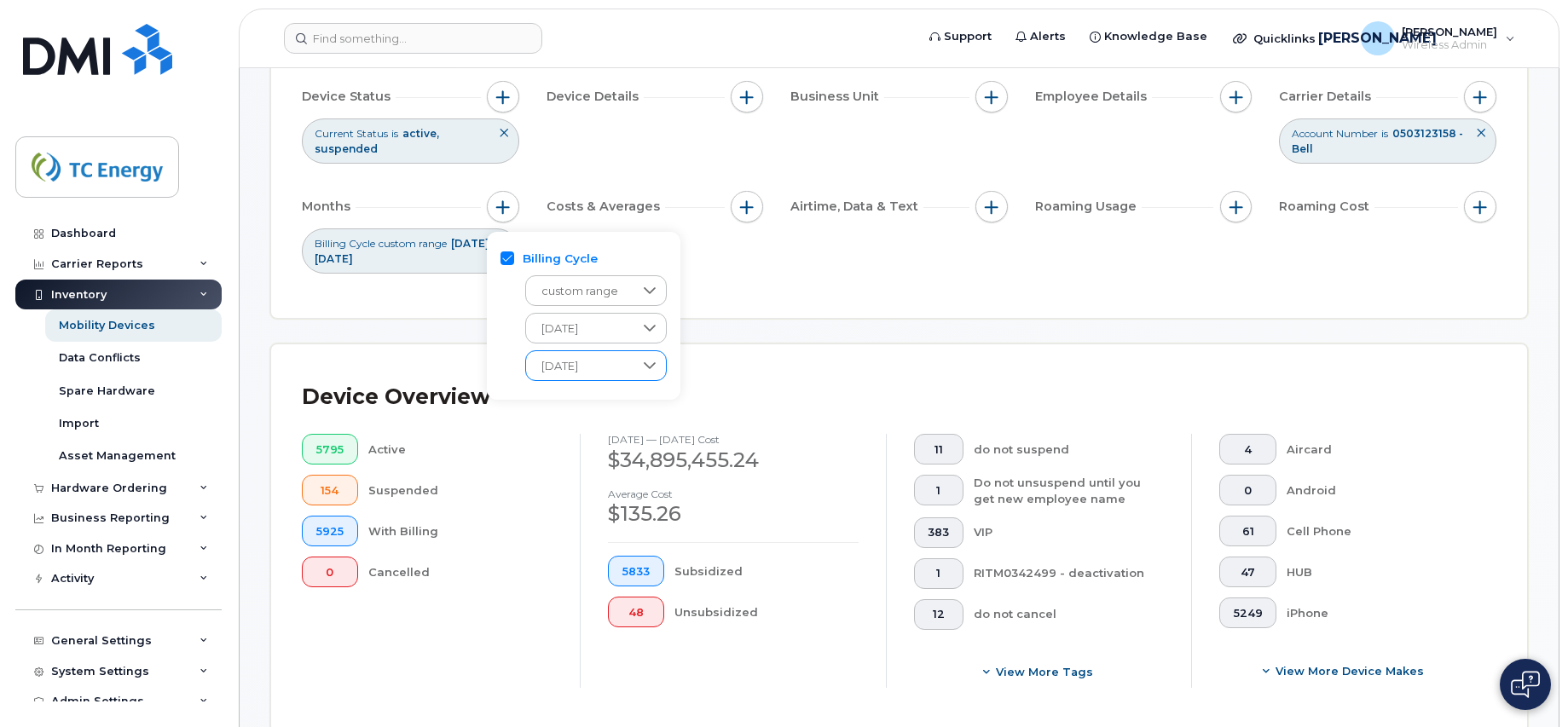
click at [619, 364] on span "January 2025" at bounding box center [580, 366] width 107 height 31
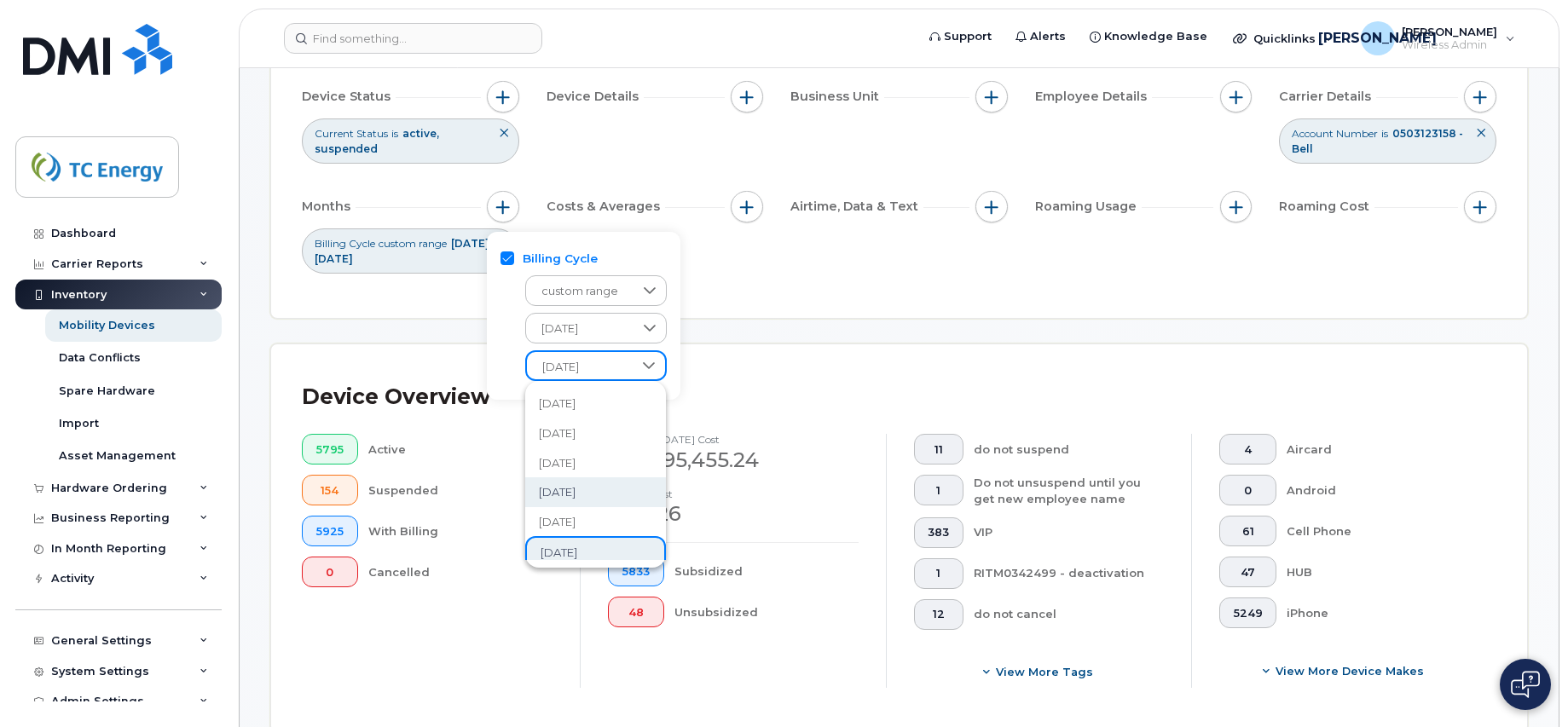
scroll to position [111, 0]
click at [573, 543] on span "January 2025" at bounding box center [559, 544] width 37 height 16
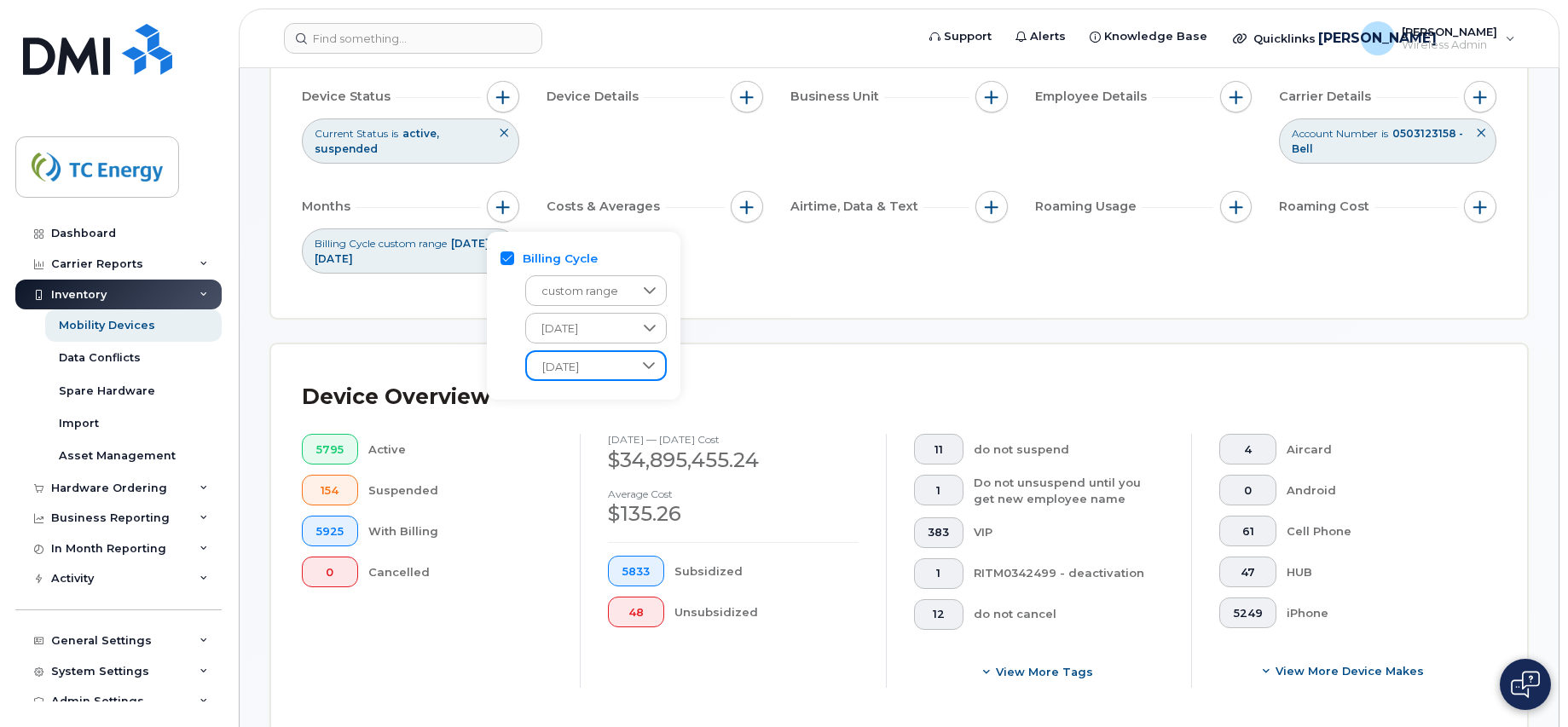
click at [727, 282] on div "Filter Device Device Status Current Status is active suspended Device Details B…" at bounding box center [899, 154] width 1194 height 267
click at [599, 253] on div "Device Status Current Status is active suspended Device Details Business Unit E…" at bounding box center [899, 177] width 1194 height 193
click at [499, 206] on span "button" at bounding box center [503, 208] width 14 height 14
click at [648, 332] on icon at bounding box center [650, 328] width 14 height 14
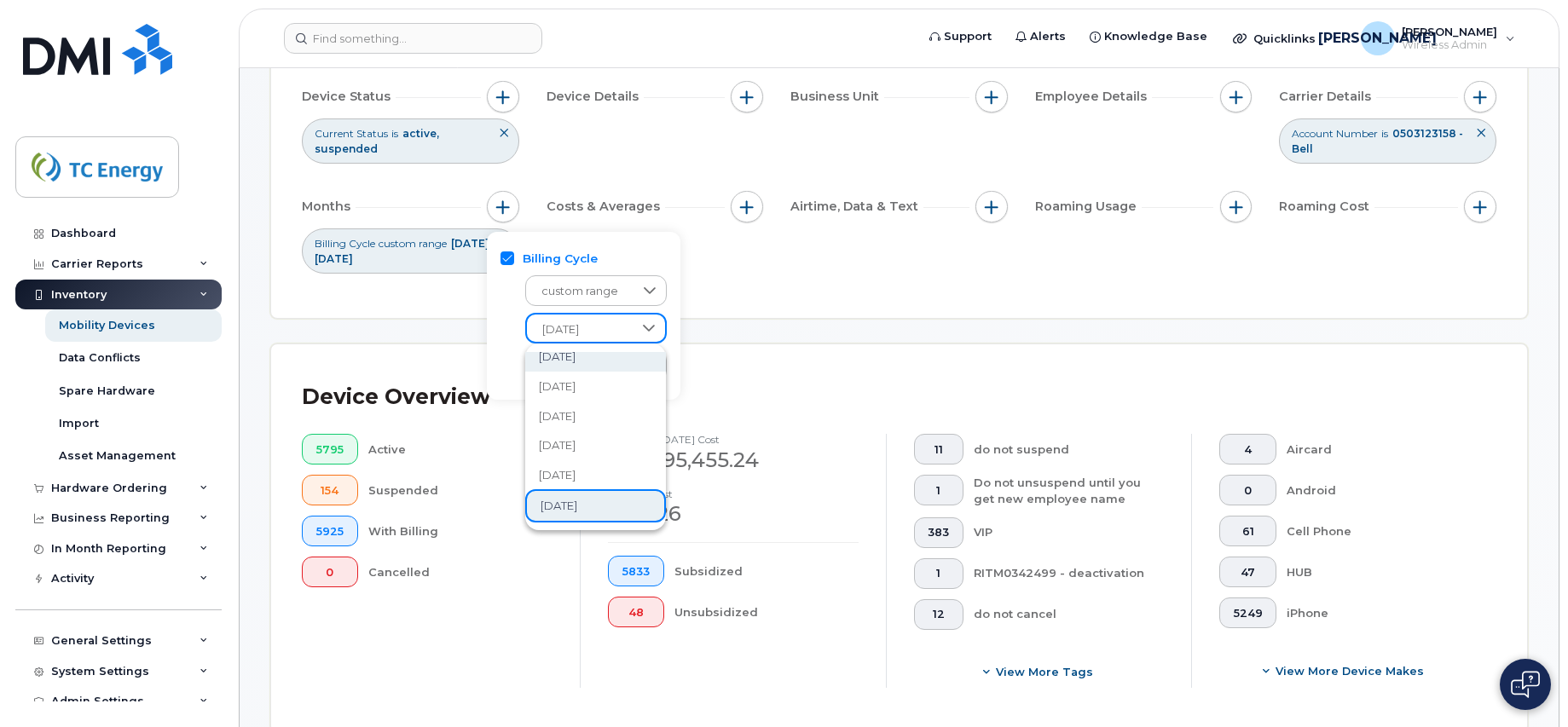
scroll to position [102, 0]
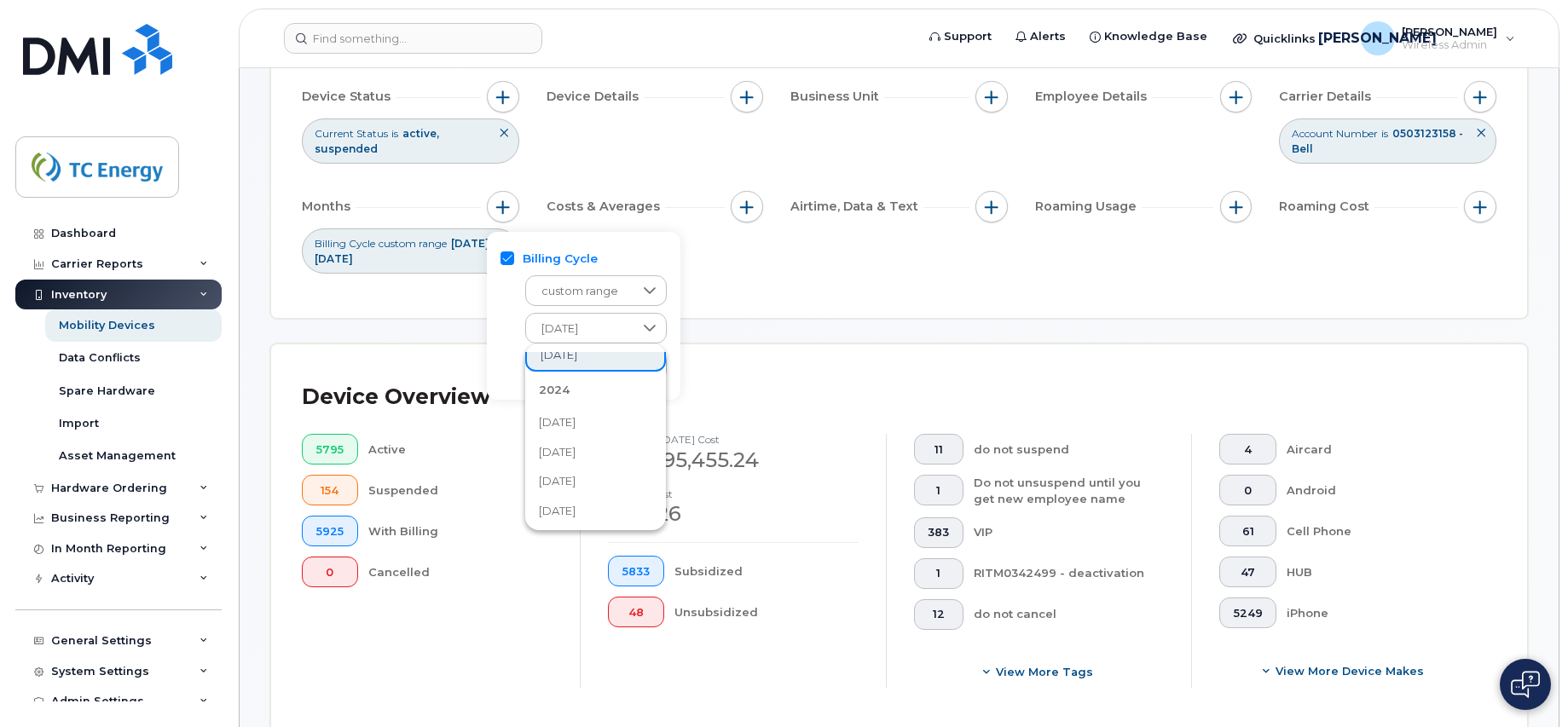
click at [576, 422] on span "December 2024" at bounding box center [557, 423] width 37 height 16
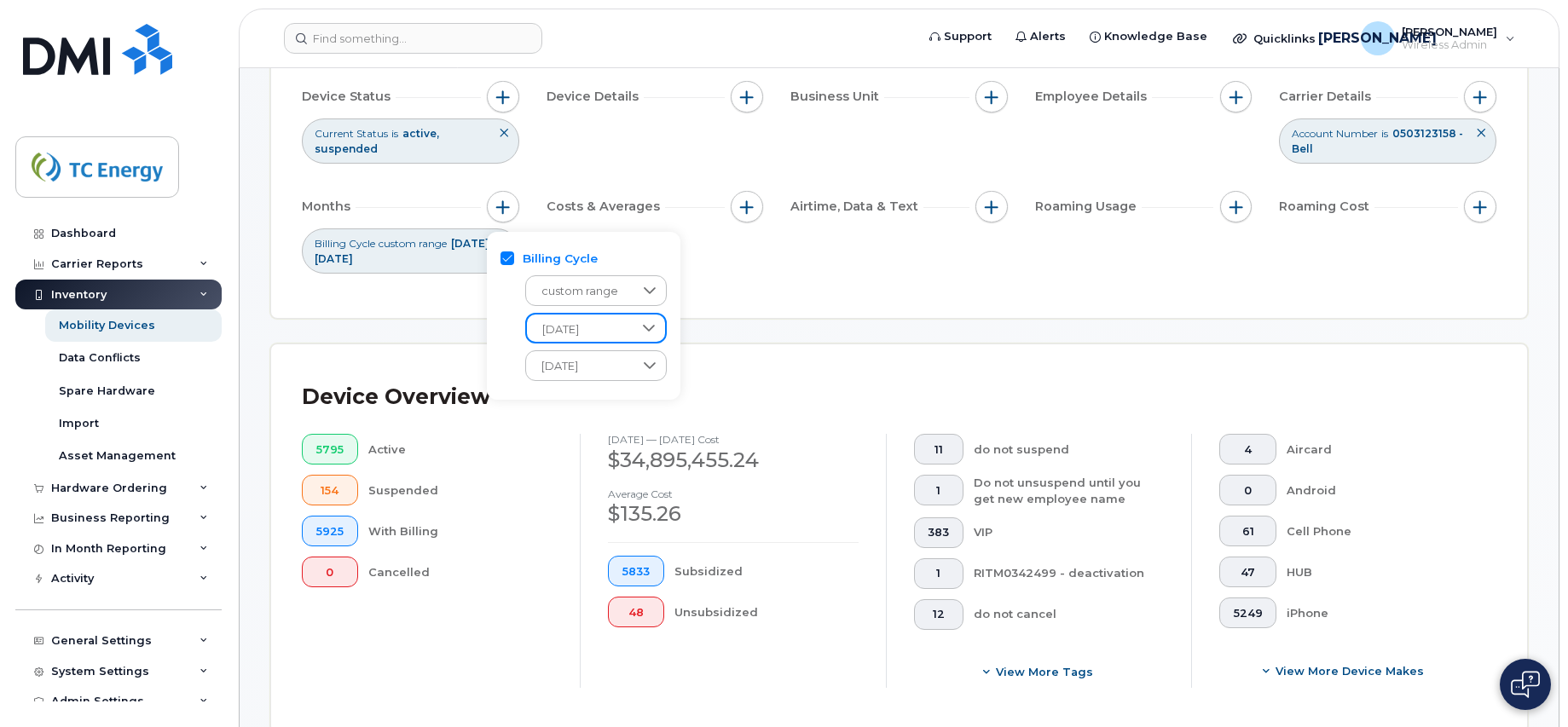
scroll to position [261, 0]
click at [817, 266] on div "Device Status Current Status is active suspended Device Details Business Unit E…" at bounding box center [899, 177] width 1194 height 193
click at [353, 260] on span "January 2025" at bounding box center [333, 259] width 39 height 13
click at [563, 273] on div "Filter Device Device Status Current Status is active suspended Device Details B…" at bounding box center [899, 154] width 1194 height 267
click at [500, 212] on span "button" at bounding box center [503, 208] width 14 height 14
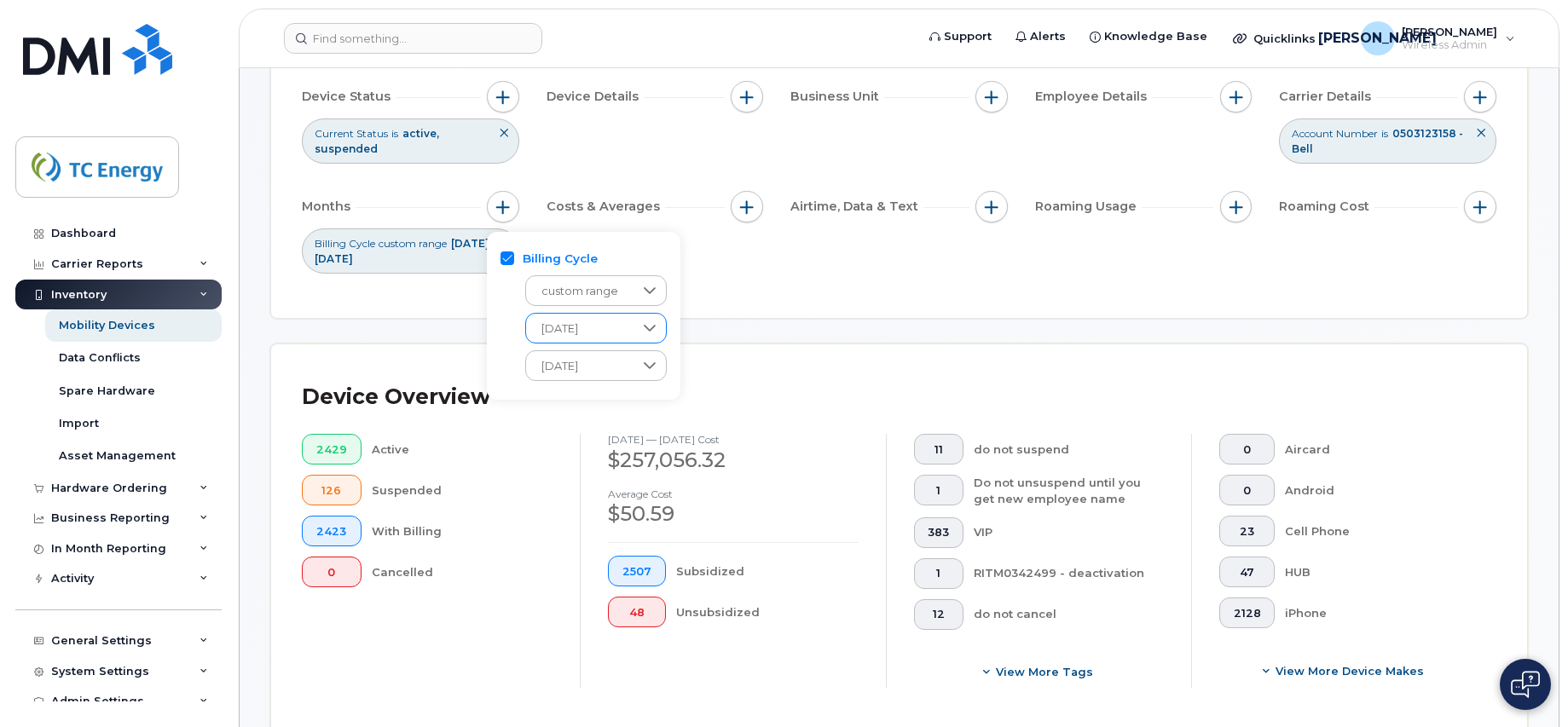
click at [656, 327] on icon at bounding box center [650, 328] width 14 height 14
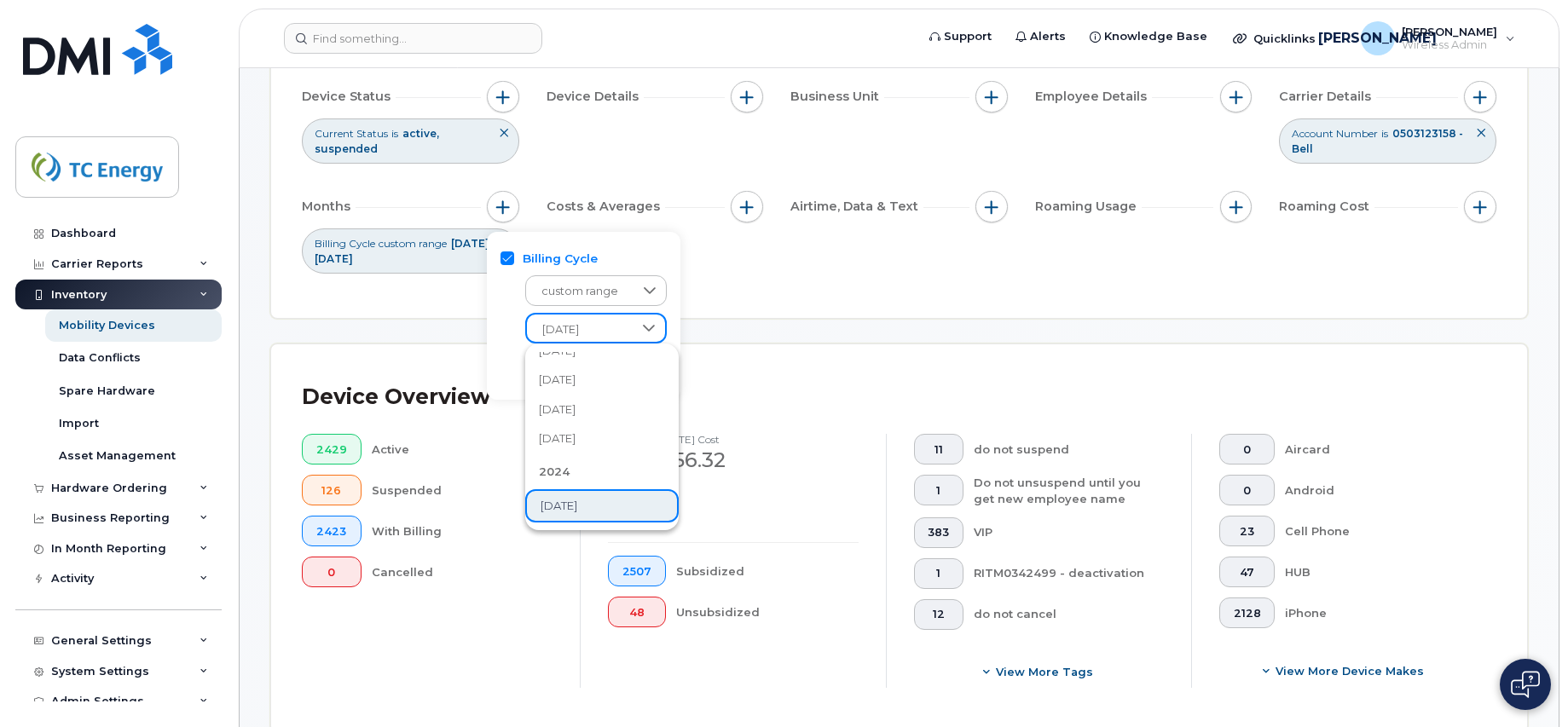
scroll to position [161, 0]
click at [576, 454] on span "January 2025" at bounding box center [557, 454] width 37 height 16
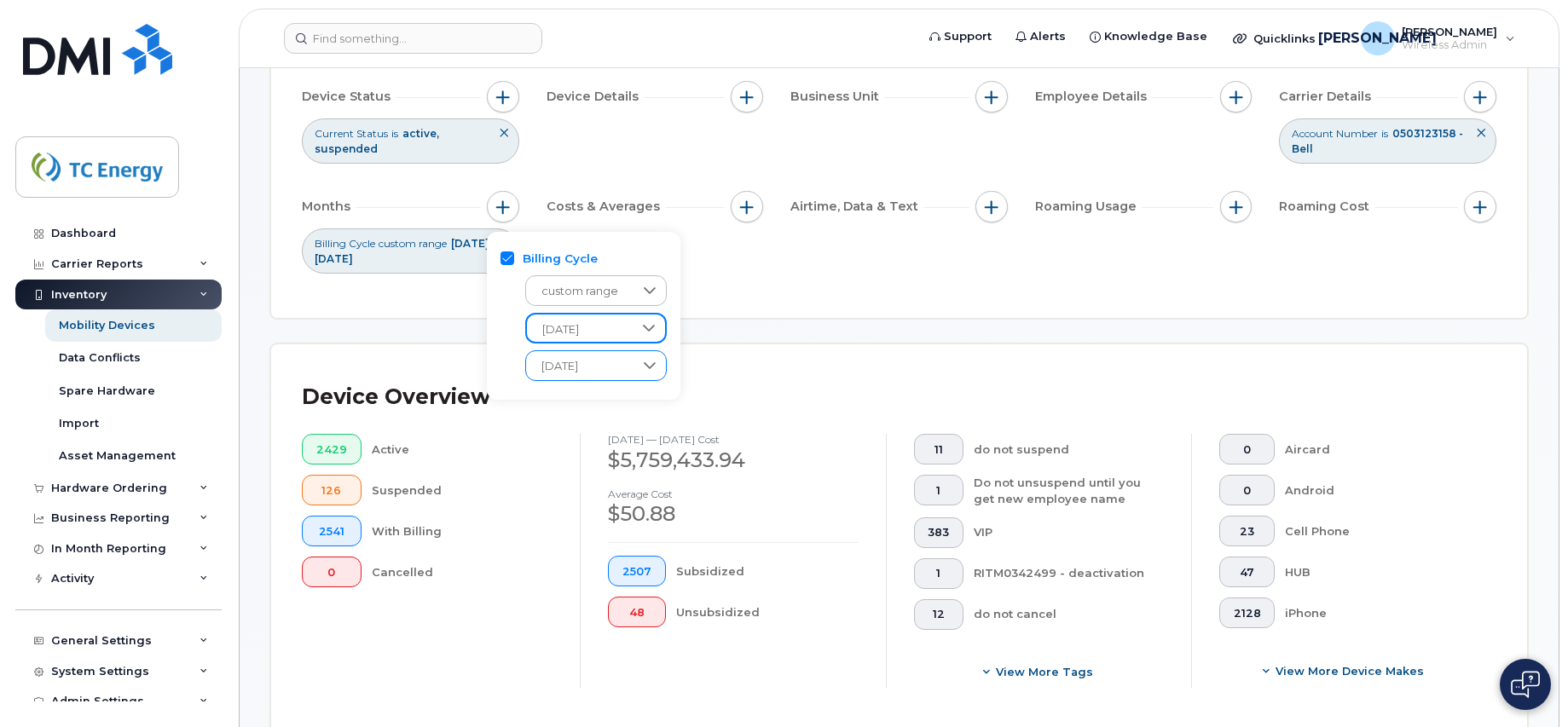
click at [650, 362] on icon at bounding box center [650, 366] width 14 height 14
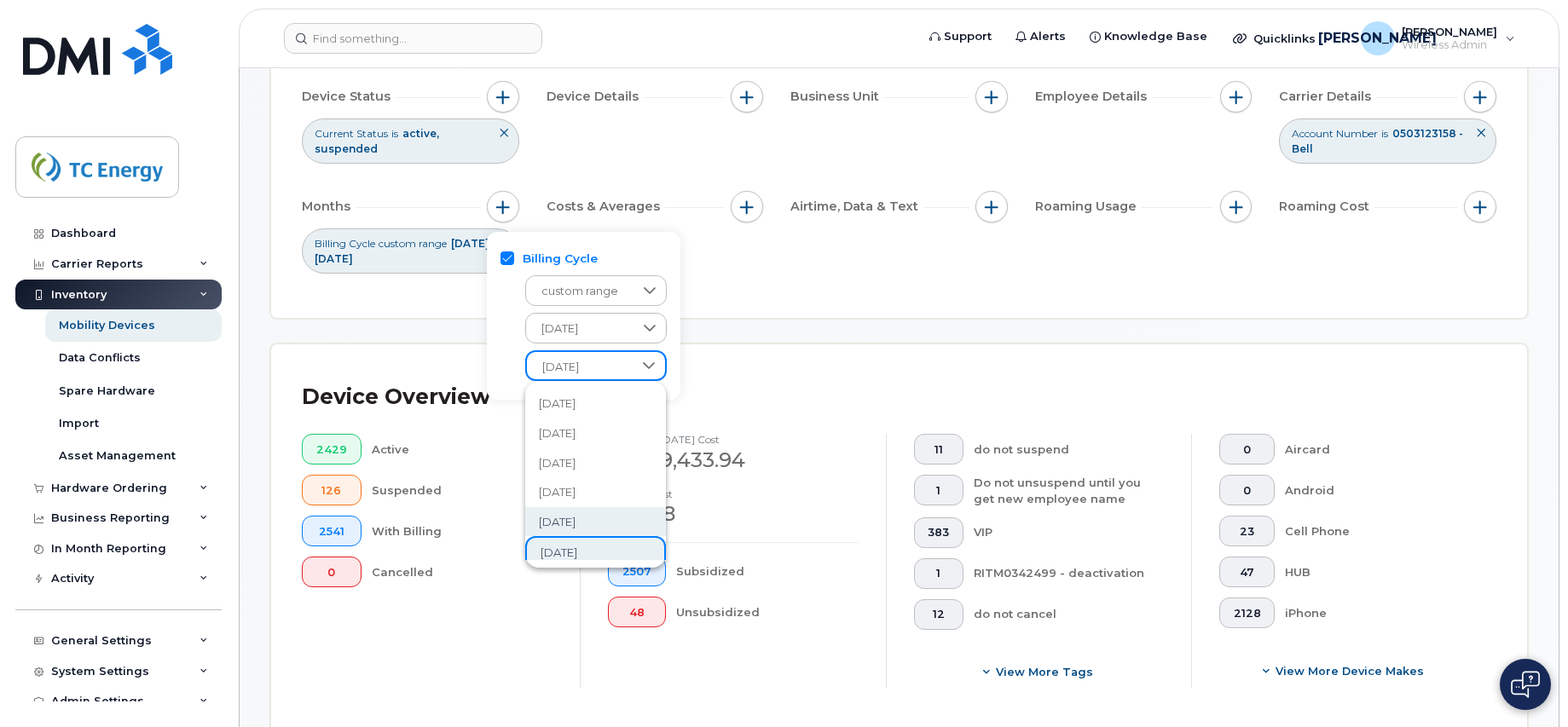
scroll to position [111, 0]
click at [747, 278] on div "Filter Device Device Status Current Status is active suspended Device Details B…" at bounding box center [899, 154] width 1194 height 267
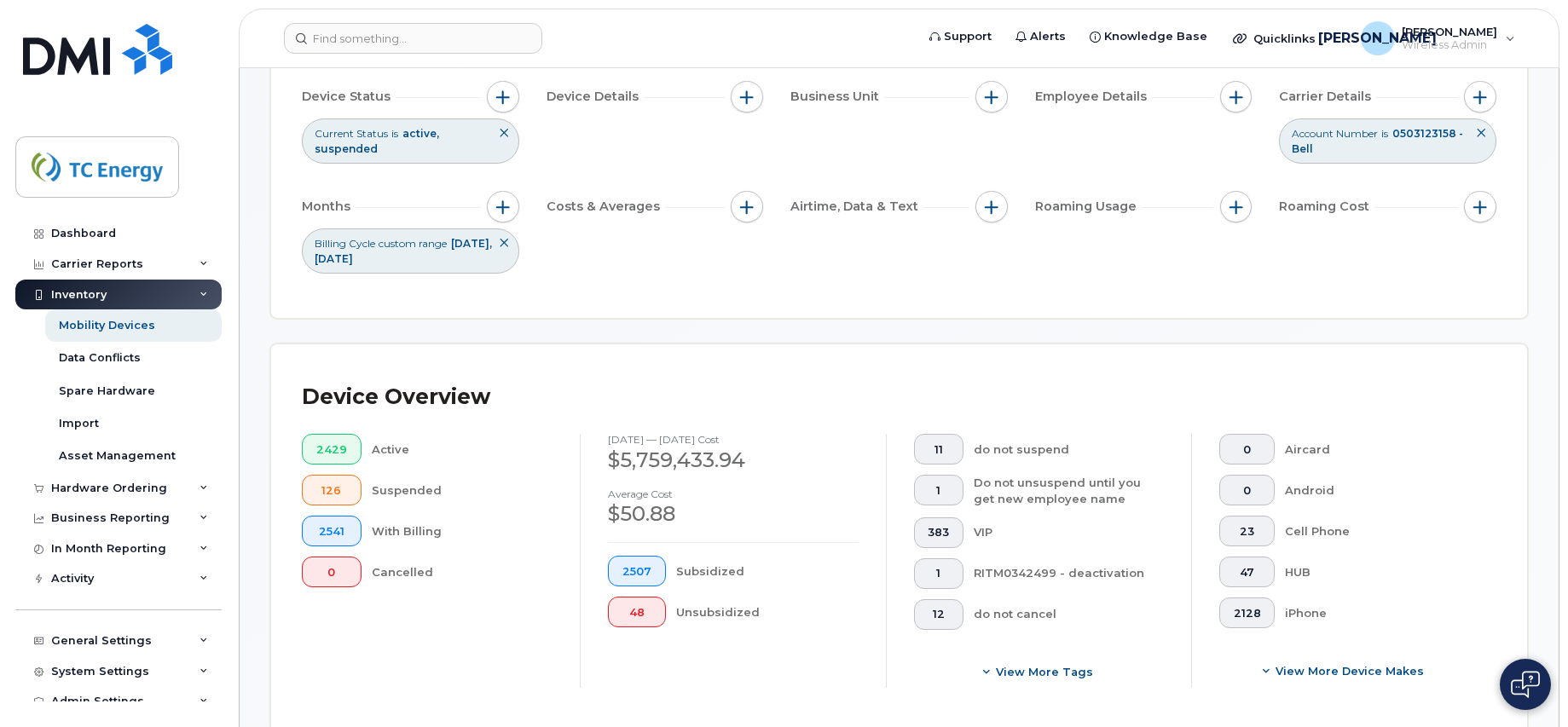
click at [501, 243] on icon at bounding box center [504, 243] width 10 height 10
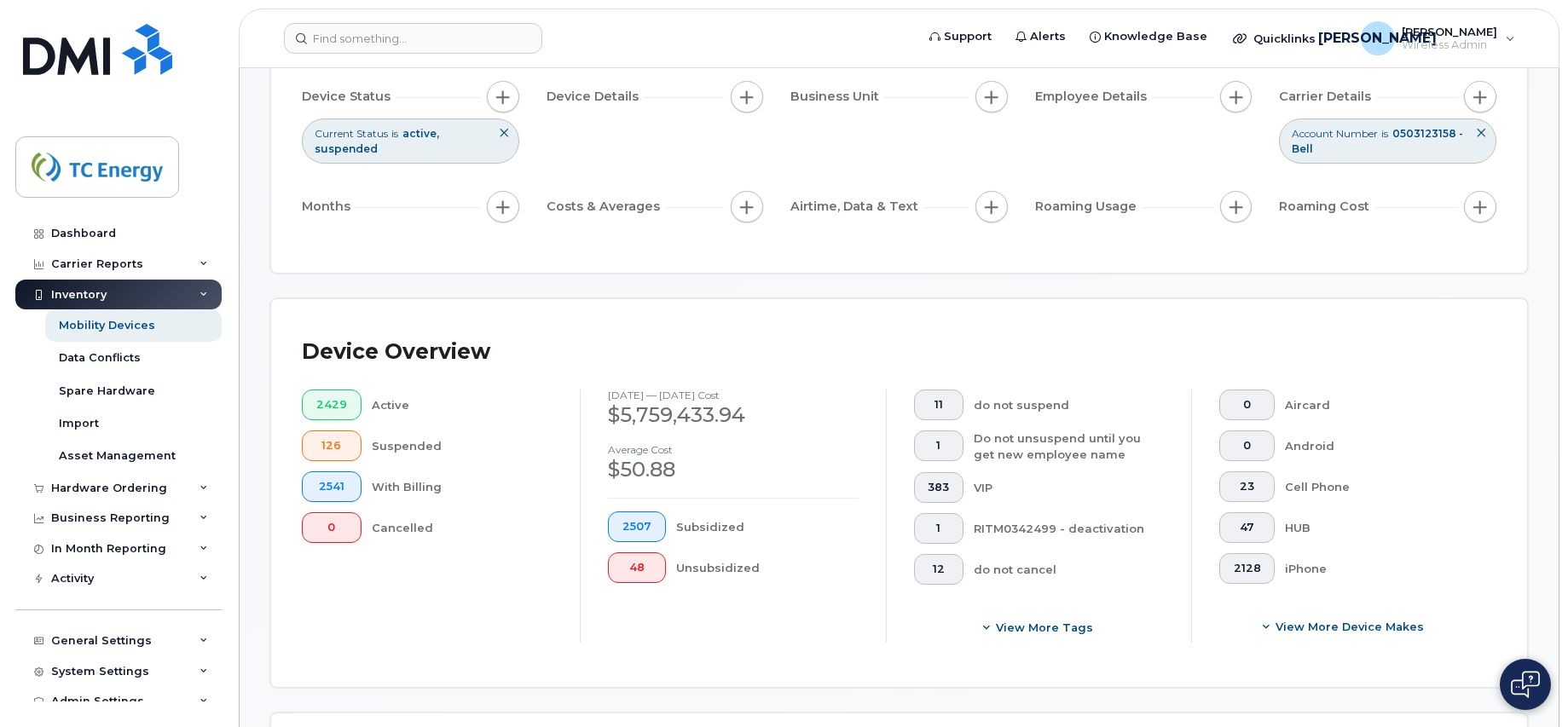
drag, startPoint x: 505, startPoint y: 249, endPoint x: 499, endPoint y: 237, distance: 13.4
click at [502, 243] on div "Filter Device Device Status Current Status is active suspended Device Details B…" at bounding box center [899, 132] width 1256 height 282
click at [506, 212] on span "button" at bounding box center [503, 208] width 14 height 14
click at [521, 260] on div "Billing Cycle" at bounding box center [549, 259] width 97 height 16
click at [503, 253] on input "Billing Cycle" at bounding box center [507, 259] width 14 height 14
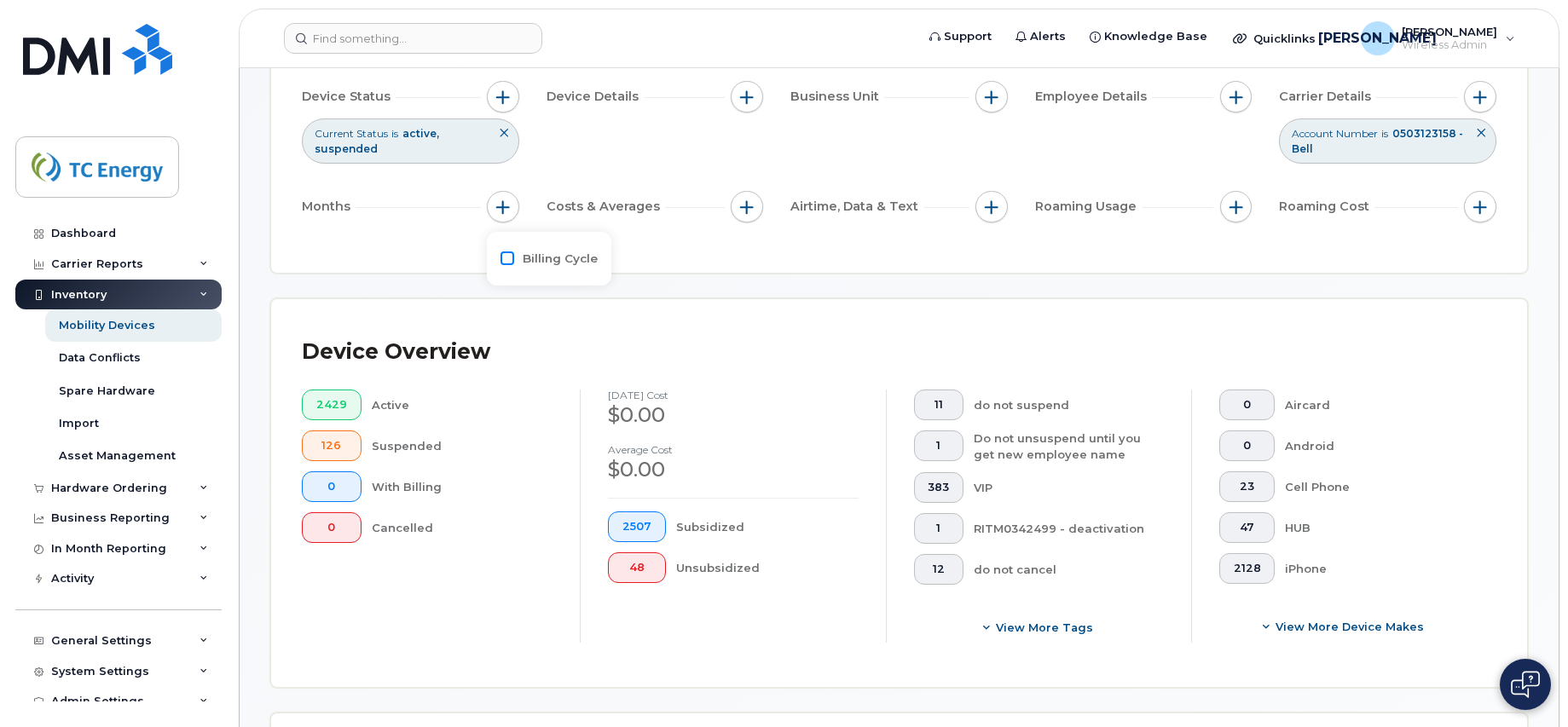
checkbox input "true"
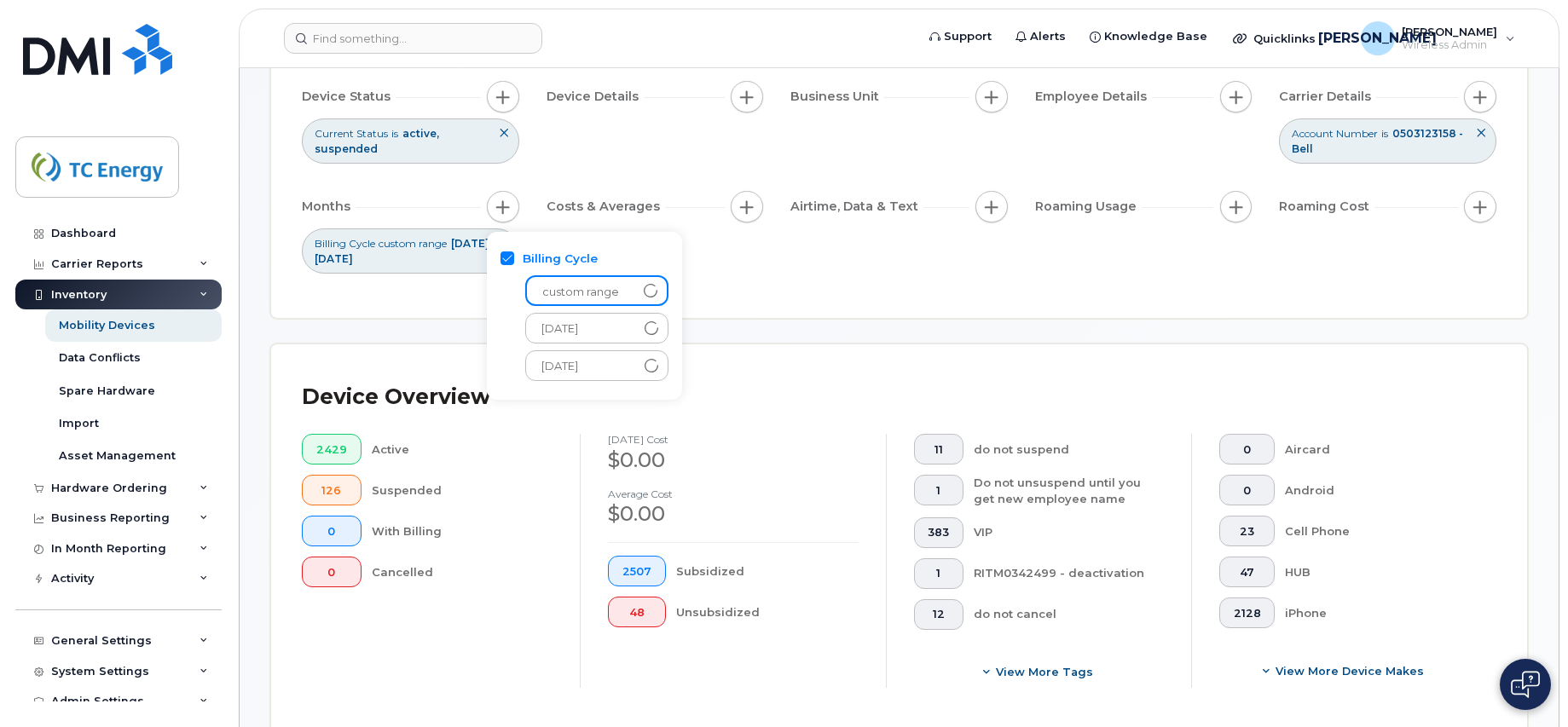
click at [582, 281] on span "custom range" at bounding box center [581, 292] width 107 height 31
click at [575, 289] on span "custom range" at bounding box center [581, 292] width 107 height 31
click at [623, 361] on span "January 2025" at bounding box center [580, 367] width 105 height 31
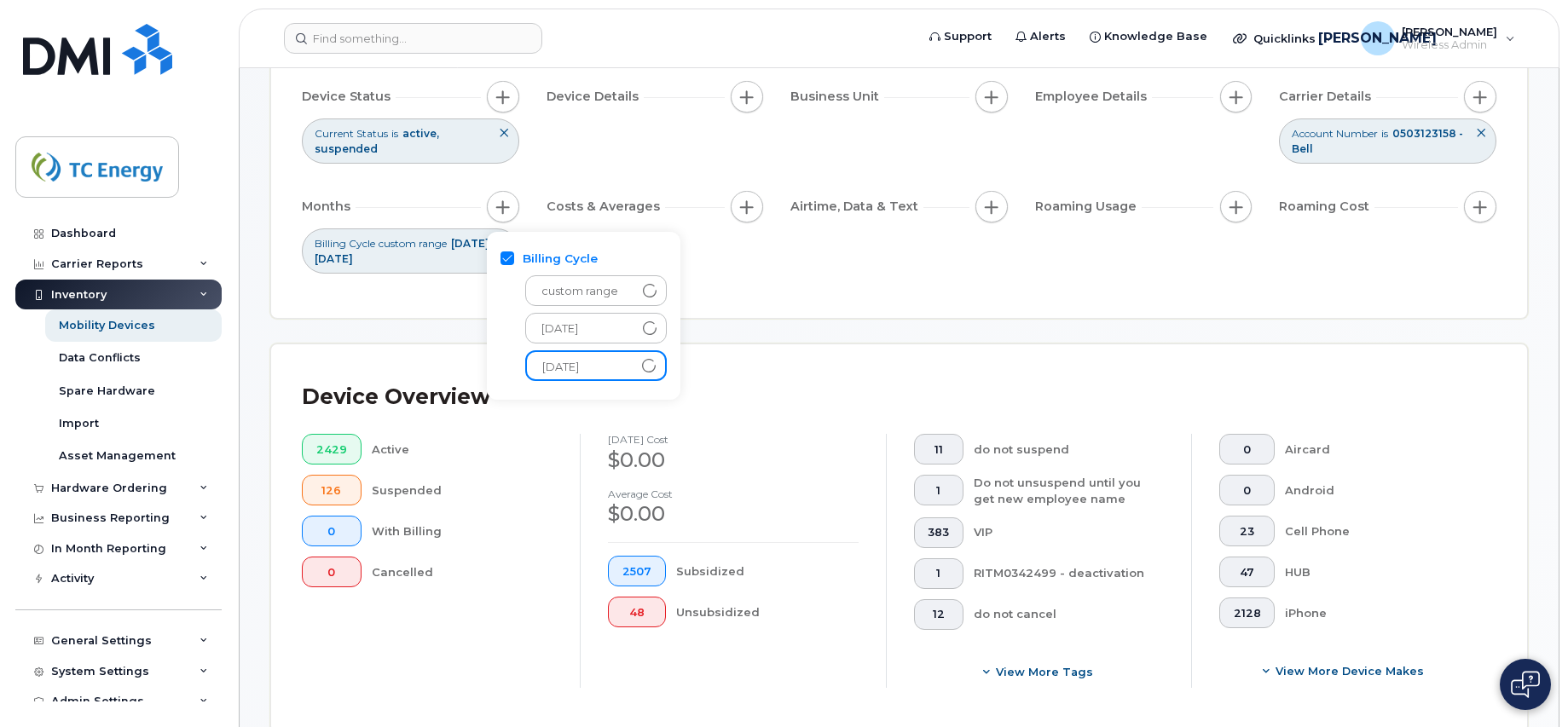
click at [619, 368] on span "January 2025" at bounding box center [580, 367] width 105 height 31
click at [616, 367] on span "January 2025" at bounding box center [580, 367] width 105 height 31
click at [615, 366] on span "January 2025" at bounding box center [580, 367] width 105 height 31
click at [769, 309] on div "Filter Device Device Status Current Status is active suspended Device Details B…" at bounding box center [899, 154] width 1256 height 327
click at [499, 242] on icon at bounding box center [504, 243] width 10 height 10
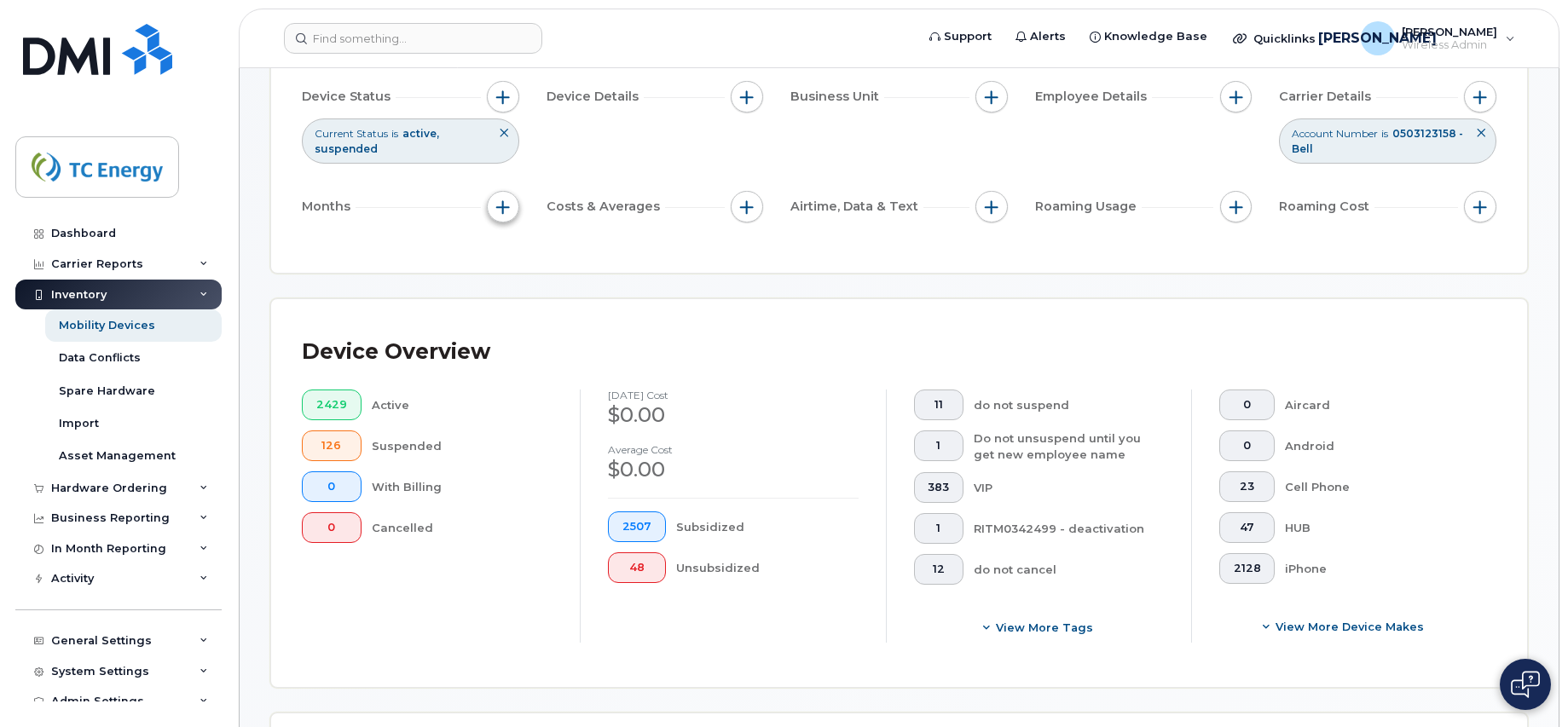
click at [500, 204] on span "button" at bounding box center [503, 208] width 14 height 14
click at [543, 260] on label "Billing Cycle" at bounding box center [560, 259] width 75 height 16
drag, startPoint x: 543, startPoint y: 260, endPoint x: 507, endPoint y: 257, distance: 36.1
click at [507, 257] on input "Billing Cycle" at bounding box center [507, 259] width 14 height 14
checkbox input "true"
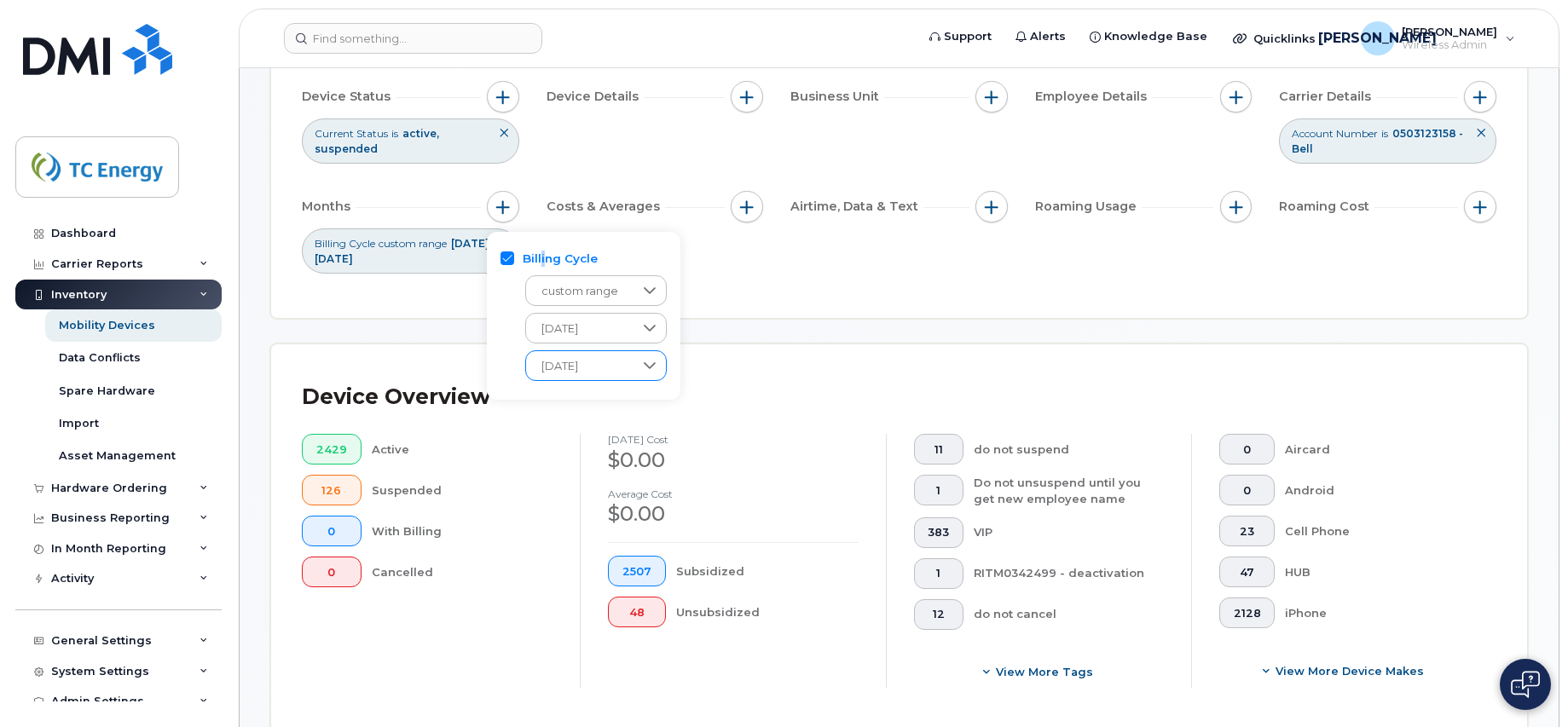
click at [637, 365] on div at bounding box center [649, 365] width 33 height 29
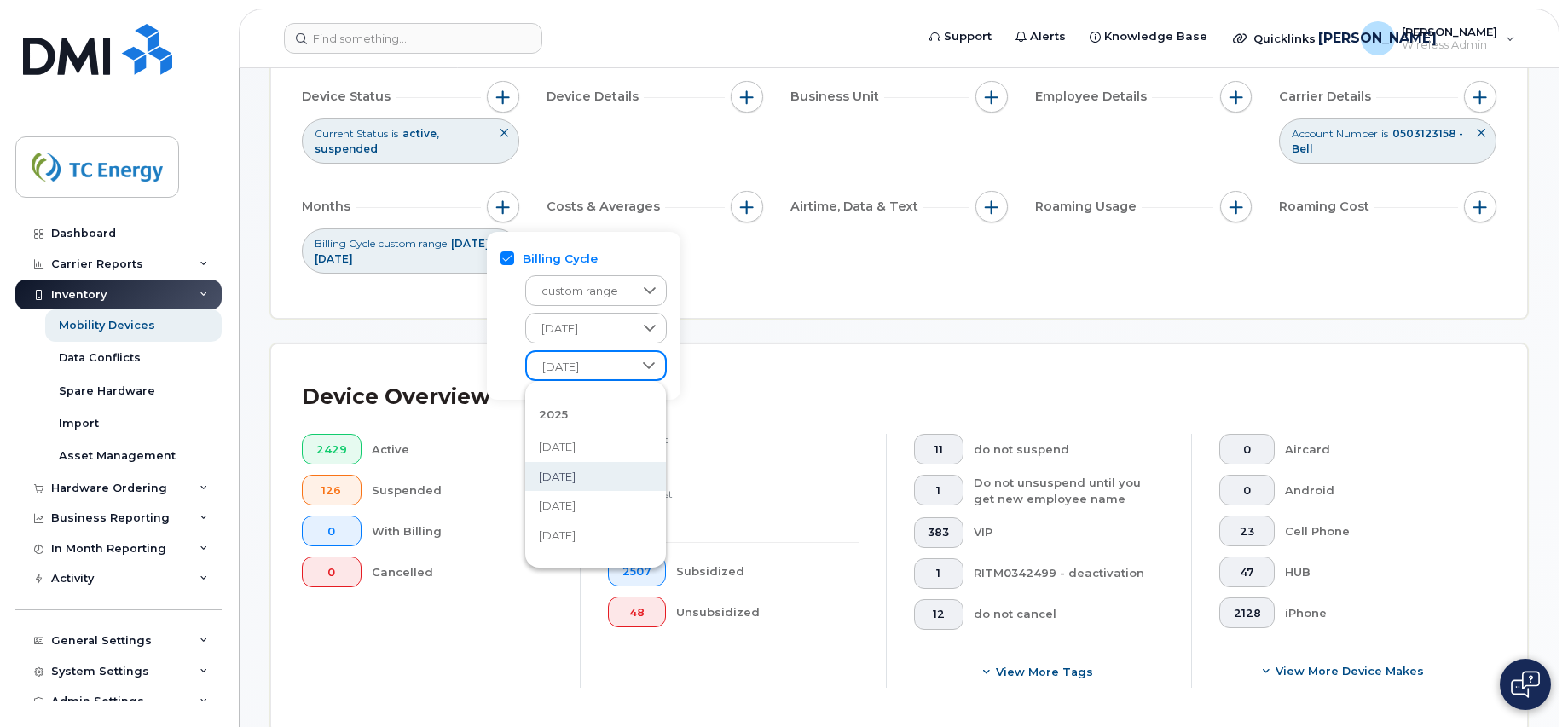
click at [723, 302] on div "Filter Device Device Status Current Status is active suspended Device Details B…" at bounding box center [899, 154] width 1256 height 327
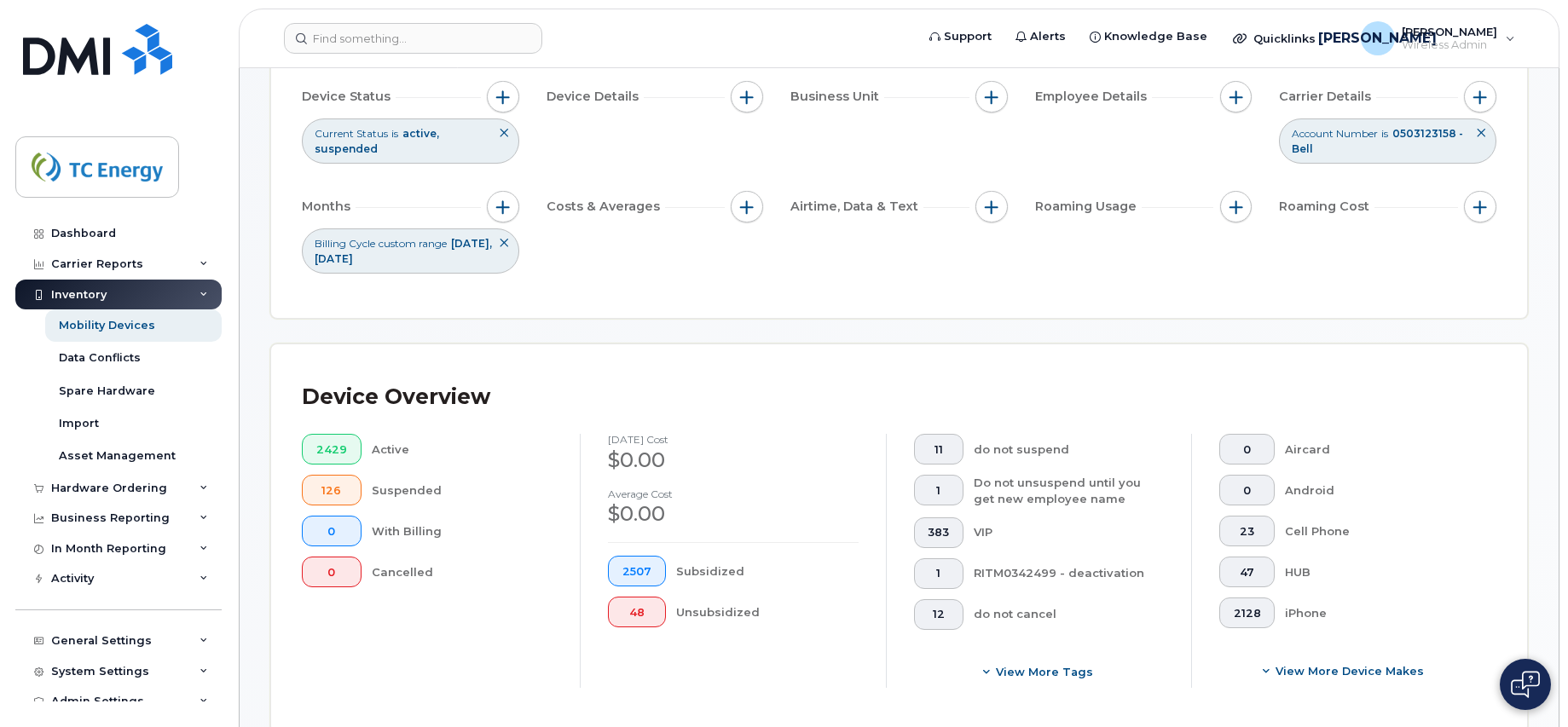
click at [707, 289] on div "Filter Device Device Status Current Status is active suspended Device Details B…" at bounding box center [899, 154] width 1256 height 327
click at [499, 241] on icon at bounding box center [504, 243] width 10 height 10
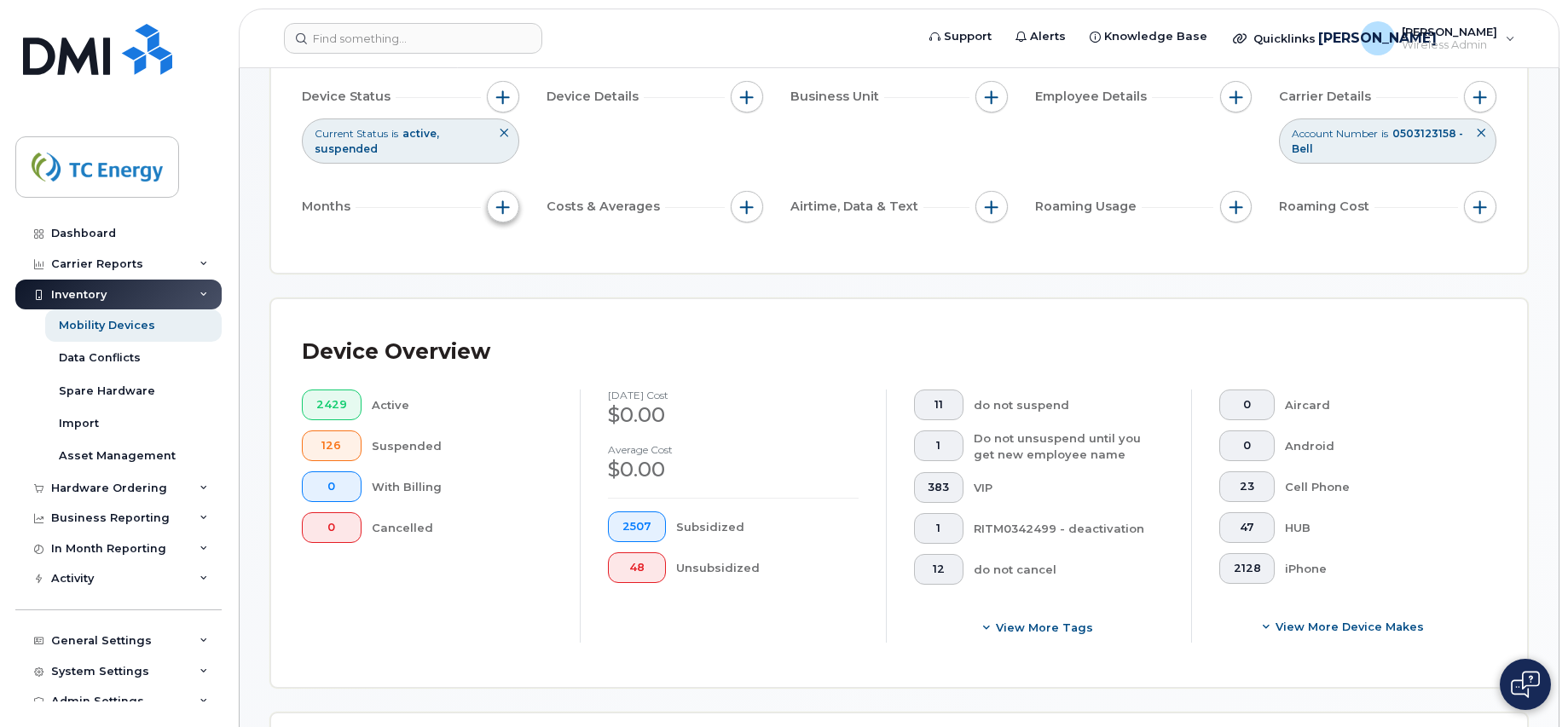
click at [501, 204] on span "button" at bounding box center [503, 208] width 14 height 14
click at [503, 255] on input "Billing Cycle" at bounding box center [507, 259] width 14 height 14
checkbox input "true"
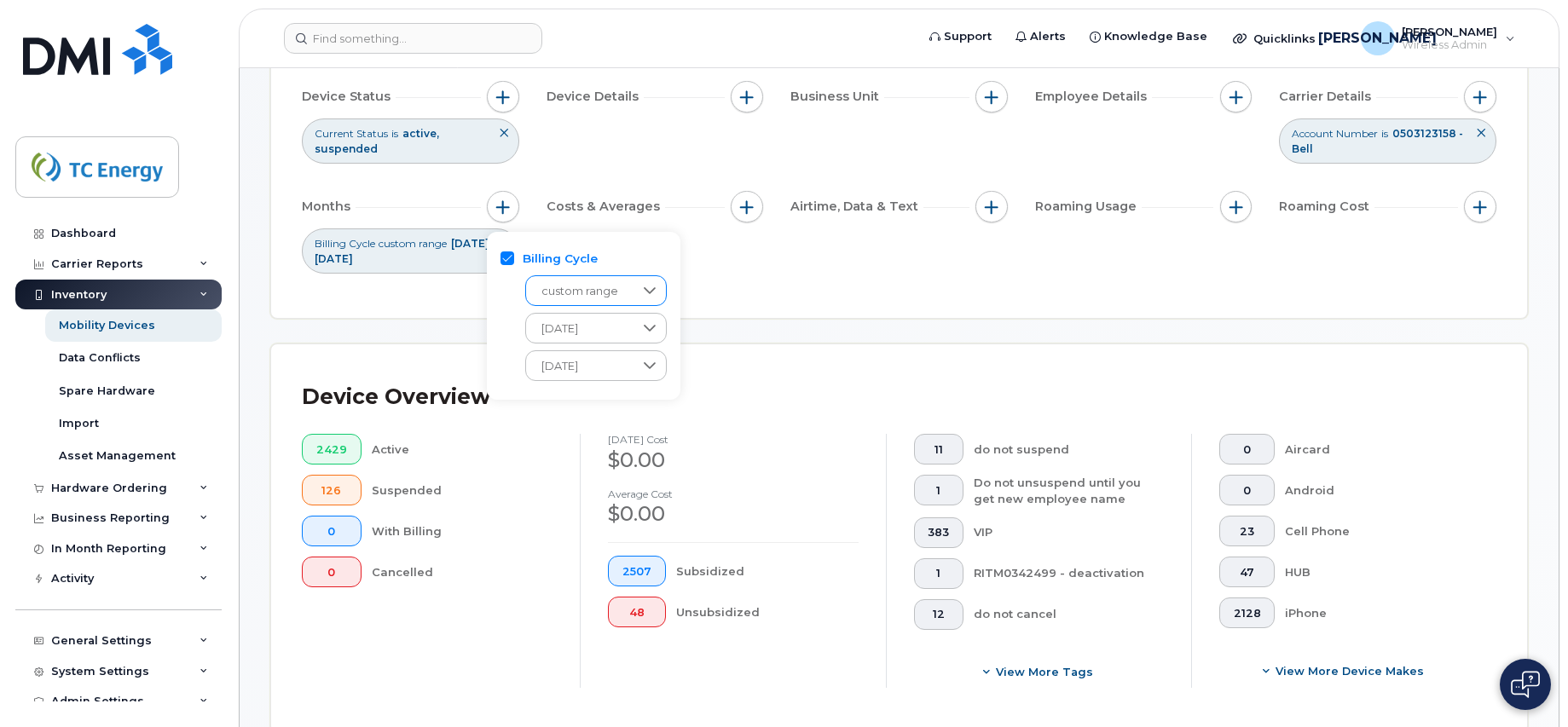
click at [649, 292] on icon at bounding box center [649, 290] width 12 height 7
click at [556, 340] on li "is" at bounding box center [596, 336] width 142 height 30
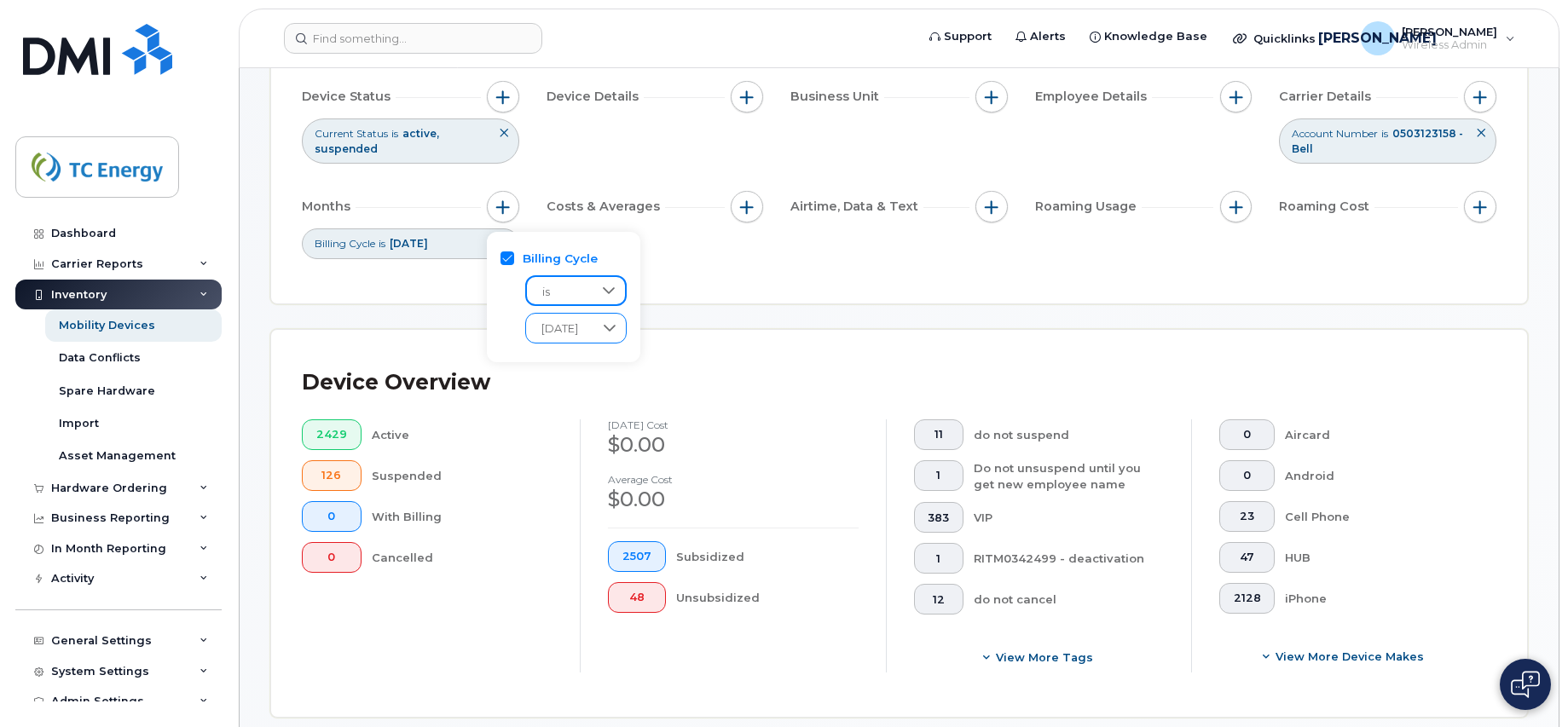
click at [615, 327] on icon at bounding box center [610, 328] width 12 height 7
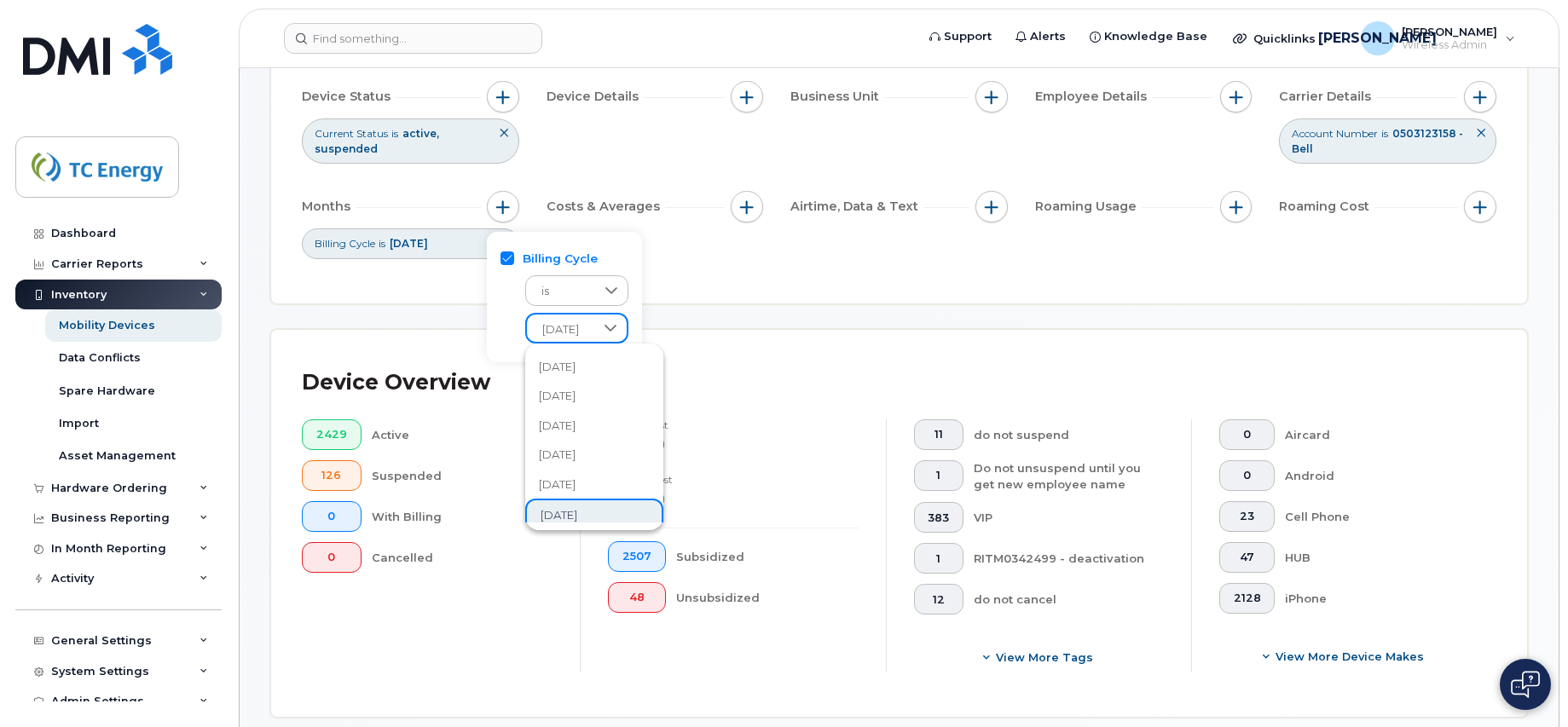
scroll to position [237, 0]
drag, startPoint x: 578, startPoint y: 509, endPoint x: 581, endPoint y: 484, distance: 25.2
click at [578, 507] on span "January 2025" at bounding box center [559, 506] width 37 height 16
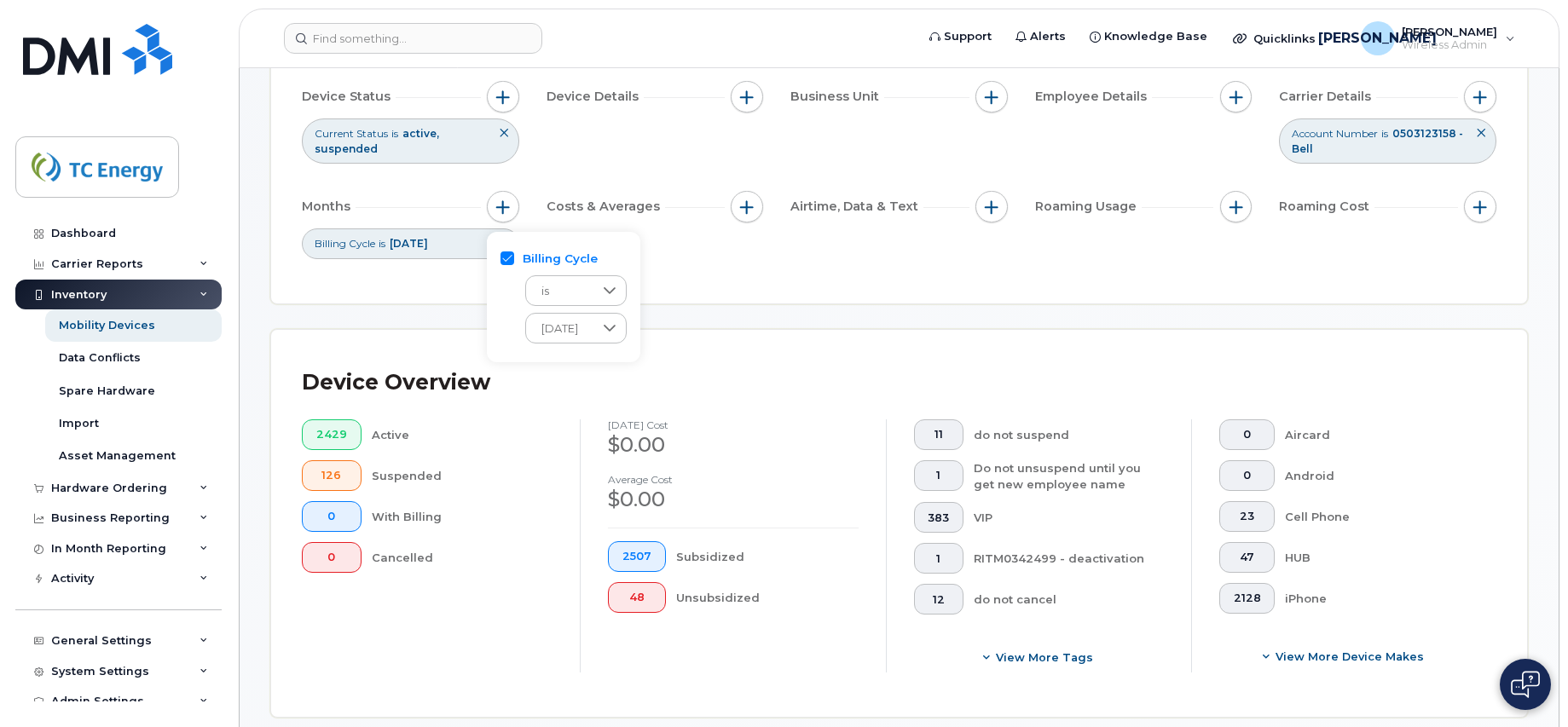
click at [709, 268] on div "Filter Device Device Status Current Status is active suspended Device Details B…" at bounding box center [899, 146] width 1194 height 252
click at [471, 246] on div "Billing Cycle is January 2025" at bounding box center [411, 244] width 218 height 30
click at [501, 207] on span "button" at bounding box center [503, 208] width 14 height 14
click at [594, 295] on span "is" at bounding box center [560, 291] width 68 height 31
click at [587, 336] on li "is" at bounding box center [593, 337] width 136 height 33
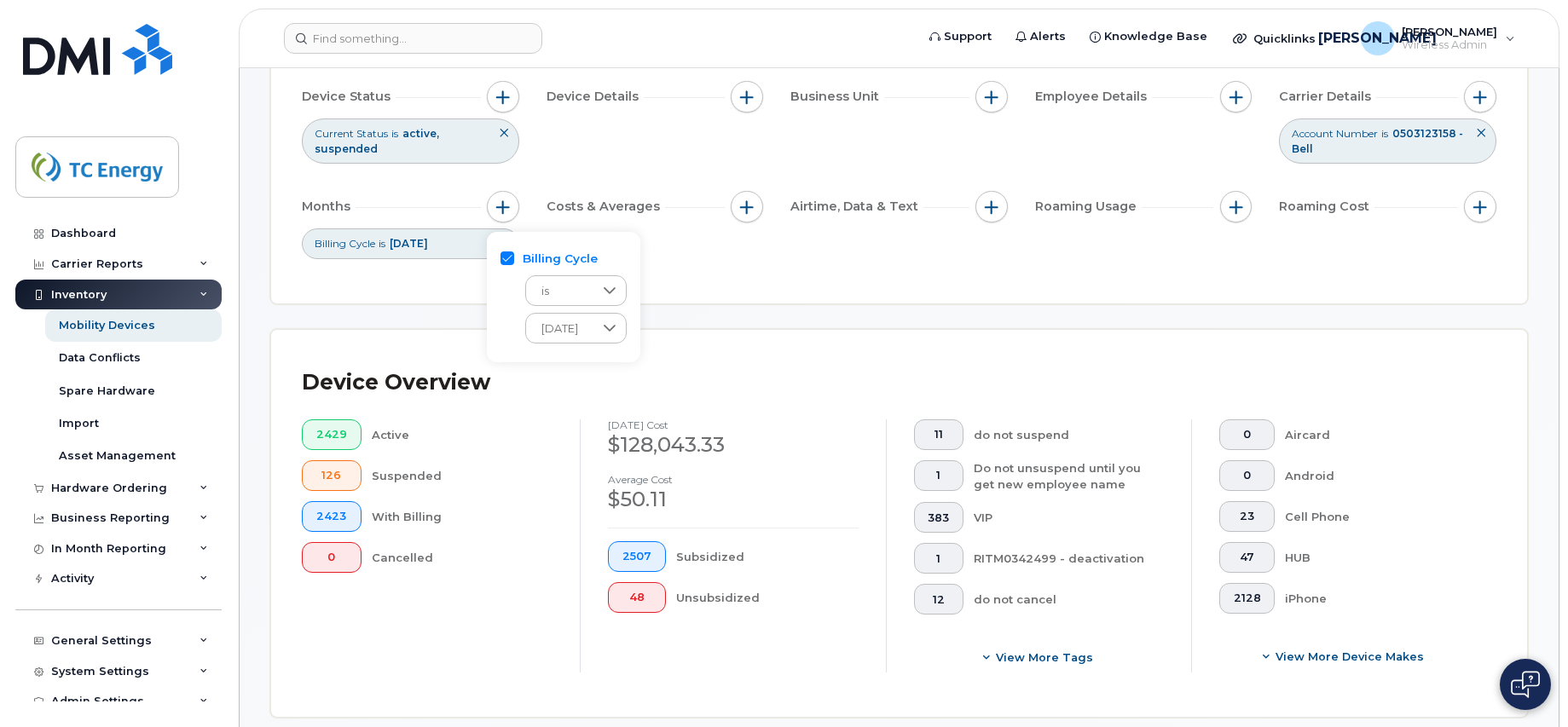
drag, startPoint x: 814, startPoint y: 256, endPoint x: 778, endPoint y: 254, distance: 36.1
click at [810, 255] on div "Device Status Current Status is active suspended Device Details Business Unit E…" at bounding box center [899, 169] width 1194 height 178
click at [502, 243] on icon at bounding box center [504, 243] width 10 height 10
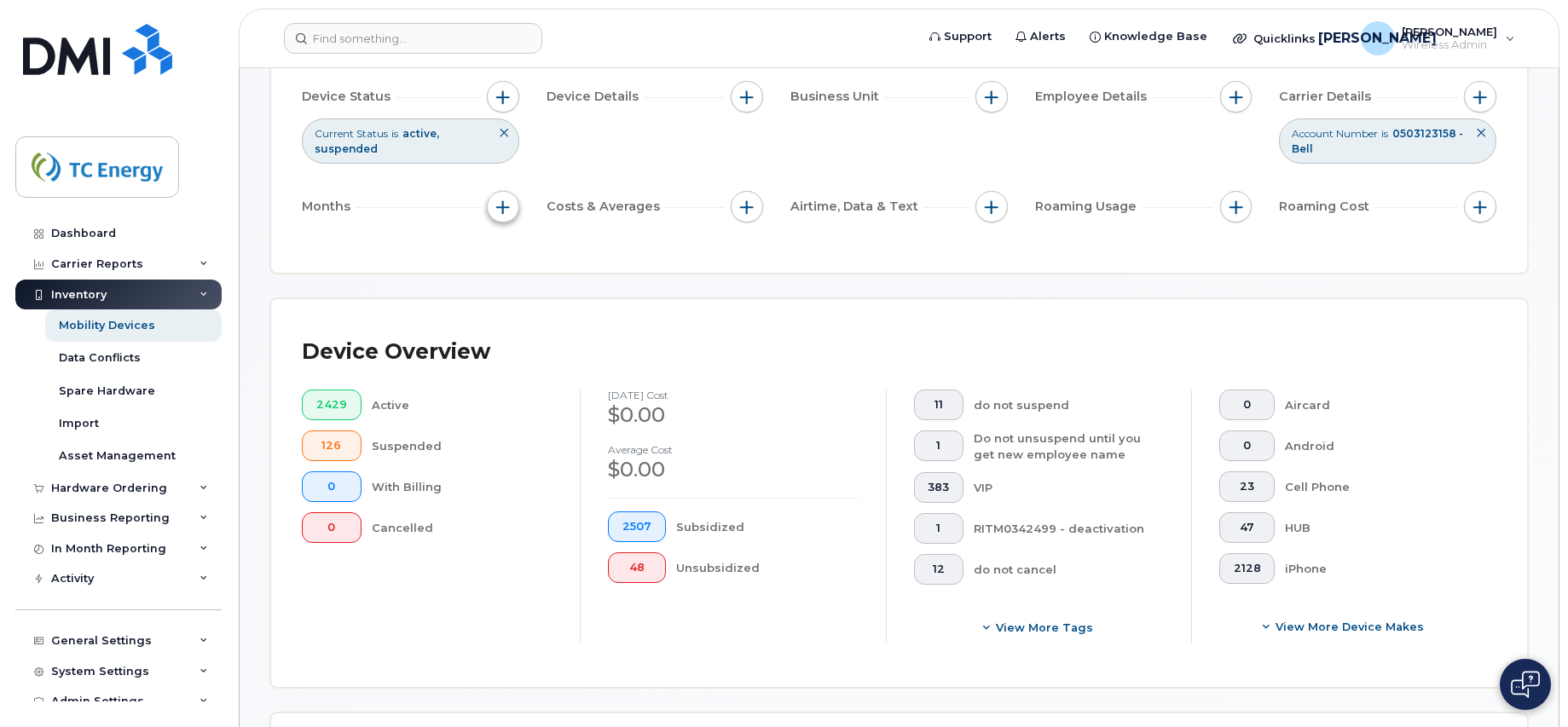
click at [500, 206] on span "button" at bounding box center [503, 208] width 14 height 14
click at [501, 207] on span "button" at bounding box center [503, 208] width 14 height 14
click at [524, 255] on label "Billing Cycle" at bounding box center [560, 259] width 75 height 16
click at [514, 255] on input "Billing Cycle" at bounding box center [507, 259] width 14 height 14
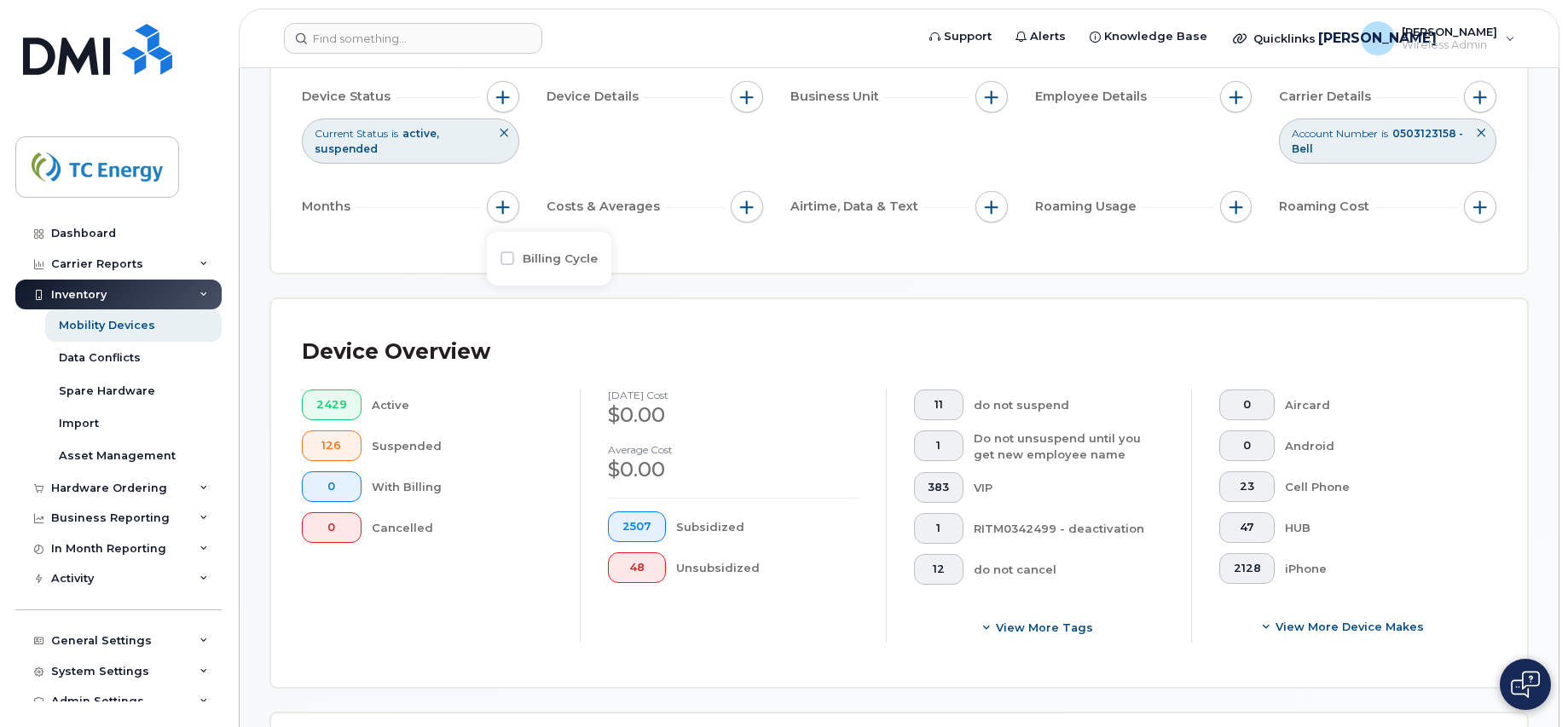
checkbox input "true"
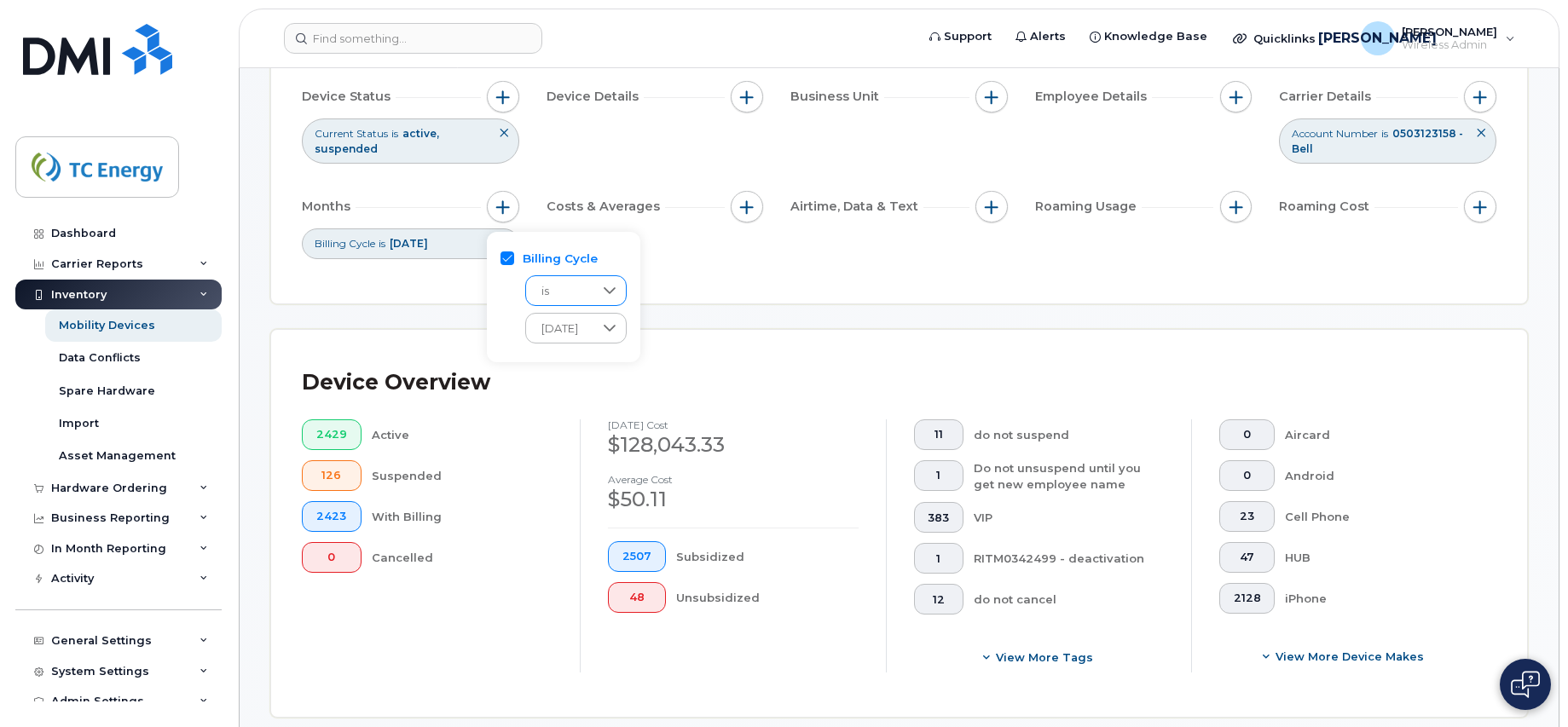
click at [616, 290] on icon at bounding box center [610, 291] width 14 height 14
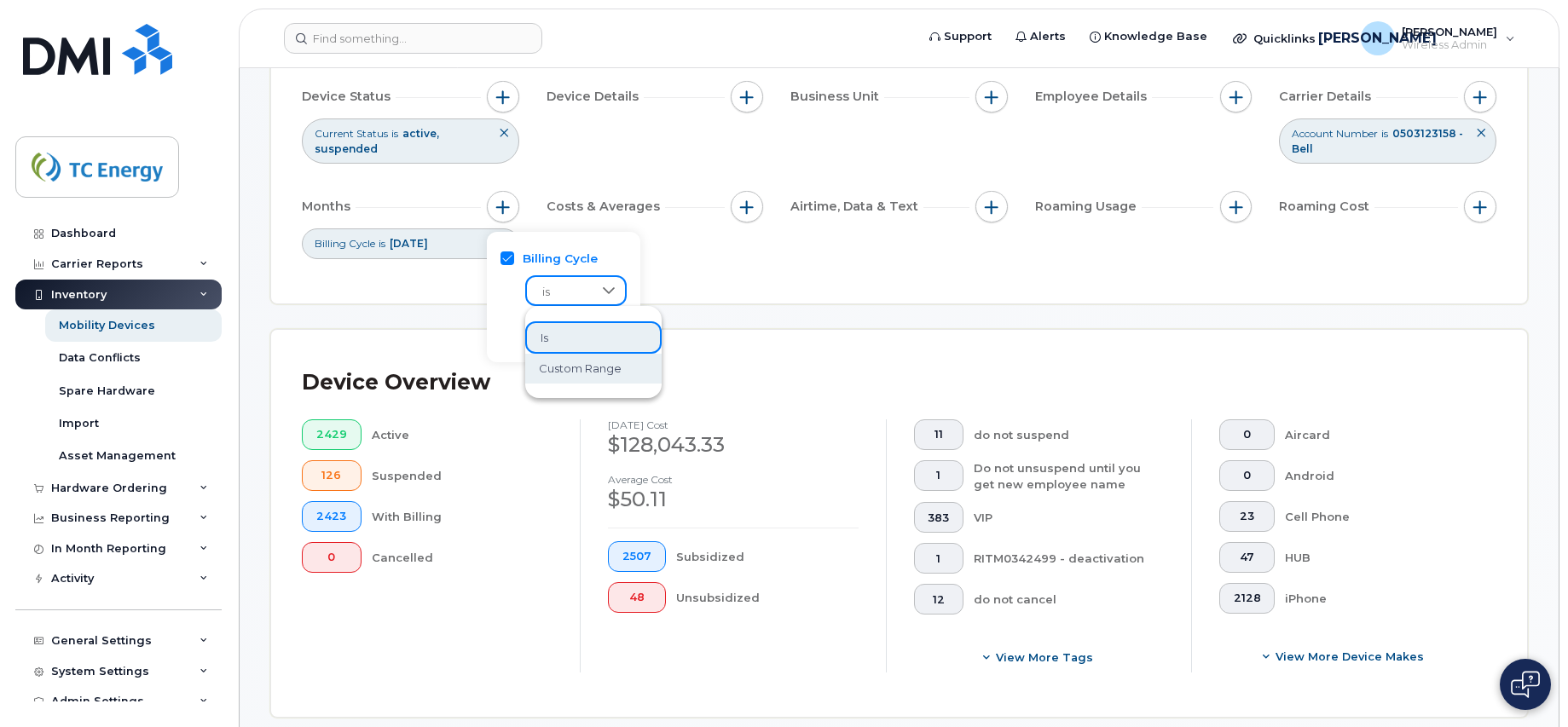
click at [600, 368] on span "custom range" at bounding box center [580, 369] width 83 height 16
